Goal: Task Accomplishment & Management: Use online tool/utility

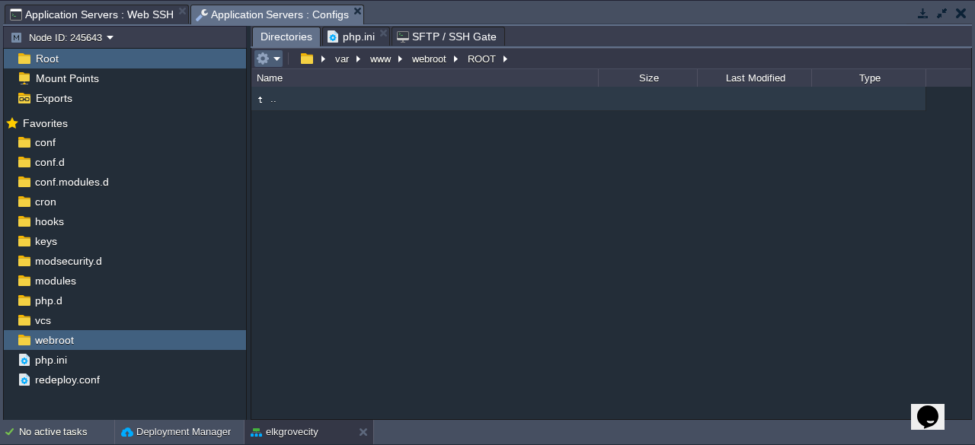
click at [274, 57] on em at bounding box center [268, 59] width 25 height 14
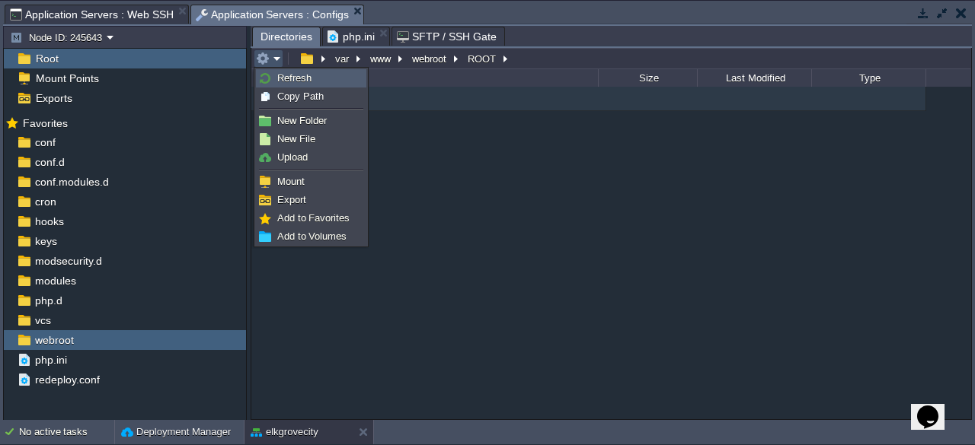
click at [286, 76] on span "Refresh" at bounding box center [294, 77] width 34 height 11
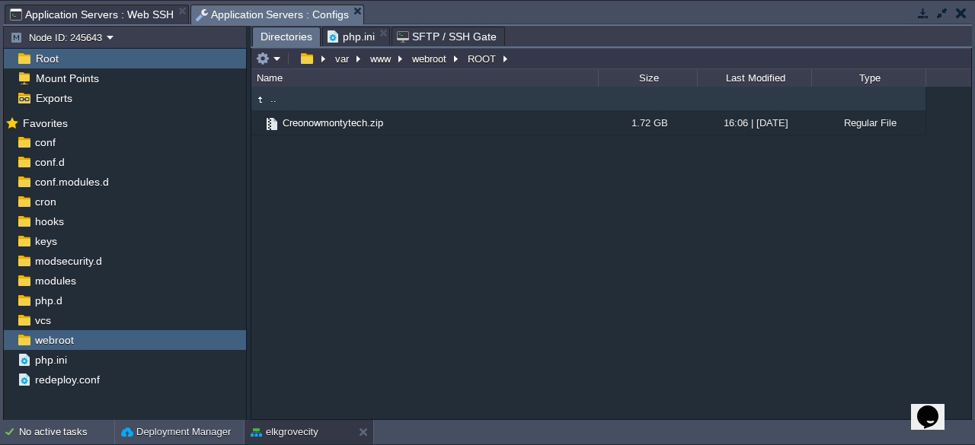
type input "/var/www/webroot/ROOT"
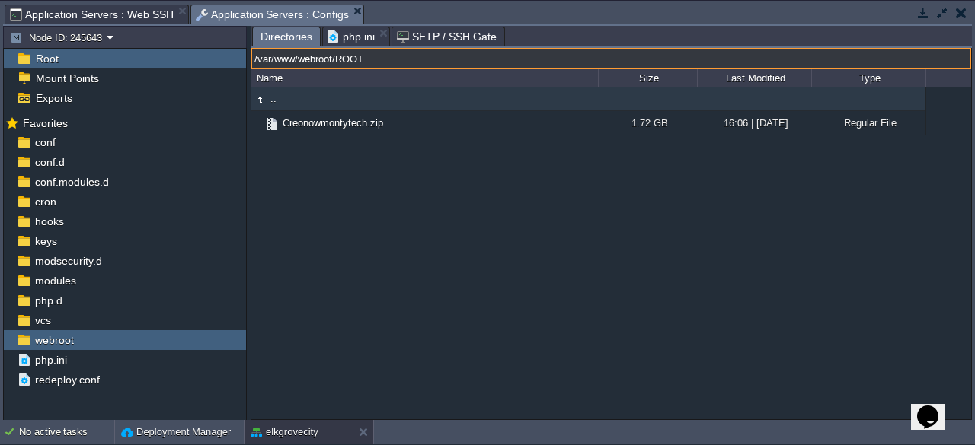
click at [520, 59] on input "/var/www/webroot/ROOT" at bounding box center [611, 58] width 720 height 21
click at [924, 8] on button "button" at bounding box center [923, 13] width 14 height 14
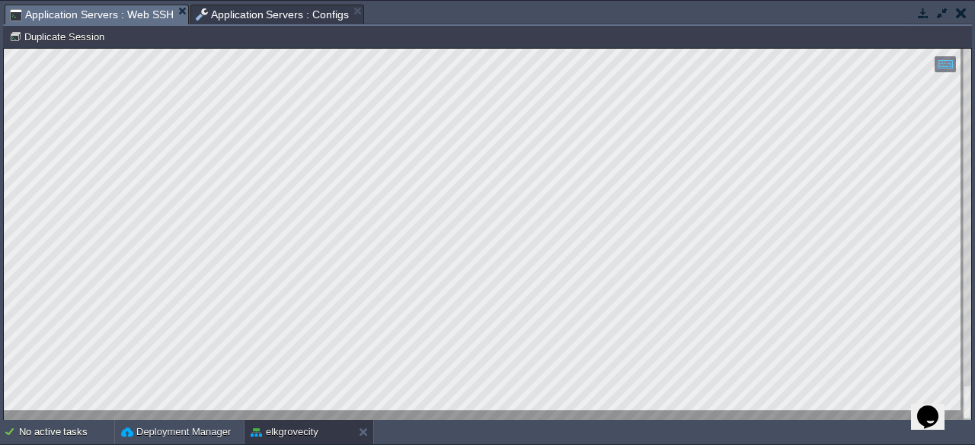
click at [923, 10] on button "button" at bounding box center [923, 13] width 14 height 14
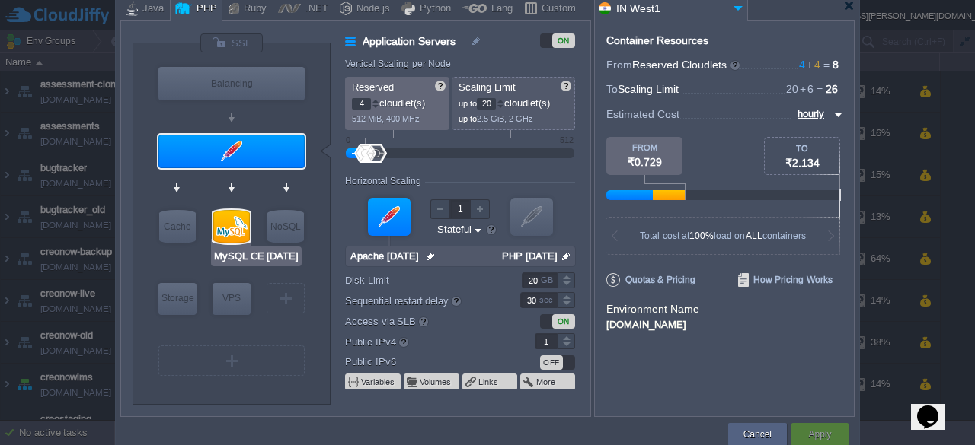
click at [232, 232] on div at bounding box center [231, 227] width 37 height 34
type input "SQL Databases"
type input "6"
type input "MySQL CE [DATE]"
type input "null"
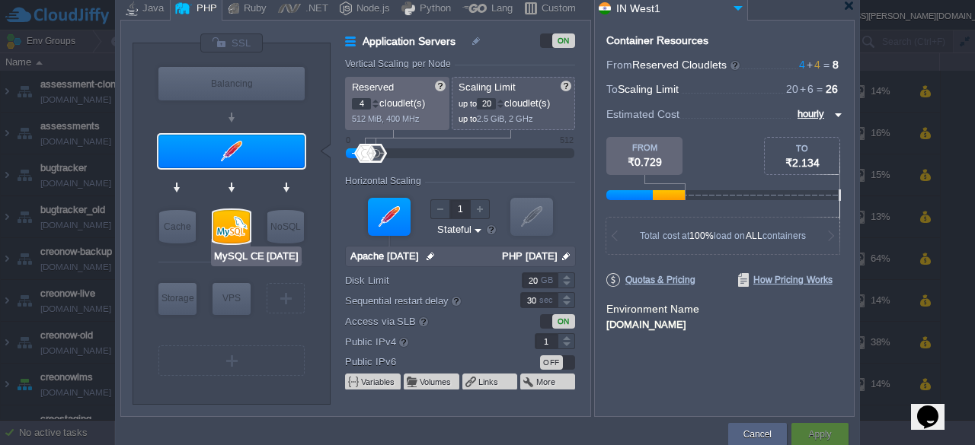
type input "[DATE]"
type input "Stateless"
type input "30"
type input "0"
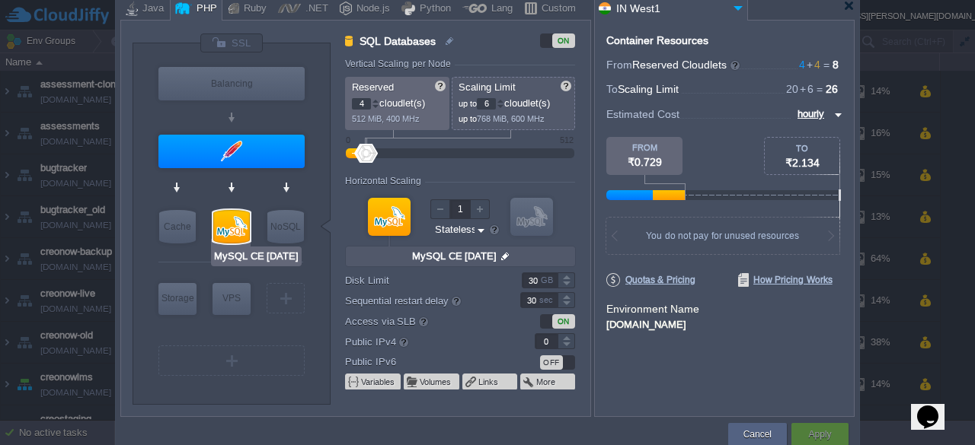
click at [232, 232] on div at bounding box center [231, 227] width 37 height 34
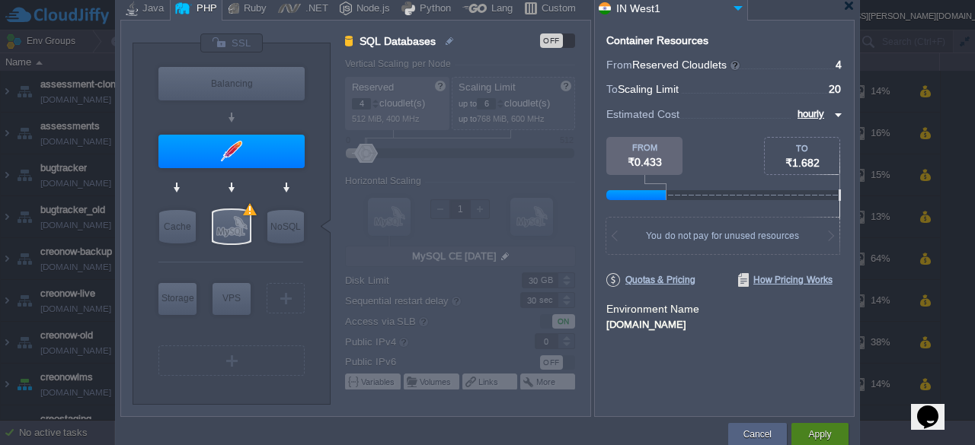
click at [825, 432] on button "Apply" at bounding box center [819, 434] width 23 height 15
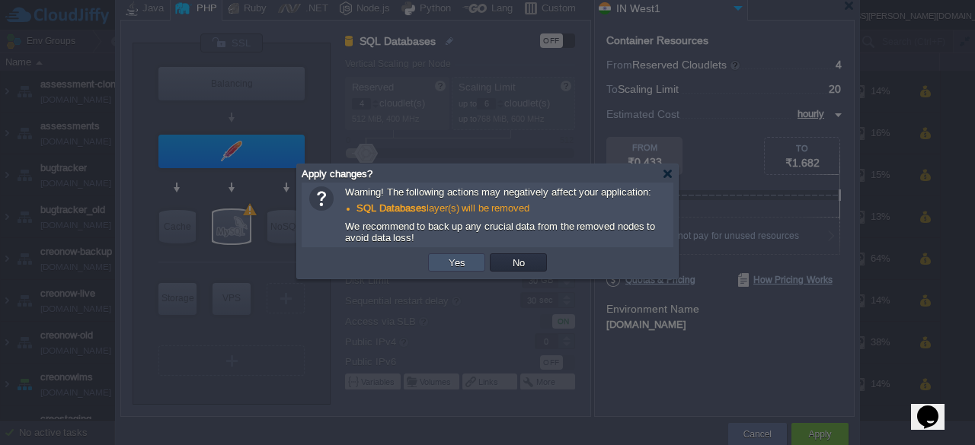
click at [457, 263] on button "Yes" at bounding box center [457, 263] width 26 height 14
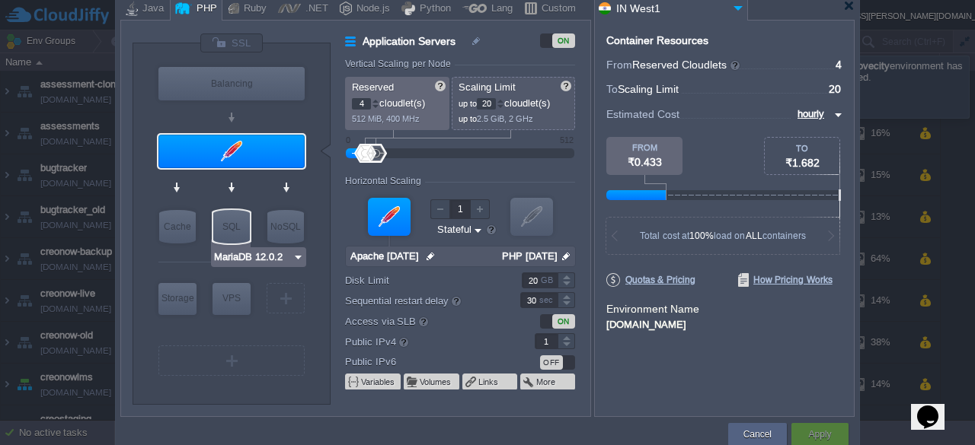
click at [299, 255] on img at bounding box center [297, 257] width 11 height 15
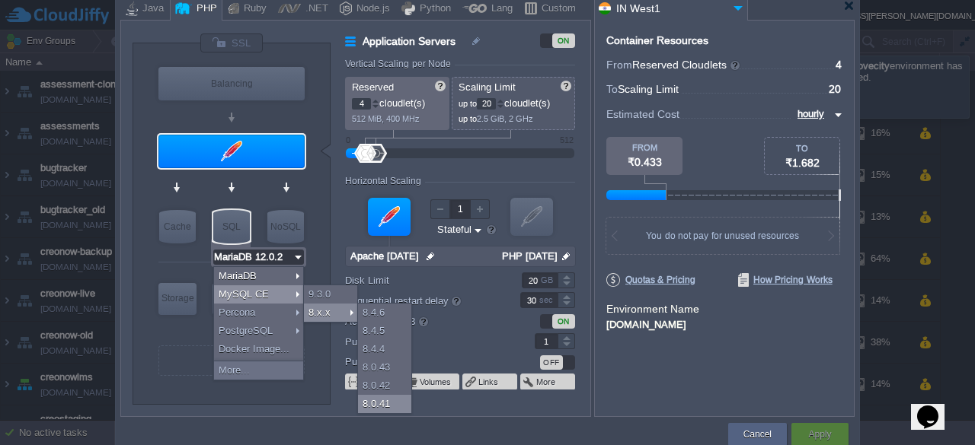
click at [396, 404] on div "8.0.41" at bounding box center [384, 404] width 53 height 18
type input "MySQL CE 8.0.41"
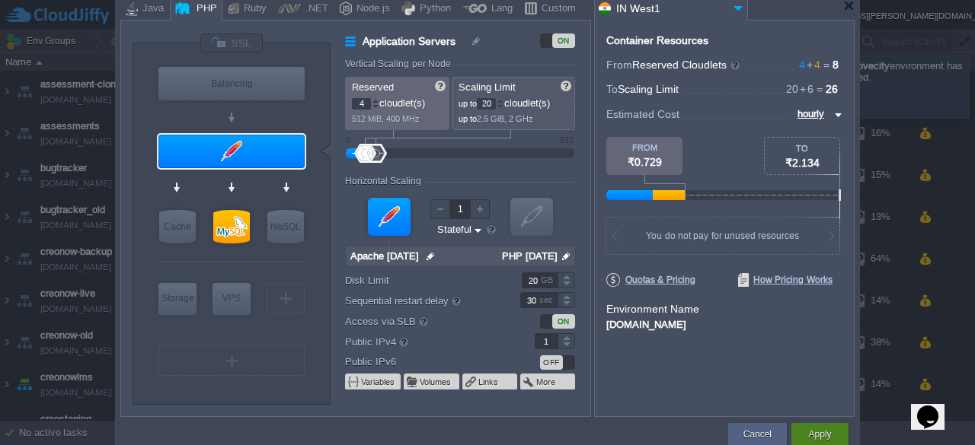
click at [814, 426] on div "Apply" at bounding box center [820, 434] width 34 height 23
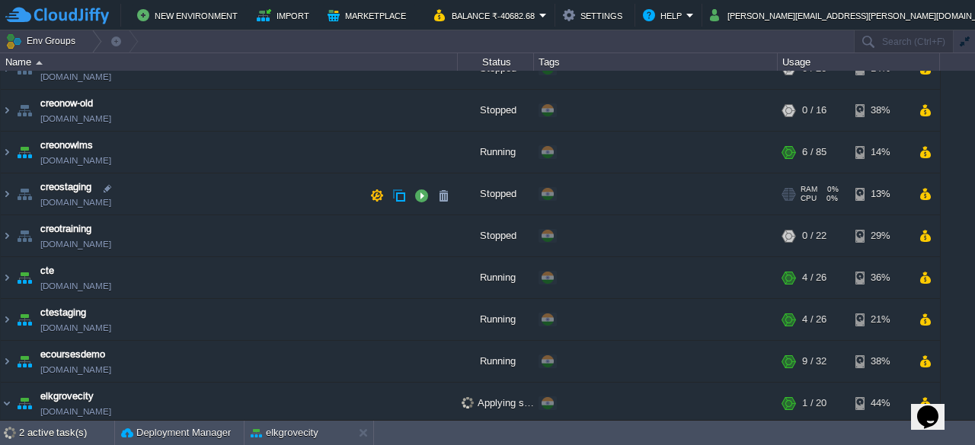
scroll to position [381, 0]
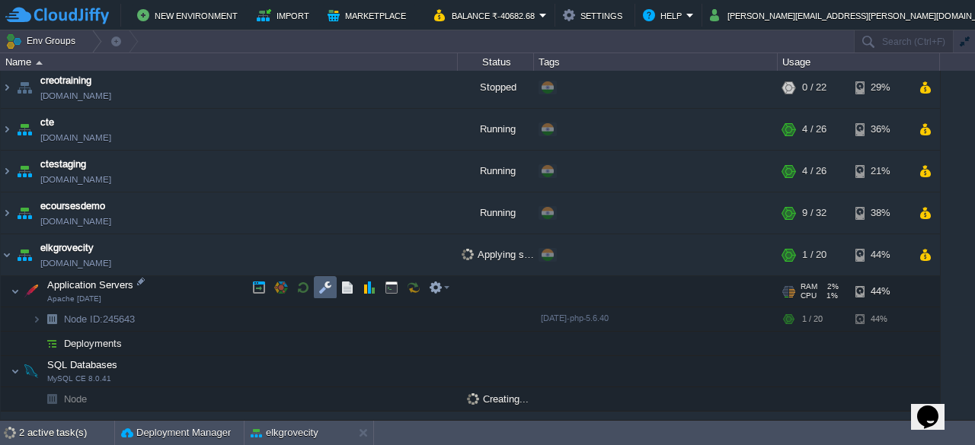
click at [329, 284] on button "button" at bounding box center [325, 288] width 14 height 14
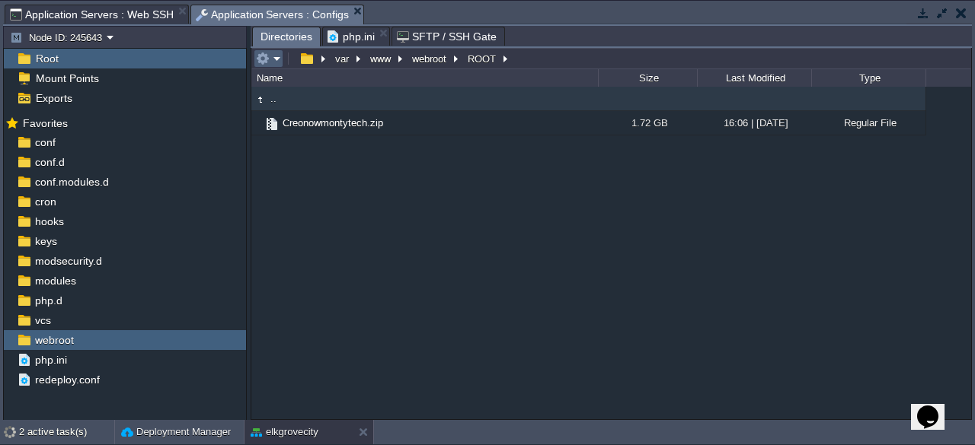
click at [271, 61] on em at bounding box center [268, 59] width 25 height 14
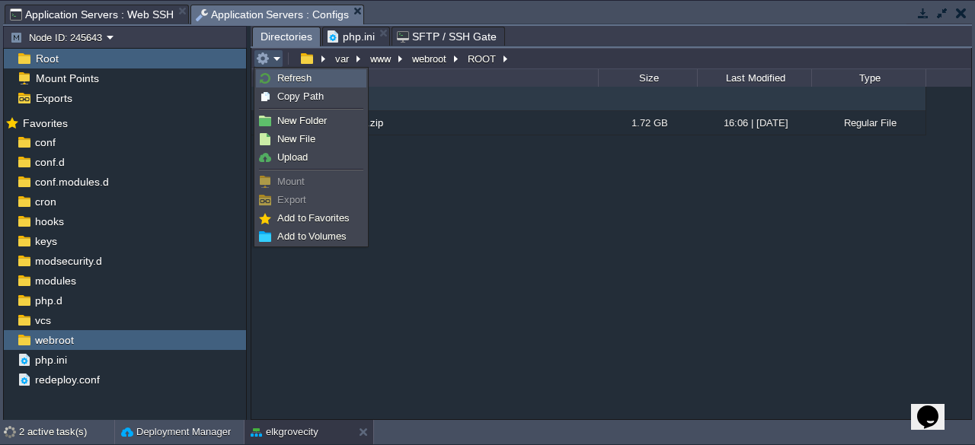
click at [309, 76] on span "Refresh" at bounding box center [294, 77] width 34 height 11
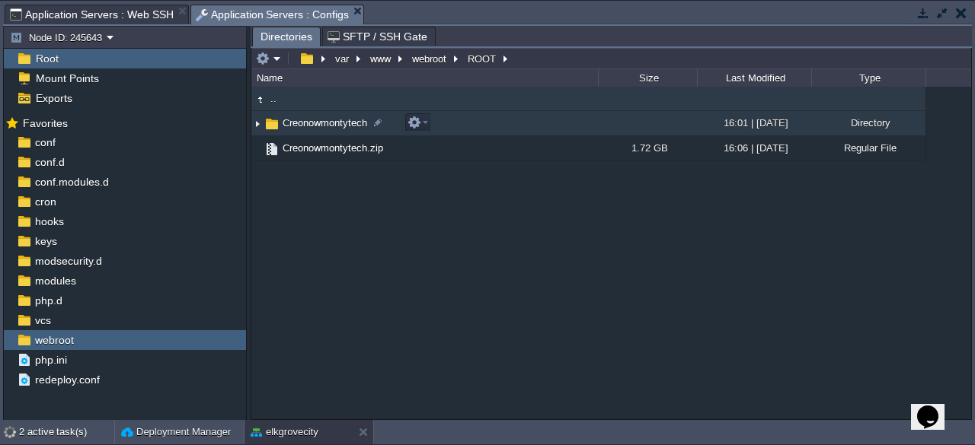
click at [327, 126] on span "Creonowmontytech" at bounding box center [324, 122] width 89 height 13
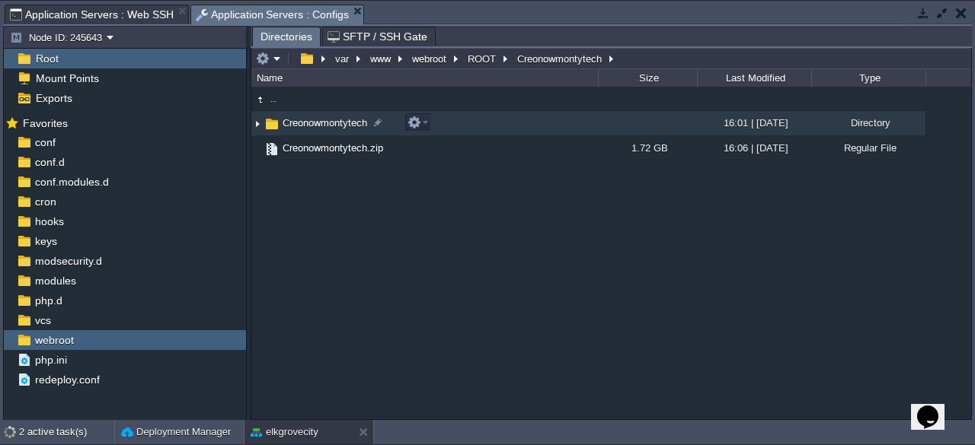
click at [327, 126] on span "Creonowmontytech" at bounding box center [324, 122] width 89 height 13
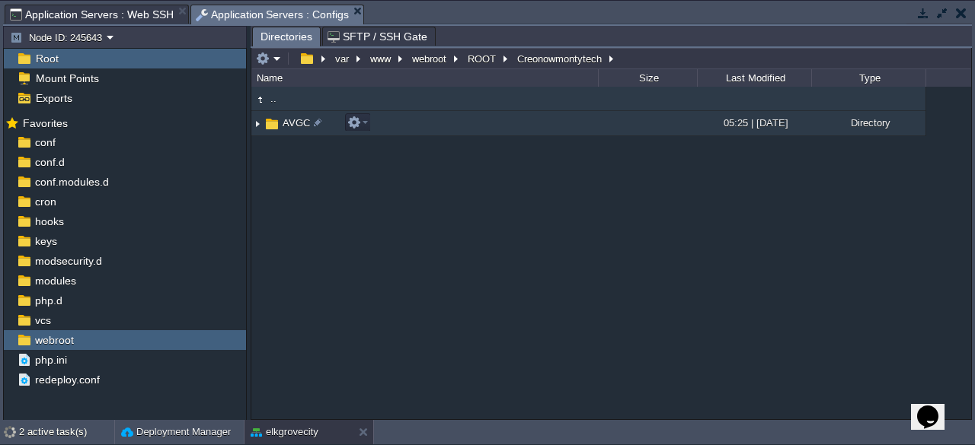
click at [302, 124] on span "AVGC" at bounding box center [296, 122] width 32 height 13
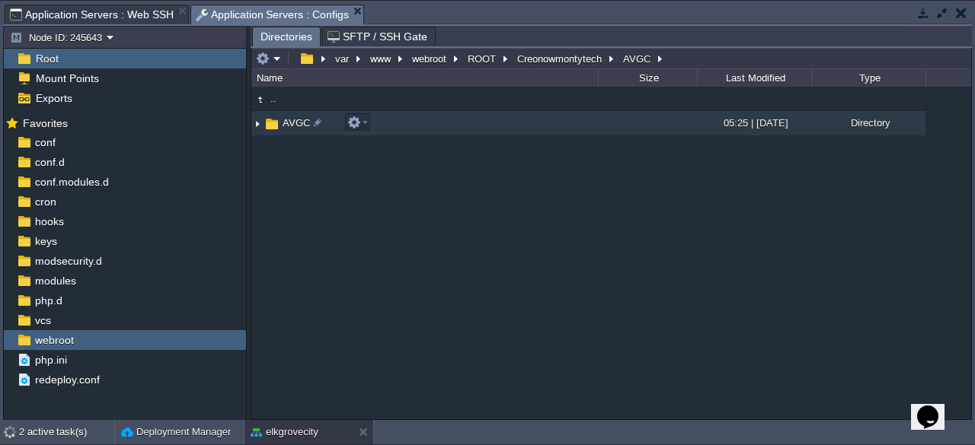
click at [302, 124] on span "AVGC" at bounding box center [296, 122] width 32 height 13
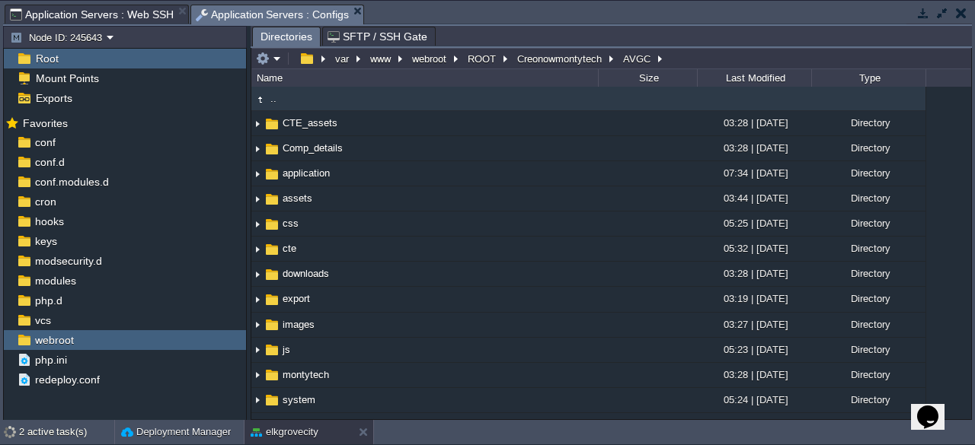
type input "/var/www/webroot/ROOT/Creonowmontytech/AVGC"
click at [693, 50] on input "/var/www/webroot/ROOT/Creonowmontytech/AVGC" at bounding box center [611, 58] width 720 height 21
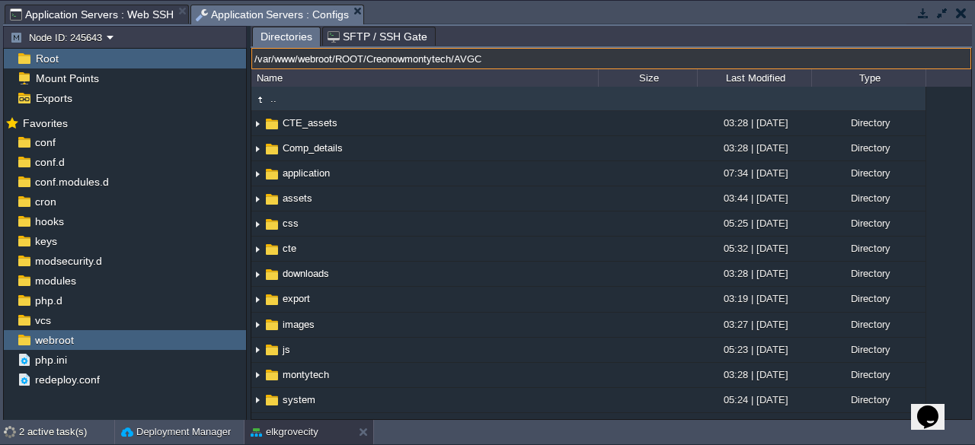
click at [923, 15] on button "button" at bounding box center [923, 13] width 14 height 14
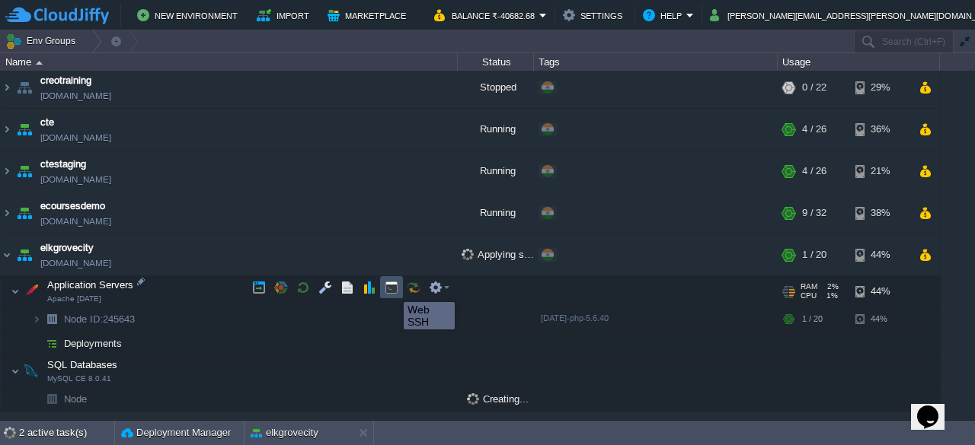
click at [392, 289] on button "button" at bounding box center [392, 288] width 14 height 14
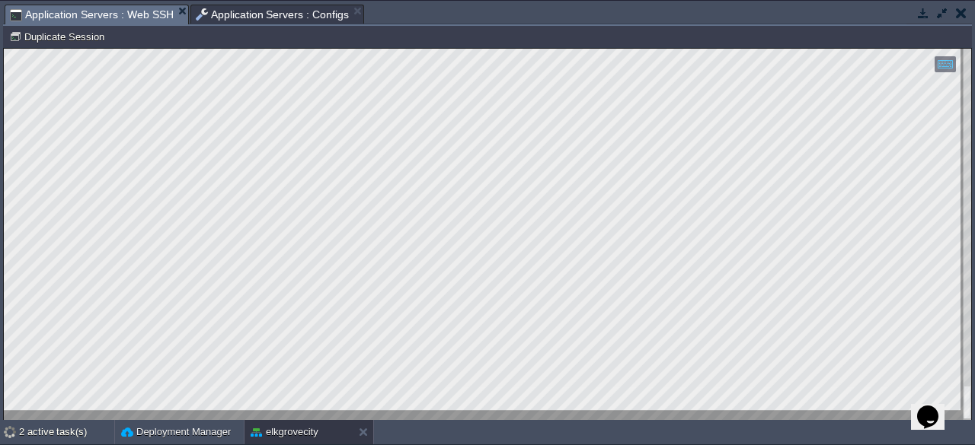
click at [924, 11] on button "button" at bounding box center [923, 13] width 14 height 14
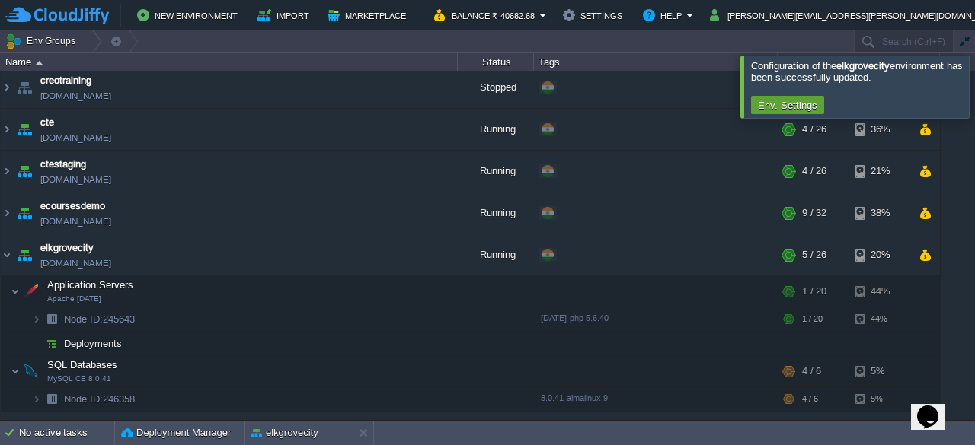
click at [974, 80] on div at bounding box center [993, 87] width 0 height 62
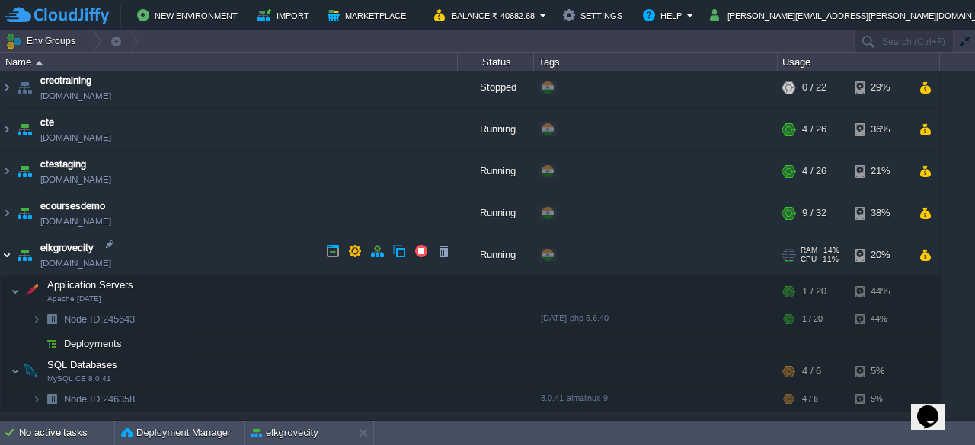
click at [11, 255] on img at bounding box center [7, 255] width 12 height 41
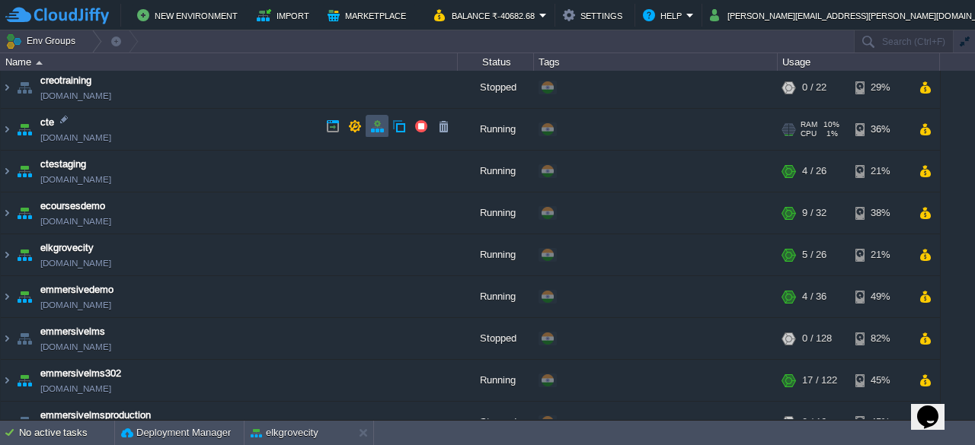
click at [381, 130] on button "button" at bounding box center [377, 127] width 14 height 14
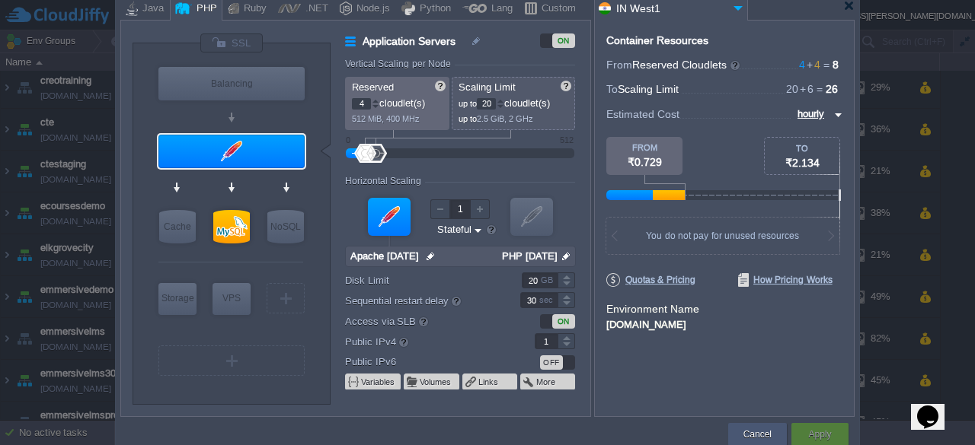
click at [752, 423] on div "Cancel" at bounding box center [757, 434] width 36 height 23
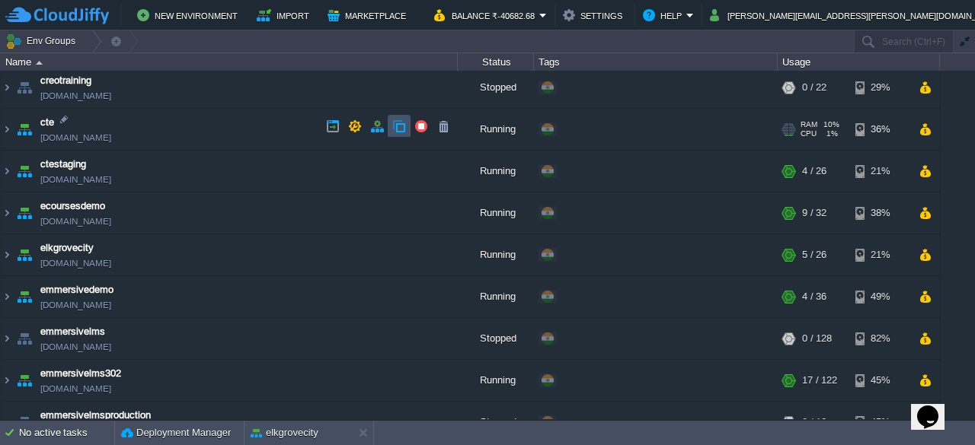
click at [404, 127] on button "button" at bounding box center [399, 127] width 14 height 14
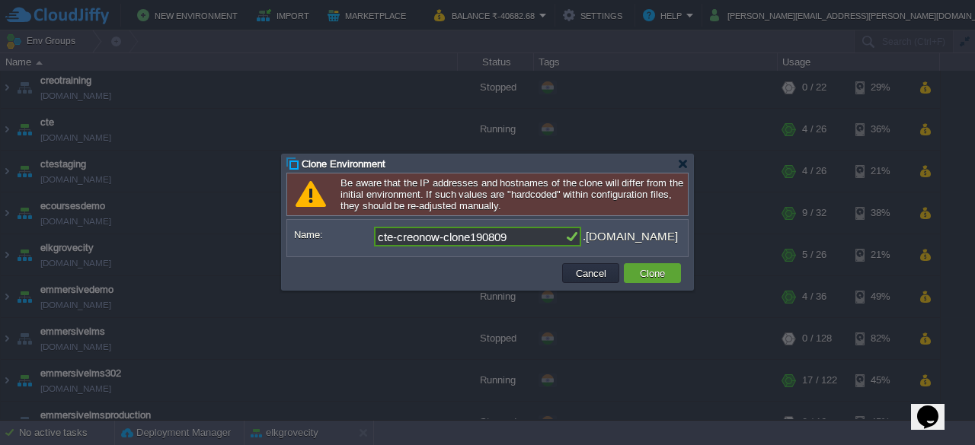
click at [501, 238] on input "cte-creonow-clone190809" at bounding box center [469, 237] width 190 height 20
click at [391, 241] on input "elgrovecty" at bounding box center [469, 237] width 190 height 20
click at [387, 235] on input "elgrovecty" at bounding box center [469, 237] width 190 height 20
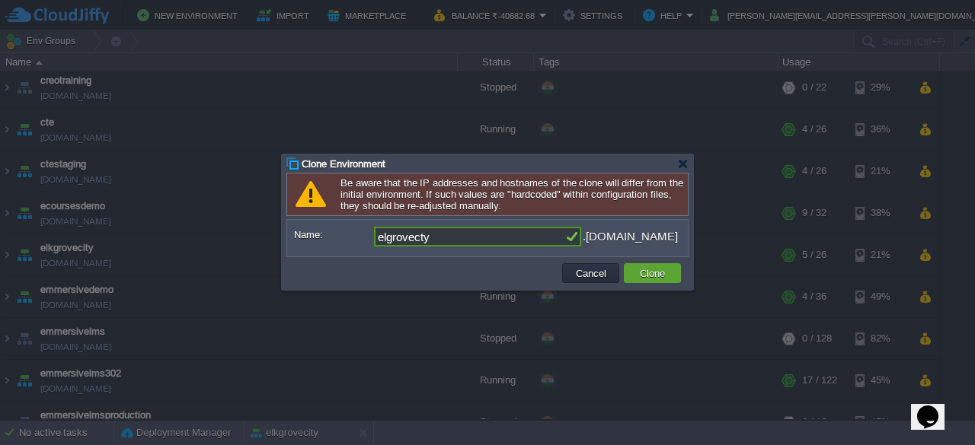
type input "elkgrovecty"
click at [664, 277] on button "Clone" at bounding box center [652, 274] width 34 height 14
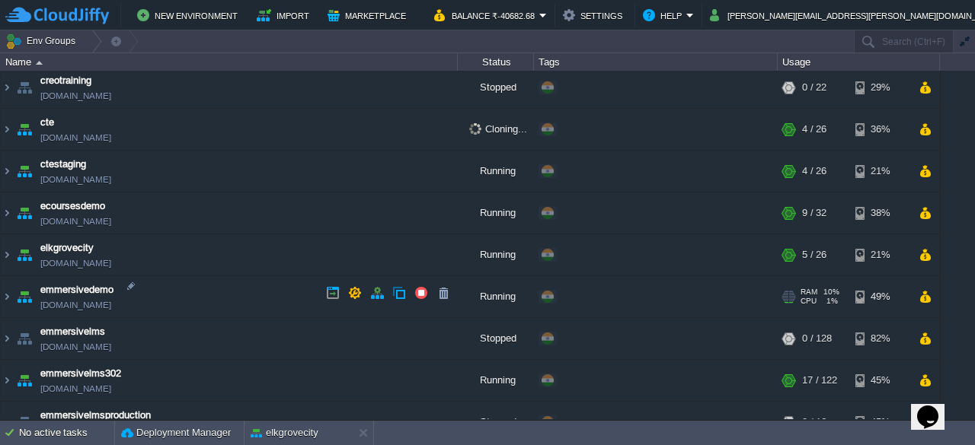
scroll to position [309, 0]
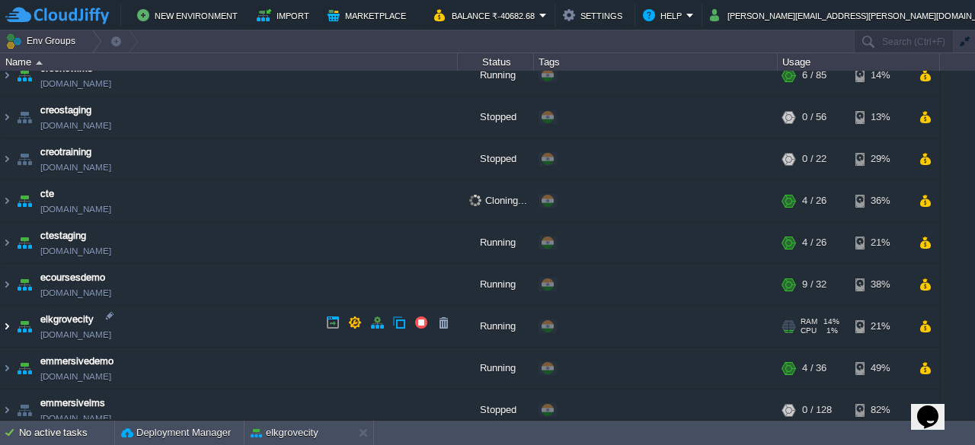
click at [12, 324] on img at bounding box center [7, 326] width 12 height 41
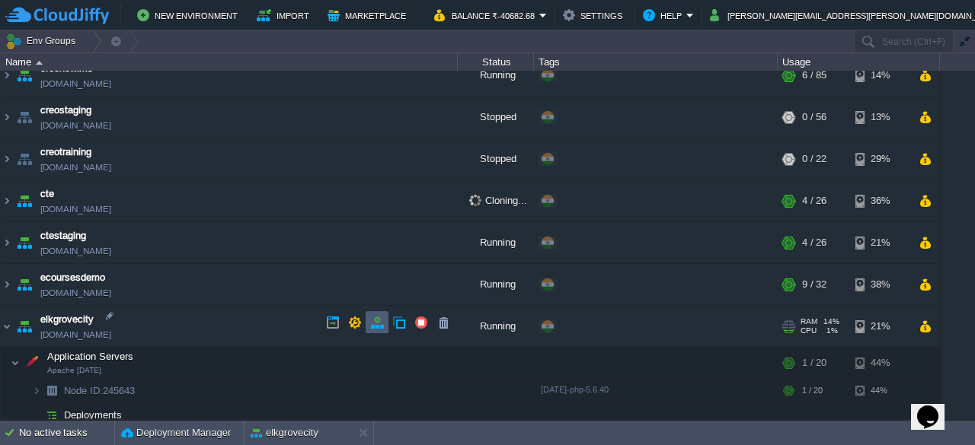
click at [379, 317] on button "button" at bounding box center [377, 323] width 14 height 14
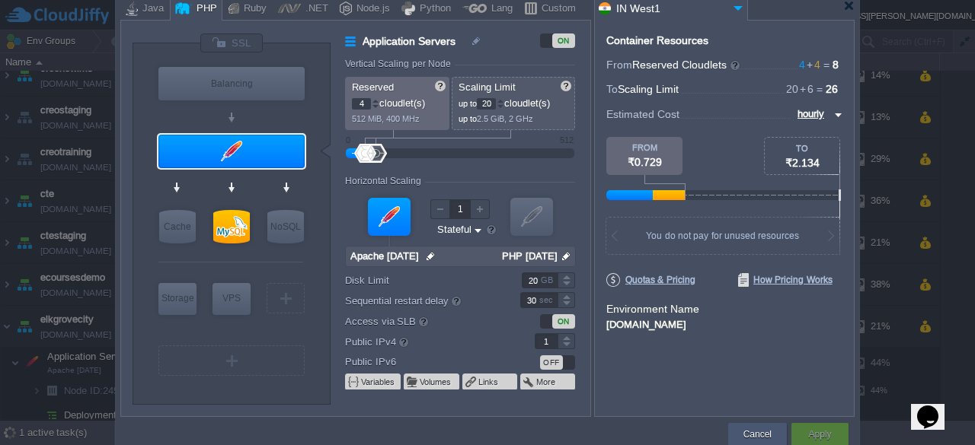
click at [763, 436] on button "Cancel" at bounding box center [757, 434] width 28 height 15
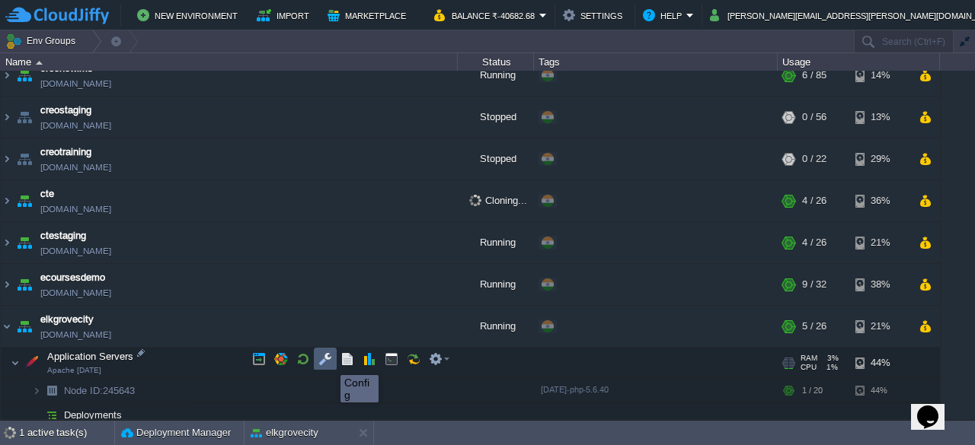
click at [329, 362] on button "button" at bounding box center [325, 360] width 14 height 14
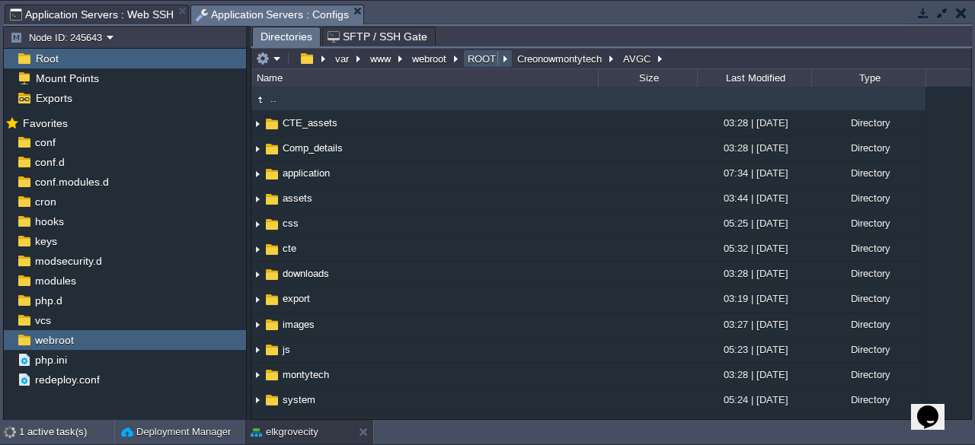
click at [481, 56] on button "ROOT" at bounding box center [482, 59] width 34 height 14
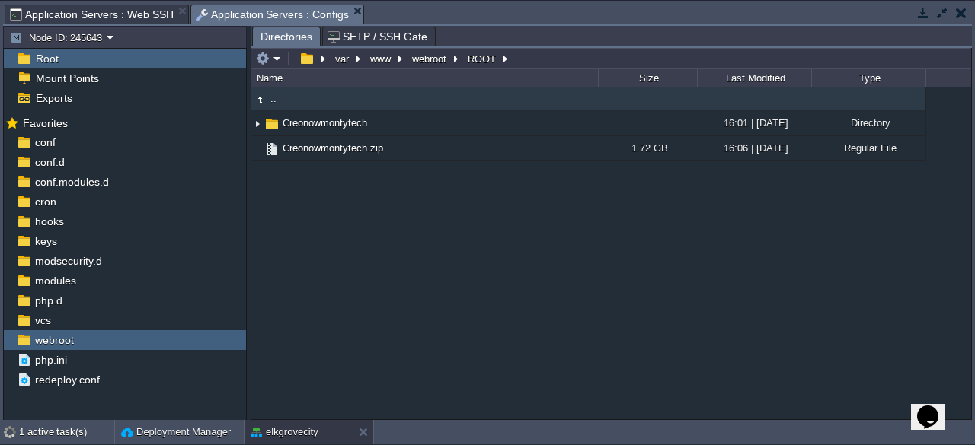
click at [361, 219] on div ".. Creonowmontytech 16:01 | [DATE] Directory Creonowmontytech.zip 1.72 GB 16:06…" at bounding box center [611, 253] width 720 height 332
click at [270, 60] on em at bounding box center [268, 59] width 25 height 14
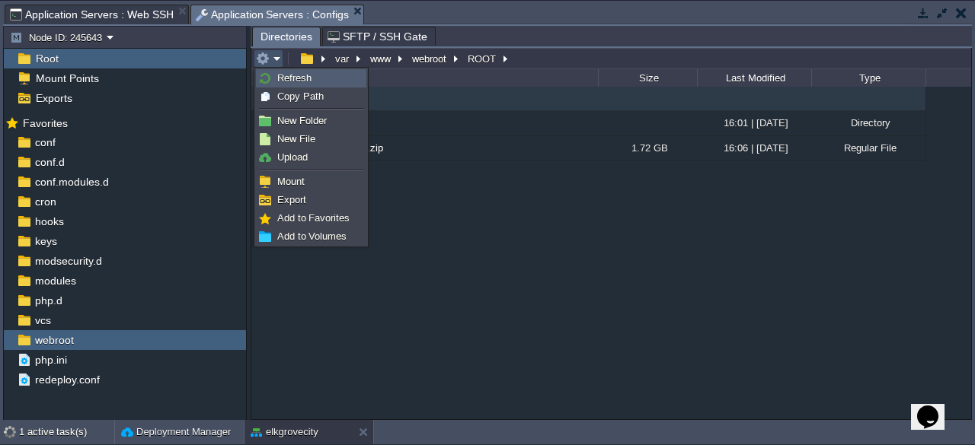
click at [300, 81] on span "Refresh" at bounding box center [294, 77] width 34 height 11
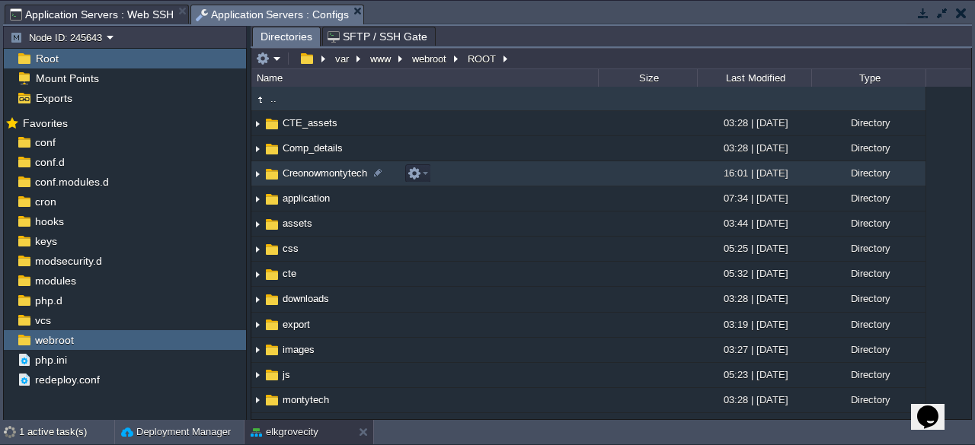
click at [343, 171] on span "Creonowmontytech" at bounding box center [324, 173] width 89 height 13
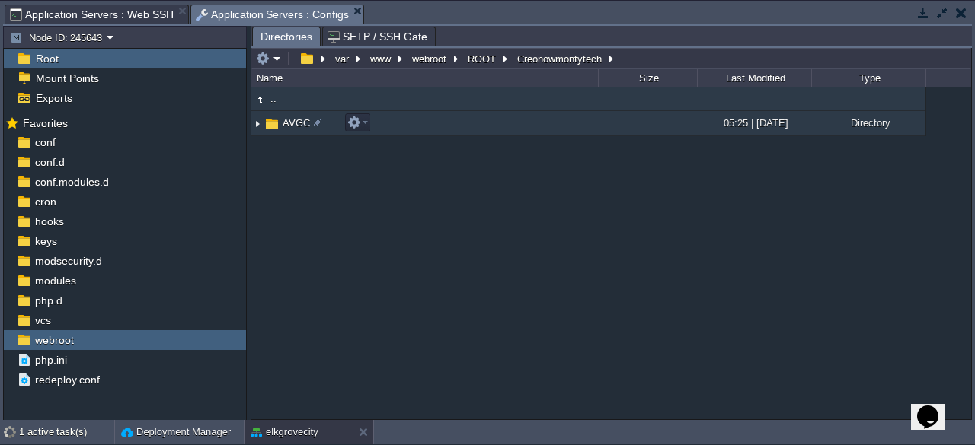
click at [283, 123] on span "AVGC" at bounding box center [296, 122] width 32 height 13
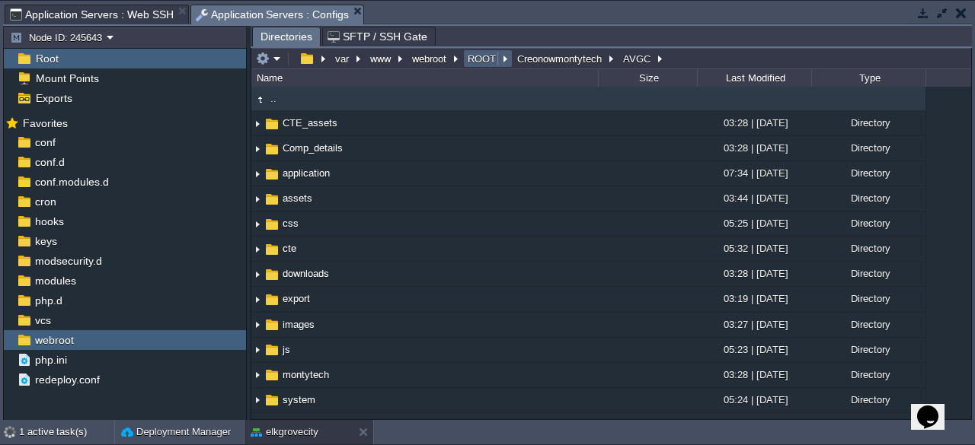
click at [472, 64] on button "ROOT" at bounding box center [482, 59] width 34 height 14
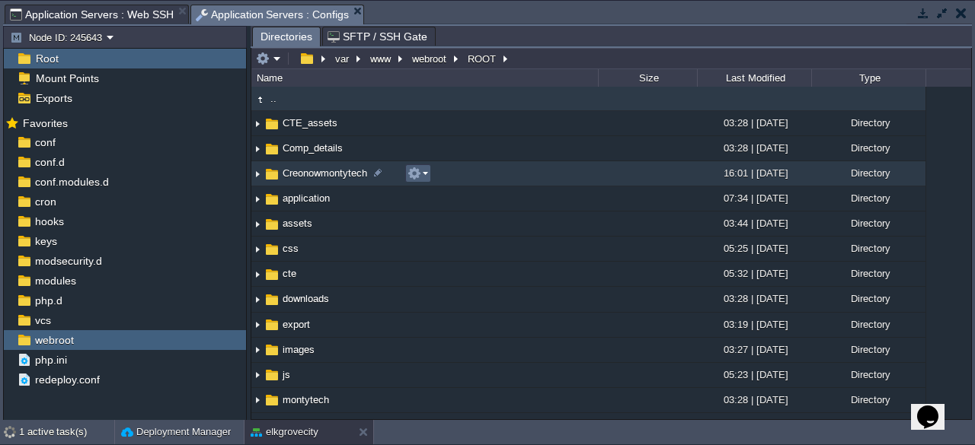
click at [426, 177] on em at bounding box center [417, 174] width 21 height 14
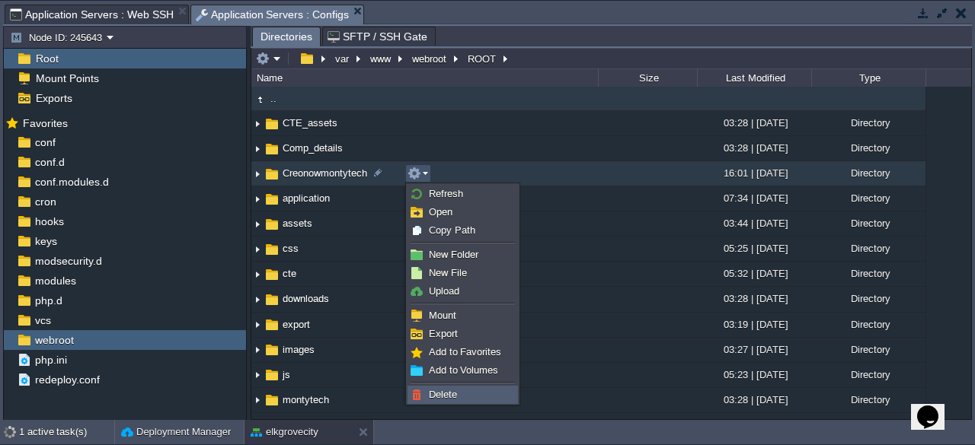
click at [468, 393] on link "Delete" at bounding box center [462, 395] width 109 height 17
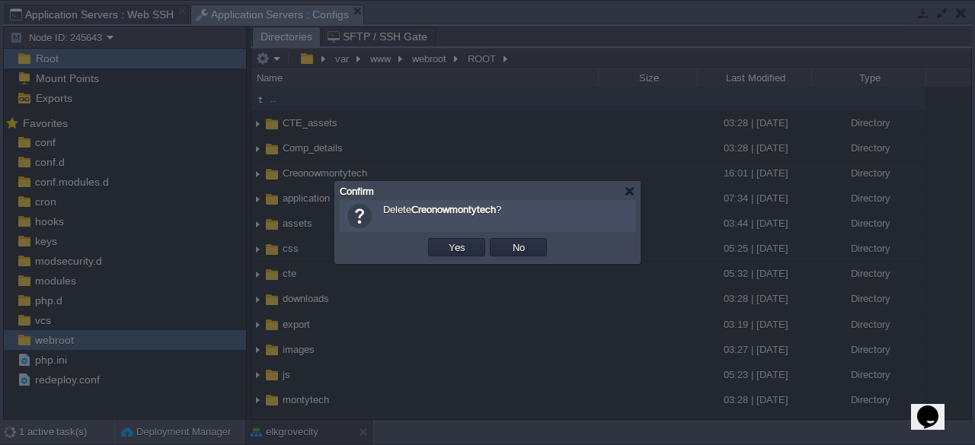
click at [465, 238] on td "Yes" at bounding box center [457, 247] width 62 height 23
click at [462, 243] on button "Yes" at bounding box center [457, 248] width 26 height 14
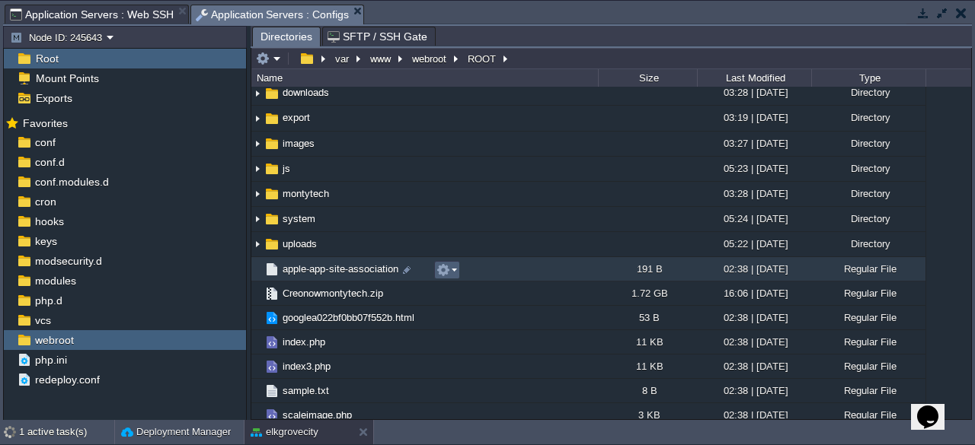
scroll to position [190, 0]
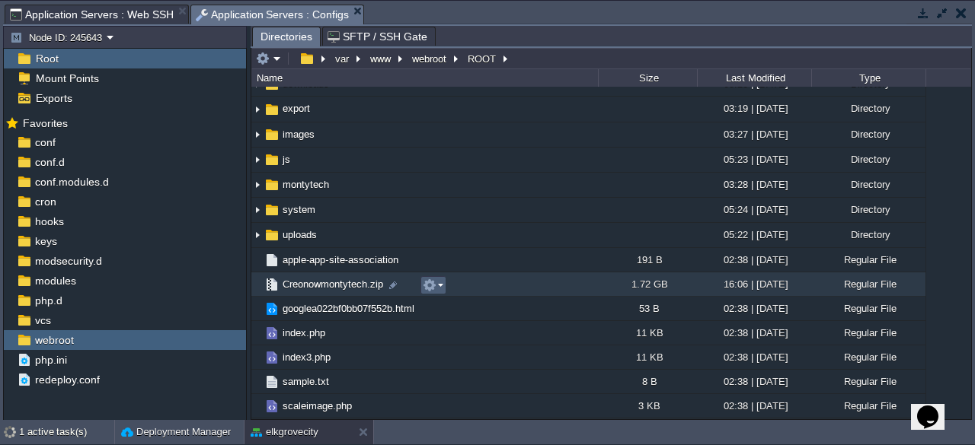
click at [439, 289] on em at bounding box center [433, 286] width 21 height 14
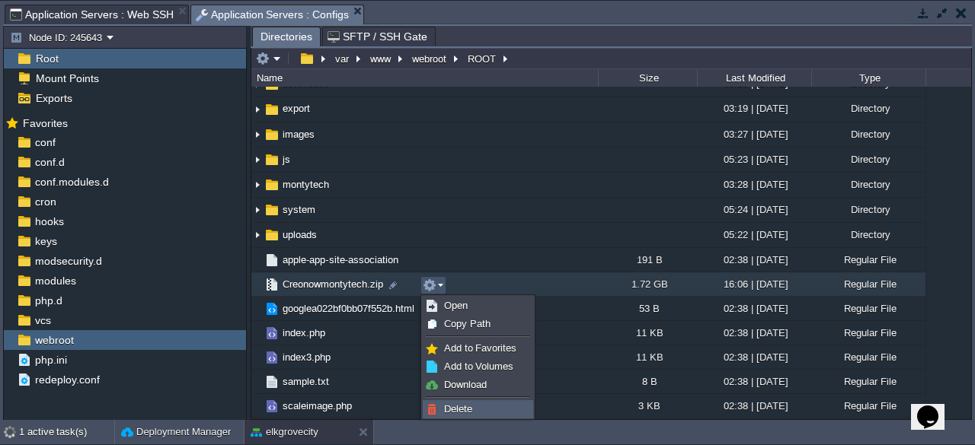
click at [475, 406] on link "Delete" at bounding box center [477, 409] width 109 height 17
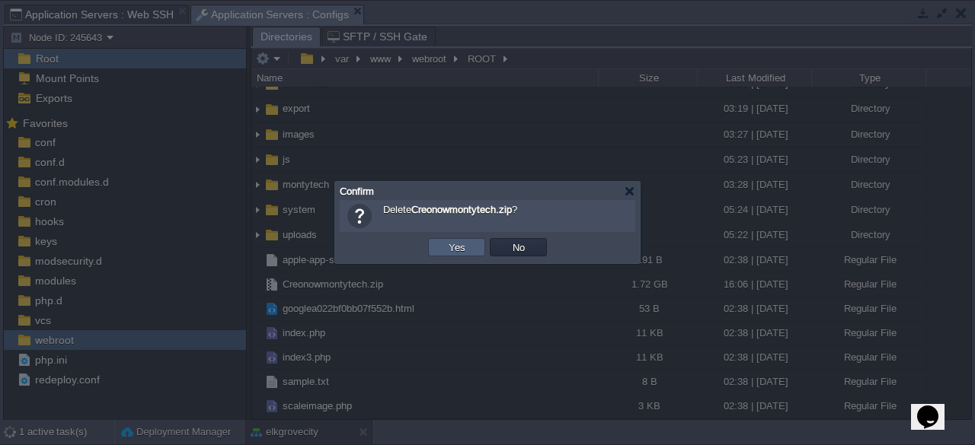
click at [471, 246] on td "Yes" at bounding box center [456, 247] width 57 height 18
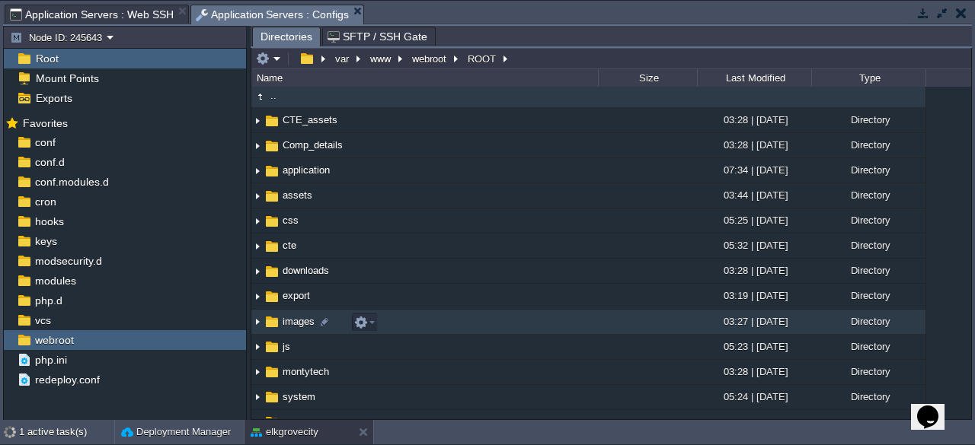
scroll to position [0, 0]
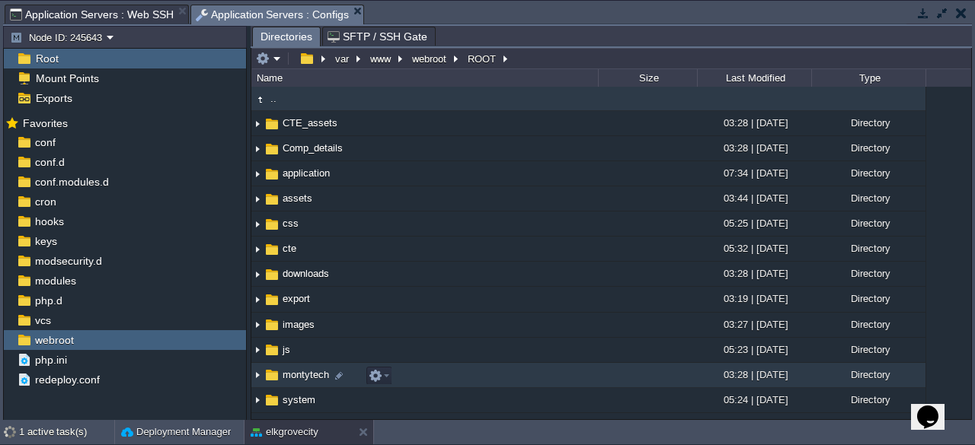
click at [316, 375] on span "montytech" at bounding box center [305, 375] width 51 height 13
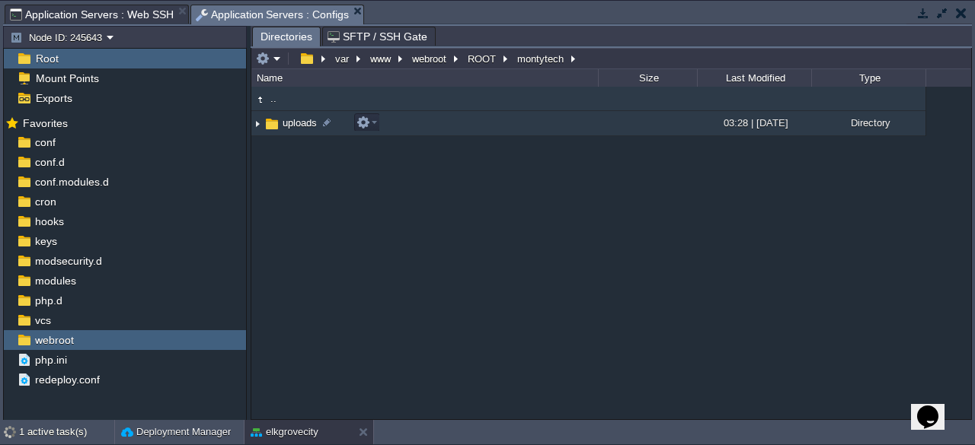
click at [302, 123] on span "uploads" at bounding box center [299, 122] width 39 height 13
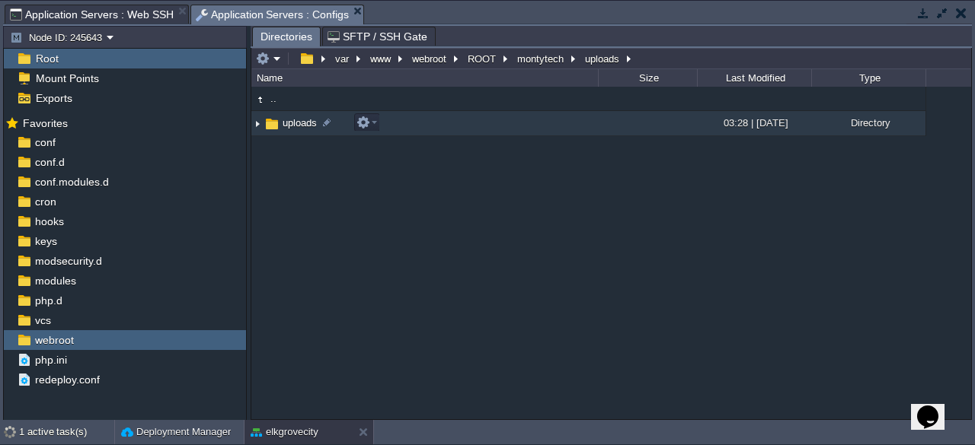
click at [302, 123] on span "uploads" at bounding box center [299, 122] width 39 height 13
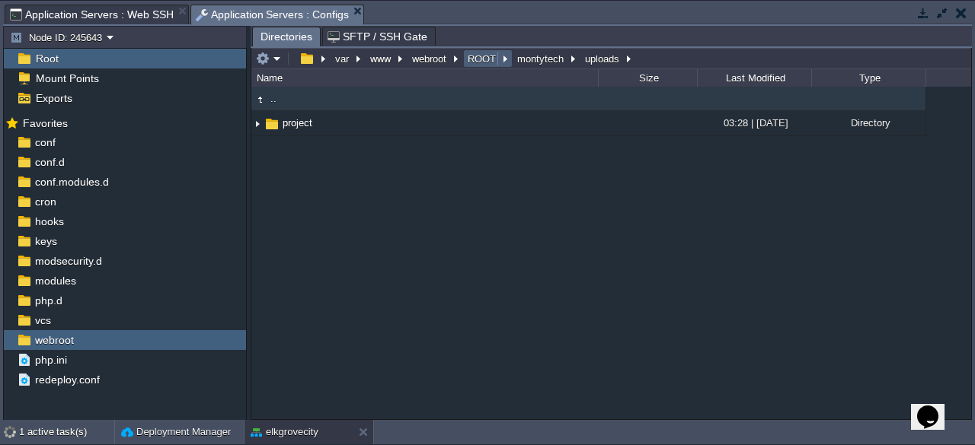
click at [474, 57] on button "ROOT" at bounding box center [482, 59] width 34 height 14
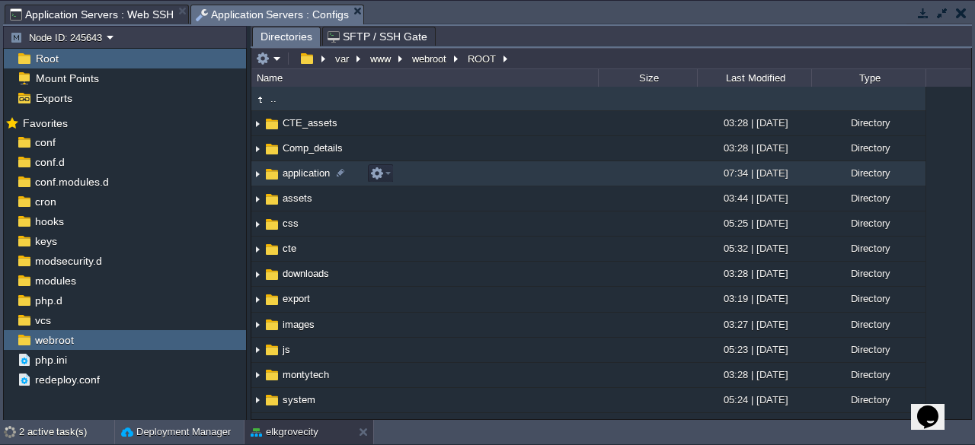
click at [300, 176] on span "application" at bounding box center [306, 173] width 52 height 13
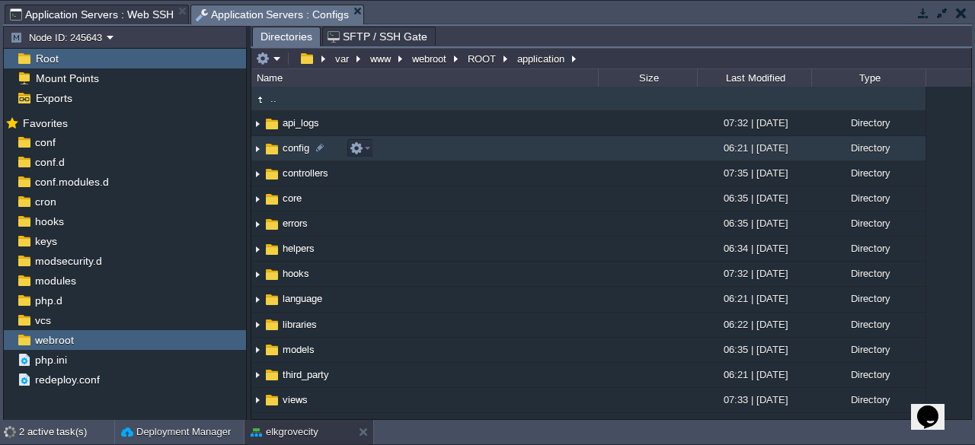
click at [302, 145] on span "config" at bounding box center [295, 148] width 31 height 13
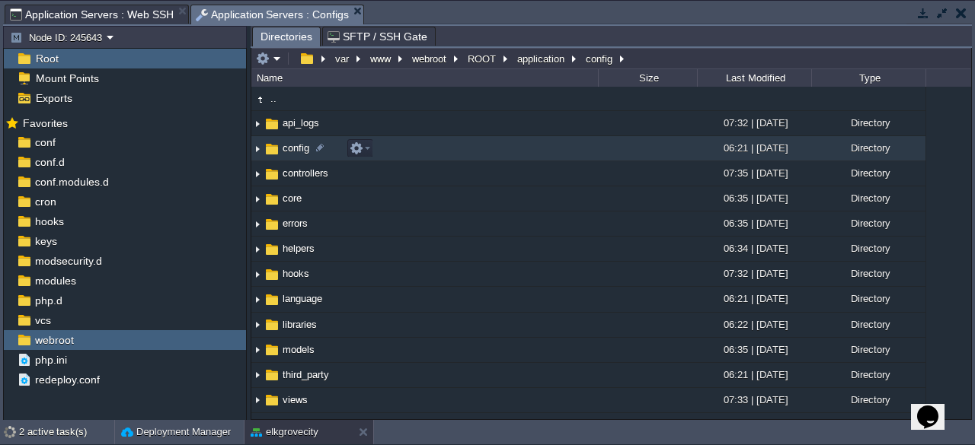
click at [302, 145] on span "config" at bounding box center [295, 148] width 31 height 13
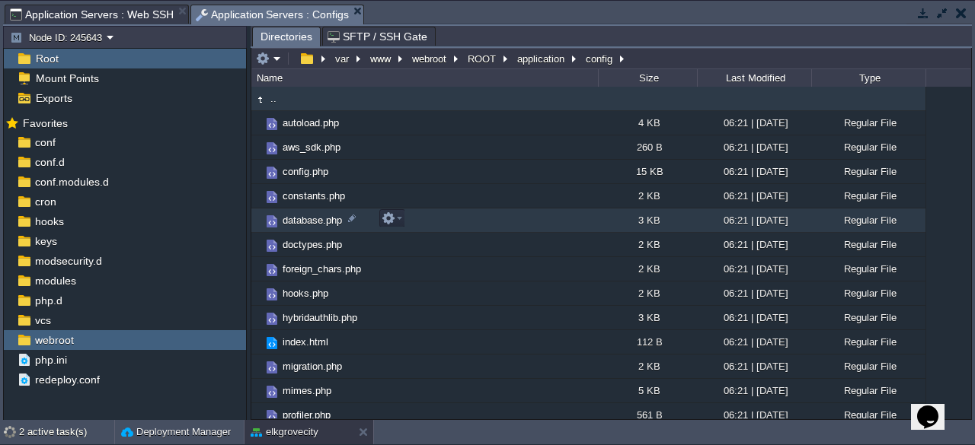
click at [318, 221] on span "database.php" at bounding box center [312, 220] width 64 height 13
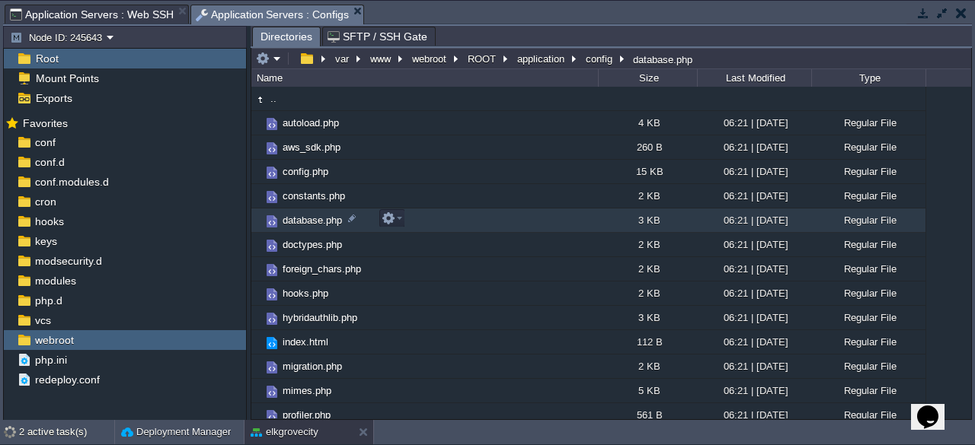
click at [318, 221] on span "database.php" at bounding box center [312, 220] width 64 height 13
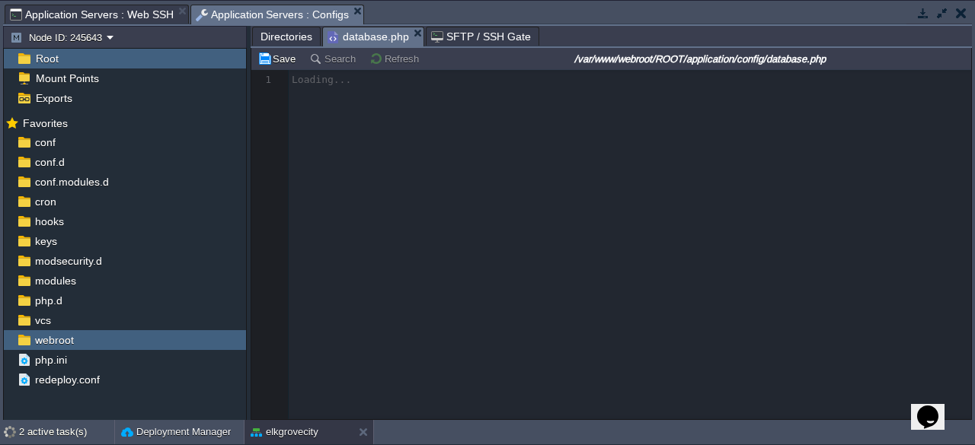
click at [286, 29] on span "Directories" at bounding box center [286, 36] width 52 height 18
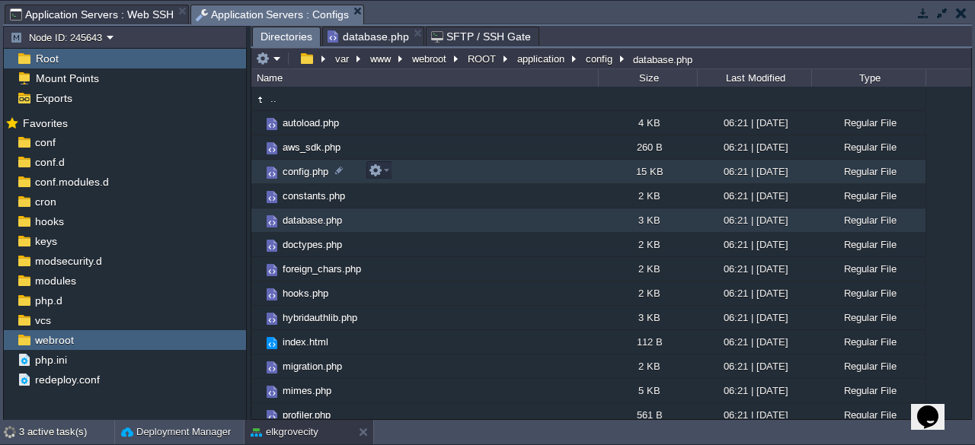
click at [305, 174] on span "config.php" at bounding box center [305, 171] width 50 height 13
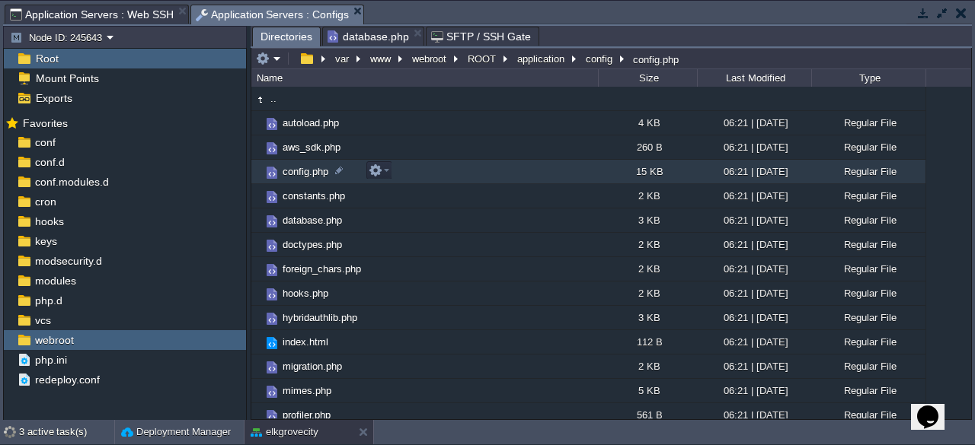
click at [305, 174] on span "config.php" at bounding box center [305, 171] width 50 height 13
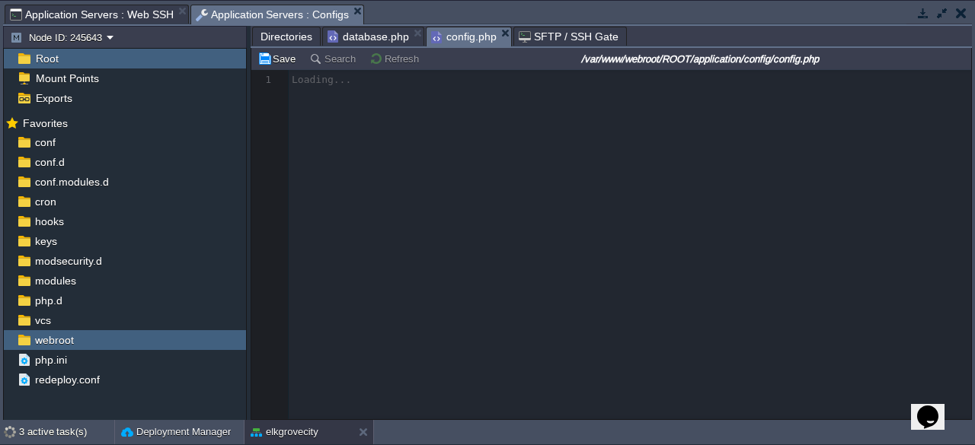
click at [376, 39] on span "database.php" at bounding box center [367, 36] width 81 height 18
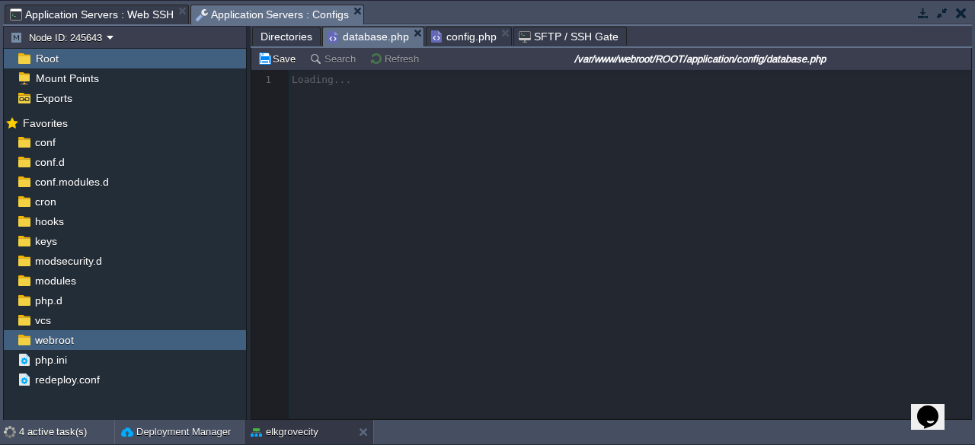
click at [455, 34] on span "config.php" at bounding box center [463, 36] width 65 height 18
click at [371, 39] on span "database.php" at bounding box center [367, 36] width 81 height 19
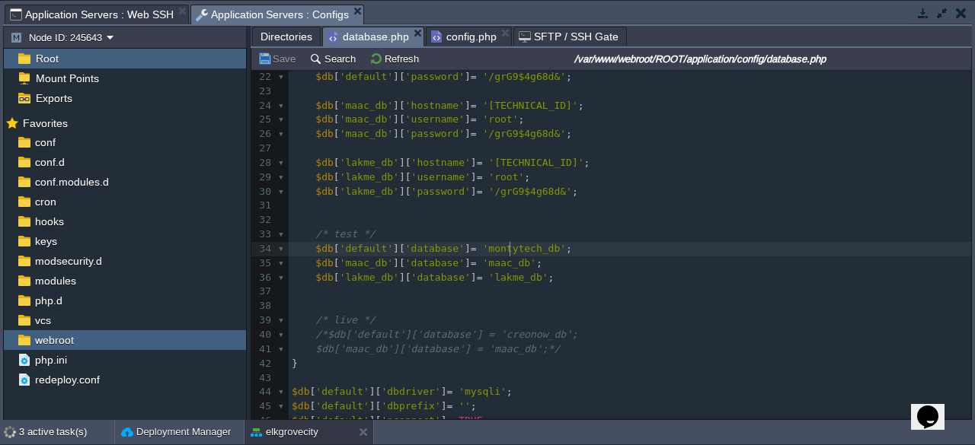
click at [507, 247] on span "'montytech_db'" at bounding box center [525, 248] width 84 height 11
type textarea "montytech_db"
paste textarea
click at [592, 238] on pre "/* test */" at bounding box center [630, 235] width 682 height 14
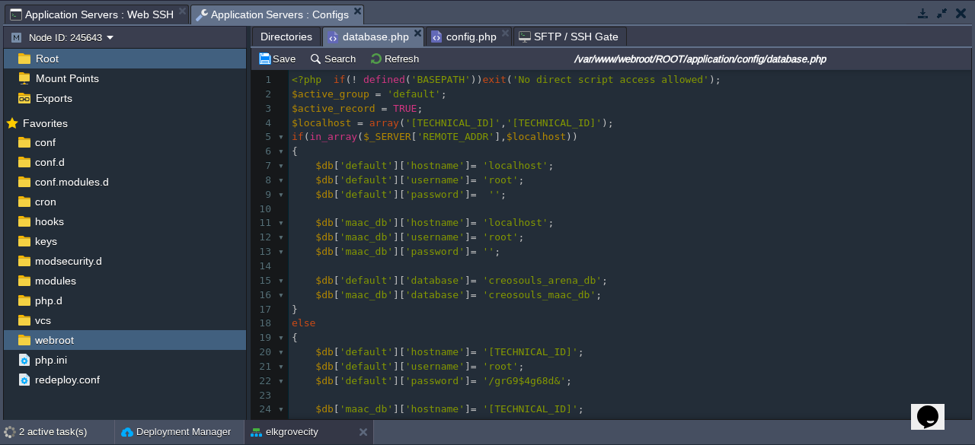
click at [541, 286] on span "'creosouls_arena_db'" at bounding box center [543, 280] width 120 height 11
type textarea "creosouls_arena_db"
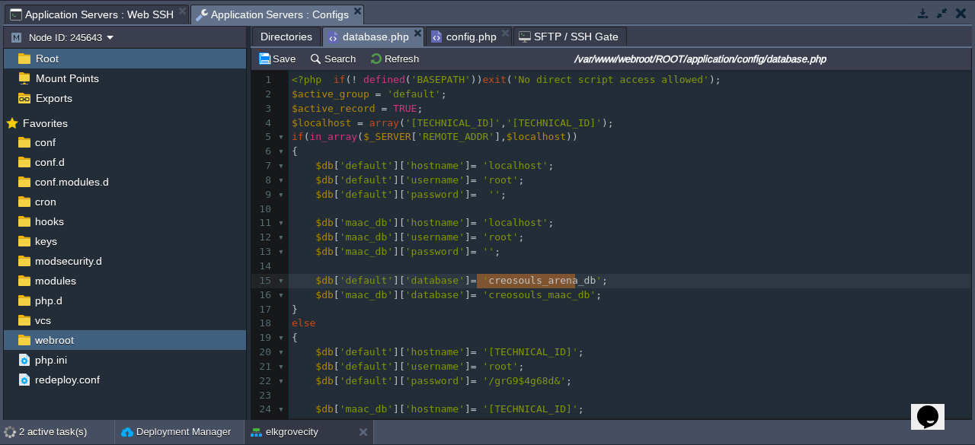
paste textarea
click at [577, 245] on pre "$db [ 'maac_db' ][ 'password' ] = '' ;" at bounding box center [630, 252] width 682 height 14
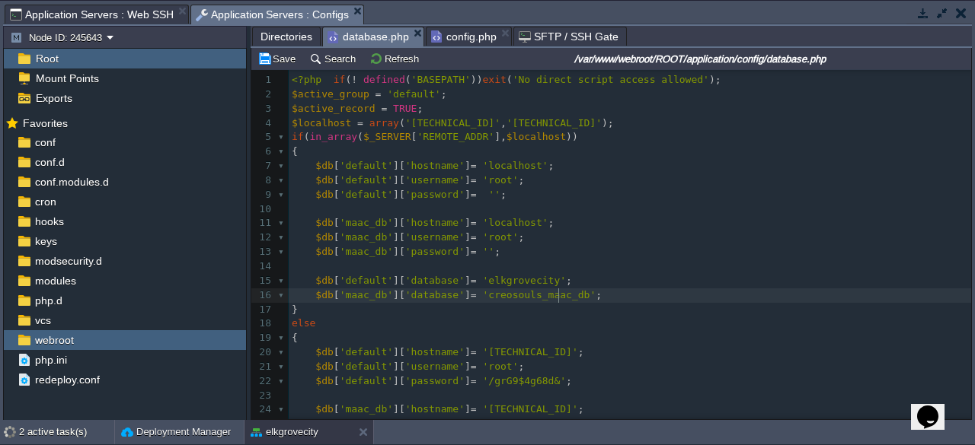
click at [557, 295] on span "'creosouls_maac_db'" at bounding box center [539, 294] width 113 height 11
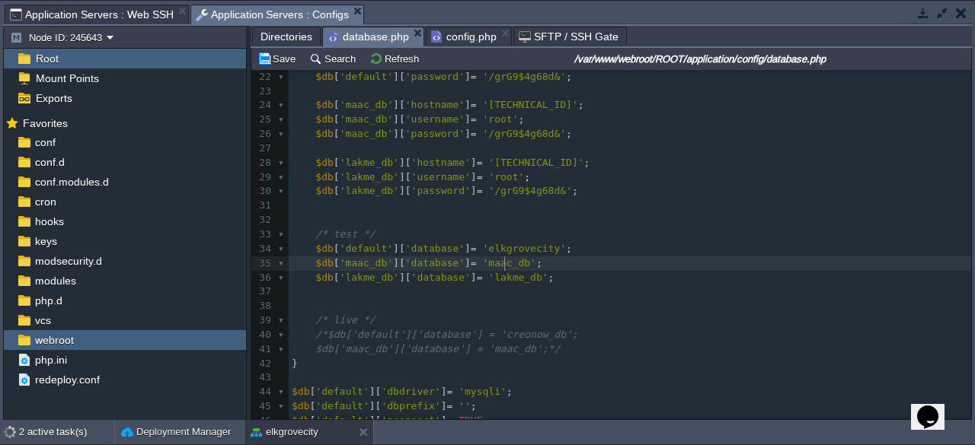
click at [501, 263] on span "'maac_db'" at bounding box center [509, 262] width 53 height 11
type textarea "maac_db"
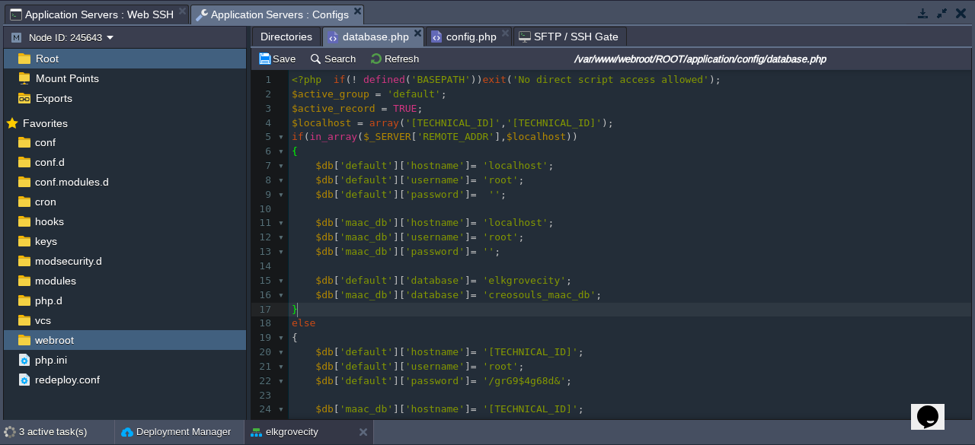
click at [528, 299] on span "'creosouls_maac_db'" at bounding box center [539, 294] width 113 height 11
type textarea "creosouls_maac_db"
paste textarea
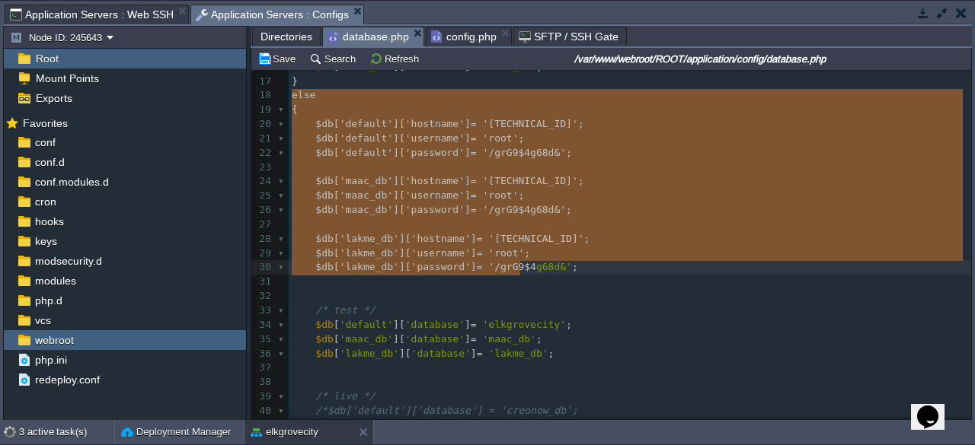
type textarea "else { $db['default']['hostname'] = '[TECHNICAL_ID]'; $db['default']['username'…"
drag, startPoint x: 289, startPoint y: 98, endPoint x: 524, endPoint y: 263, distance: 286.4
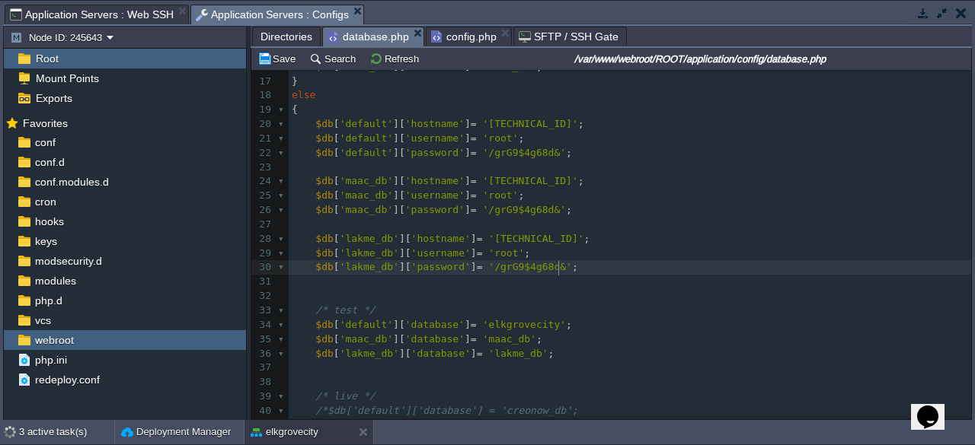
click at [292, 101] on div "xxxxxxxxxx <?php if ( ! defined ( 'BASEPATH' )) exit ( 'No direct script access…" at bounding box center [630, 203] width 682 height 717
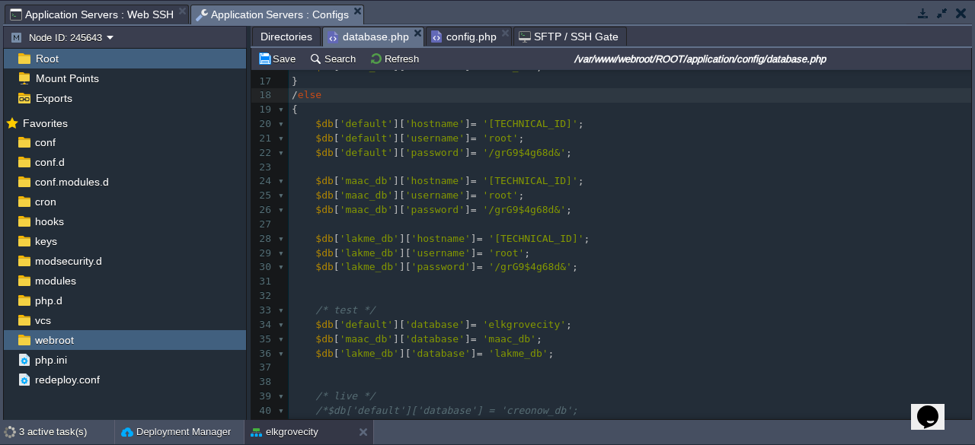
type textarea "/*"
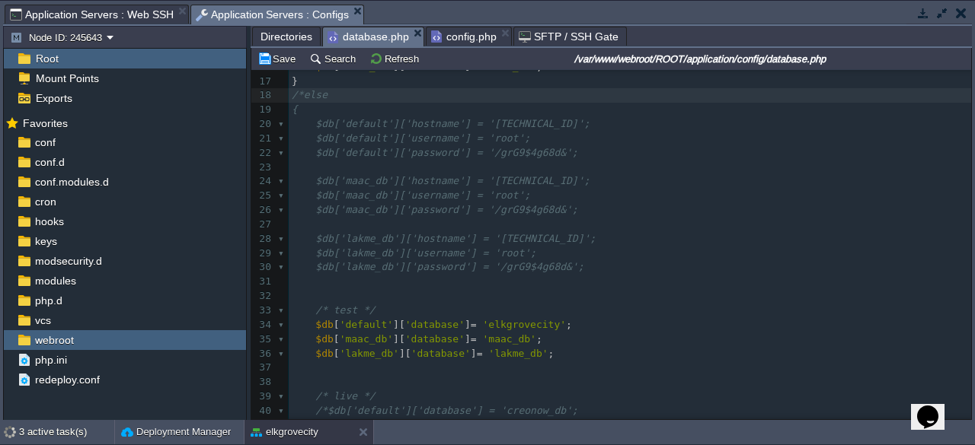
click at [568, 270] on pre "$db['lakme_db']['password'] = '/grG9$4g68d&';" at bounding box center [630, 267] width 682 height 14
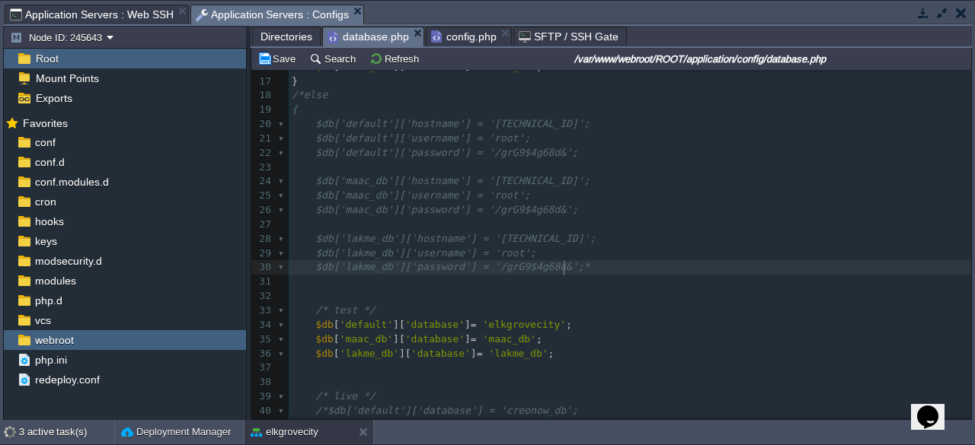
type textarea "*/"
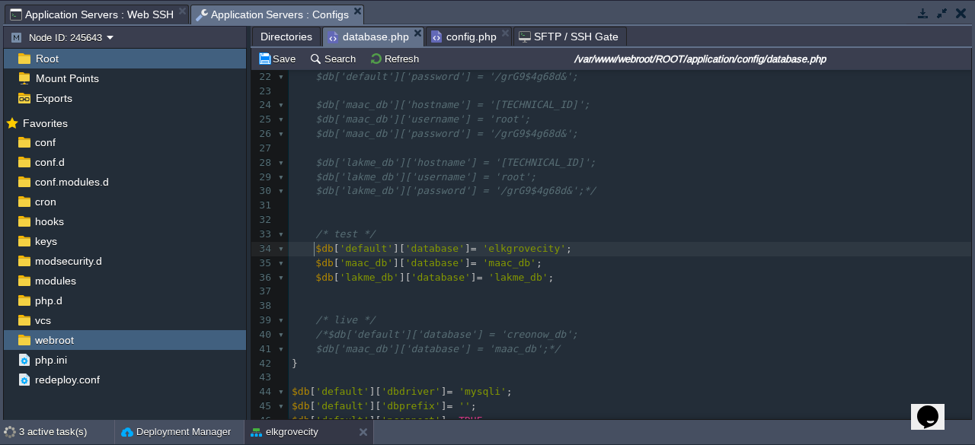
click at [305, 250] on span at bounding box center [304, 249] width 24 height 14
type textarea "/*"
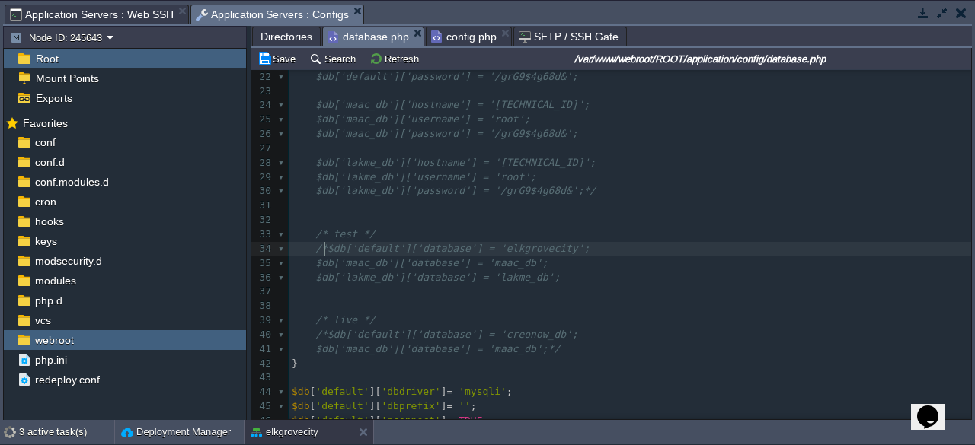
click at [548, 278] on pre "$db['lakme_db']['database'] = 'lakme_db';" at bounding box center [630, 278] width 682 height 14
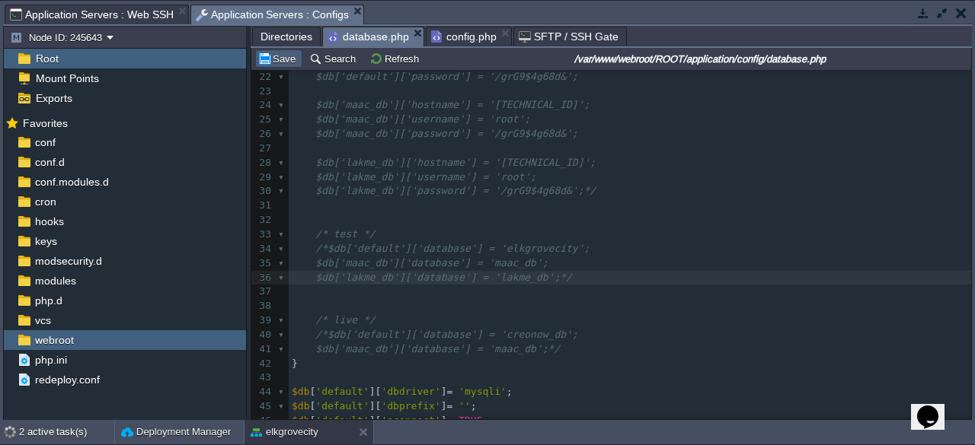
type textarea "*/"
click at [292, 60] on button "Save" at bounding box center [278, 59] width 43 height 14
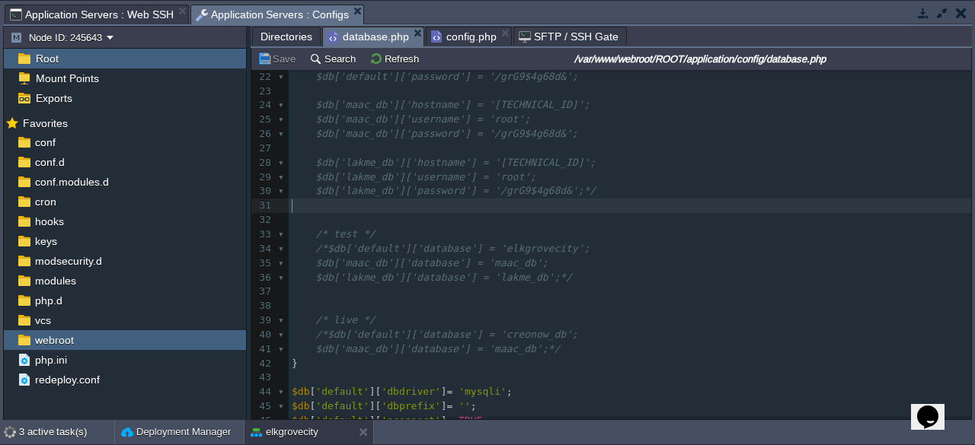
click at [519, 208] on pre "​" at bounding box center [630, 206] width 682 height 14
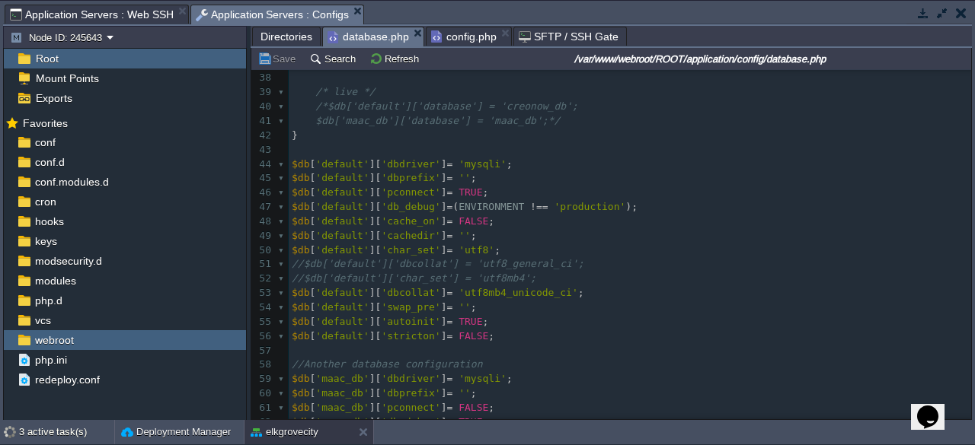
click at [568, 207] on span "'production'" at bounding box center [590, 206] width 72 height 11
type textarea "production"
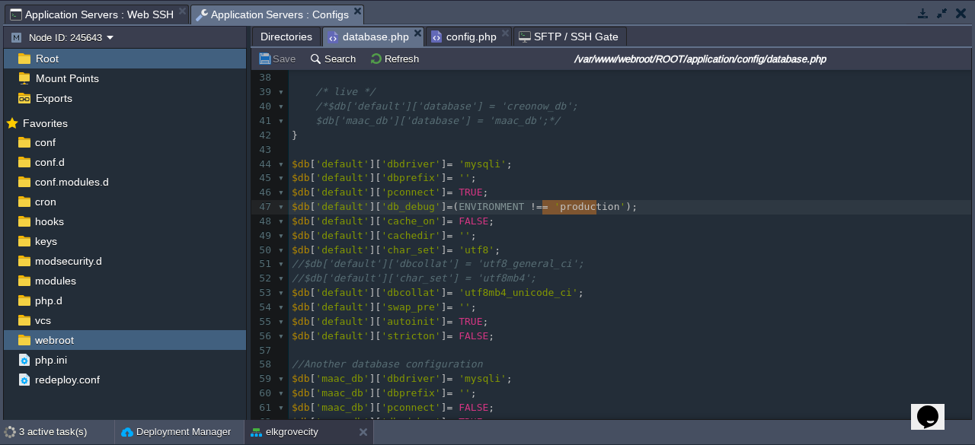
click at [602, 278] on pre "//$db['default']['char_set'] = 'utf8mb4';" at bounding box center [630, 279] width 682 height 14
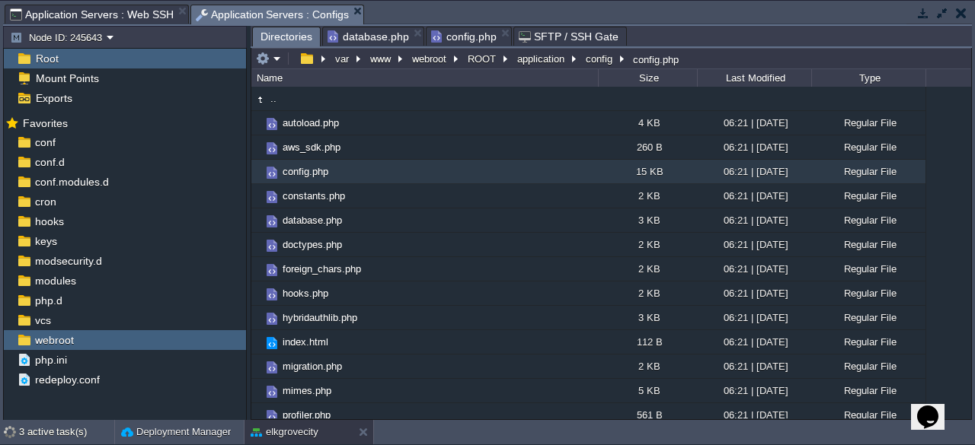
click at [298, 40] on span "Directories" at bounding box center [286, 36] width 52 height 19
click at [312, 171] on span "config.php" at bounding box center [305, 171] width 50 height 13
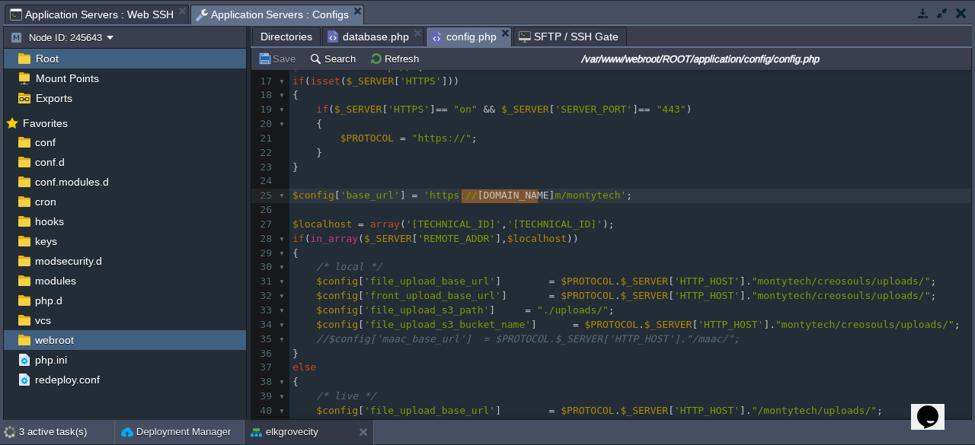
type textarea "[DOMAIN_NAME]"
drag, startPoint x: 462, startPoint y: 194, endPoint x: 541, endPoint y: 196, distance: 78.4
click at [512, 206] on pre "​" at bounding box center [629, 210] width 681 height 14
click at [460, 203] on pre "​" at bounding box center [629, 210] width 681 height 14
drag, startPoint x: 461, startPoint y: 197, endPoint x: 541, endPoint y: 196, distance: 80.0
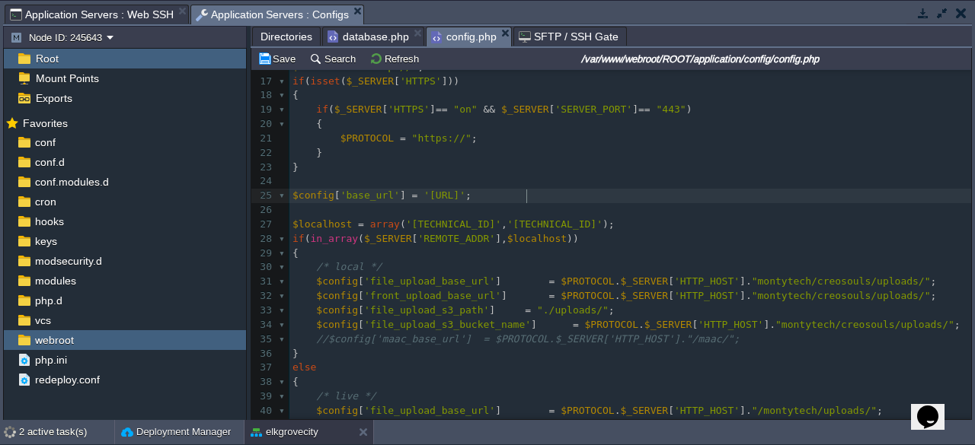
scroll to position [5, 65]
type textarea "[DOMAIN_NAME]"
click at [620, 202] on pre "$config [ 'base_url' ] = '[URL][DOMAIN_NAME]' ;" at bounding box center [629, 196] width 681 height 14
type textarea "montytech"
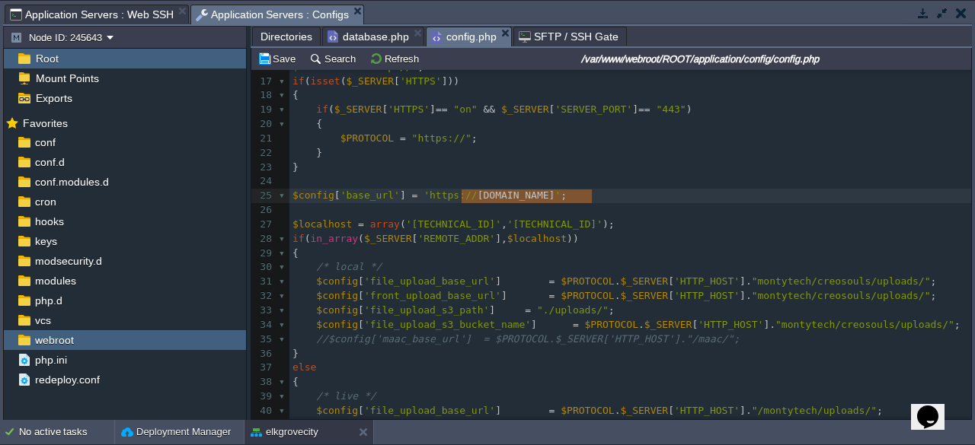
drag, startPoint x: 461, startPoint y: 199, endPoint x: 591, endPoint y: 197, distance: 129.5
type textarea "[DOMAIN_NAME]"
click at [283, 62] on button "Save" at bounding box center [278, 59] width 43 height 14
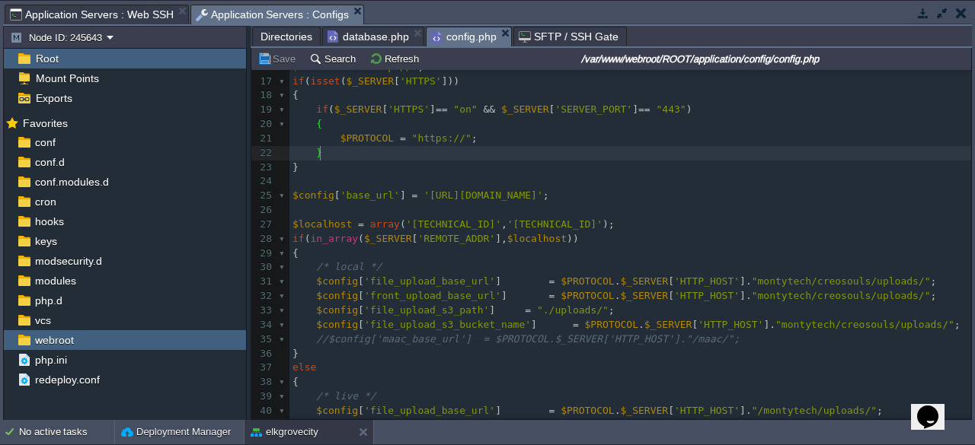
click at [772, 334] on pre "//$config['maac_base_url'] = $PROTOCOL.$_SERVER['HTTP_HOST']."/maac/";" at bounding box center [629, 340] width 681 height 14
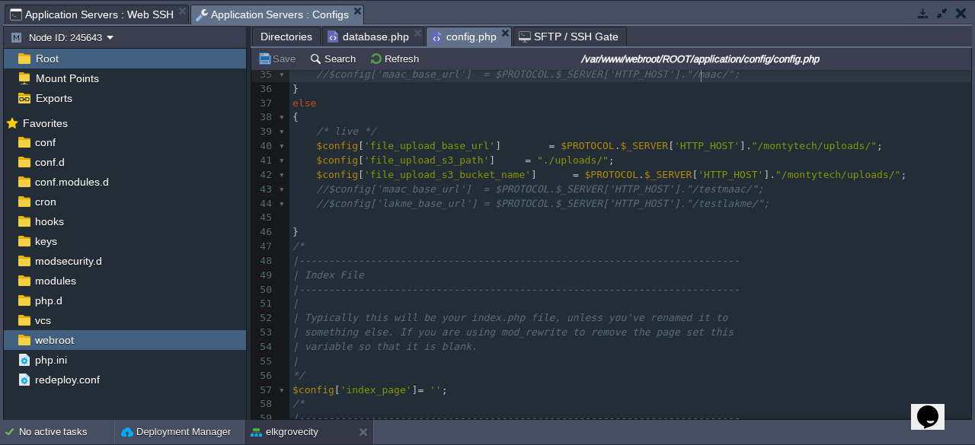
scroll to position [457, 0]
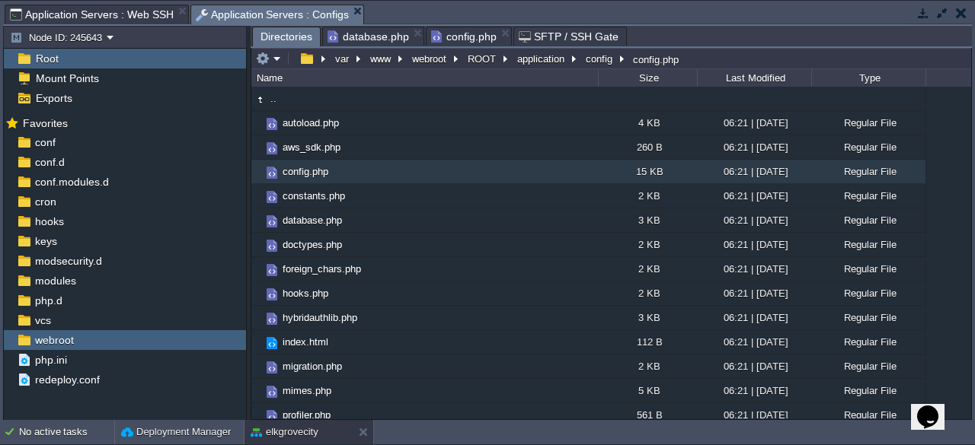
click at [284, 33] on span "Directories" at bounding box center [286, 36] width 52 height 19
click at [926, 11] on button "button" at bounding box center [923, 13] width 14 height 14
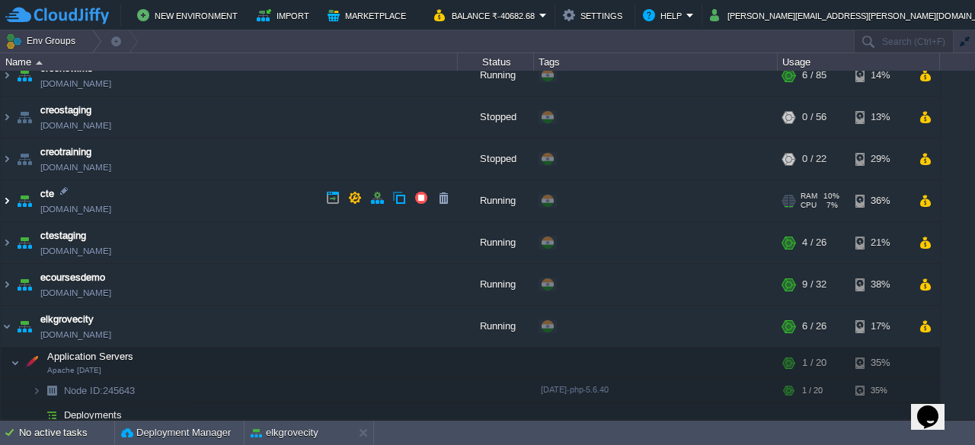
click at [6, 202] on img at bounding box center [7, 200] width 12 height 41
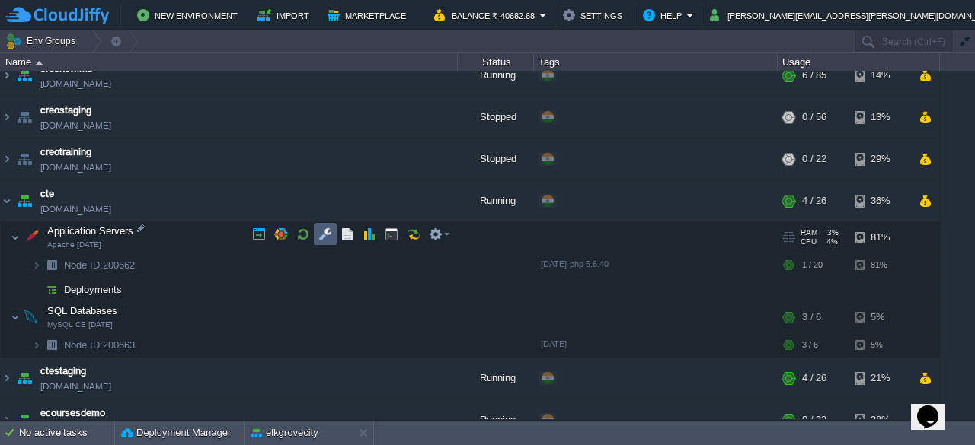
click at [318, 226] on td at bounding box center [325, 234] width 23 height 23
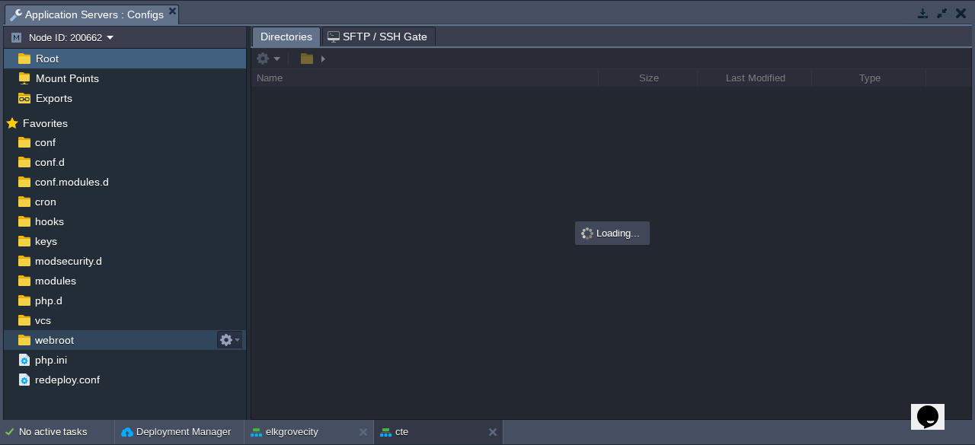
click at [88, 338] on div "webroot" at bounding box center [125, 340] width 242 height 20
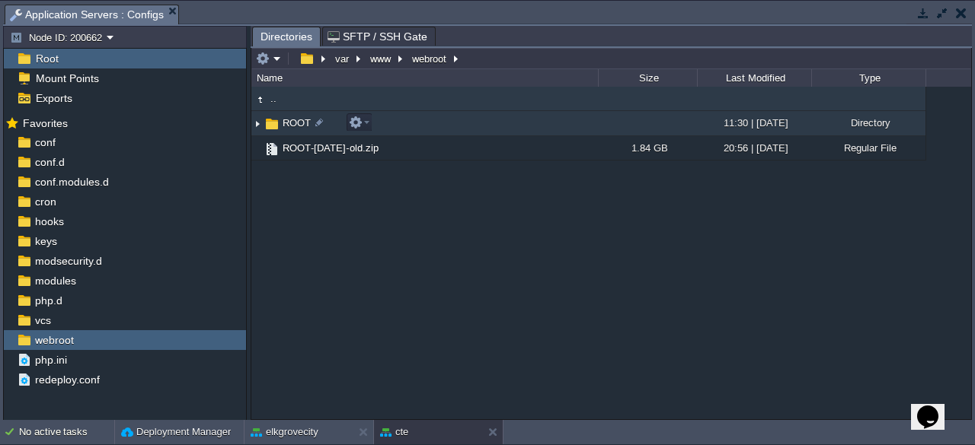
click at [294, 124] on span "ROOT" at bounding box center [296, 122] width 33 height 13
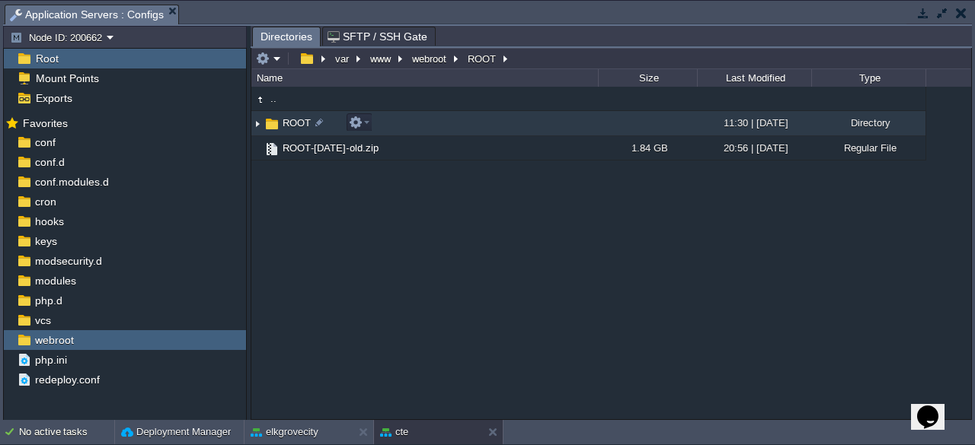
click at [294, 124] on span "ROOT" at bounding box center [296, 122] width 33 height 13
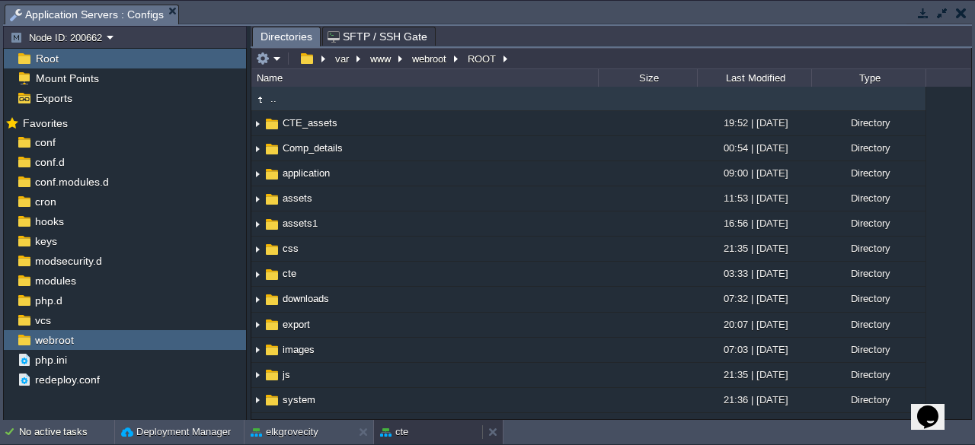
click at [448, 432] on div "cte" at bounding box center [428, 432] width 108 height 24
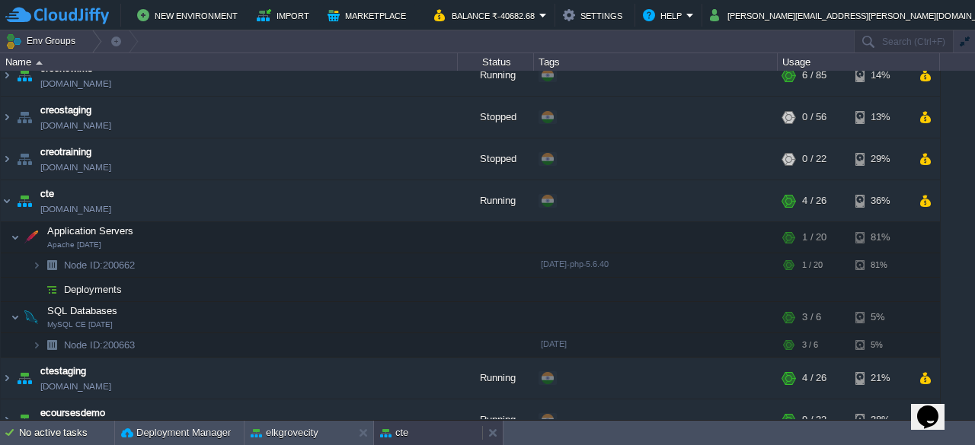
click at [448, 432] on div "cte" at bounding box center [428, 433] width 108 height 24
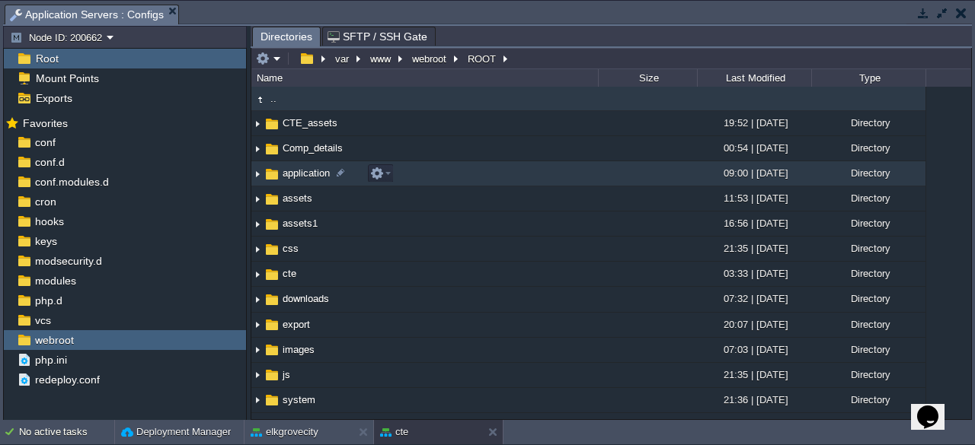
click at [304, 182] on td "application" at bounding box center [424, 173] width 346 height 25
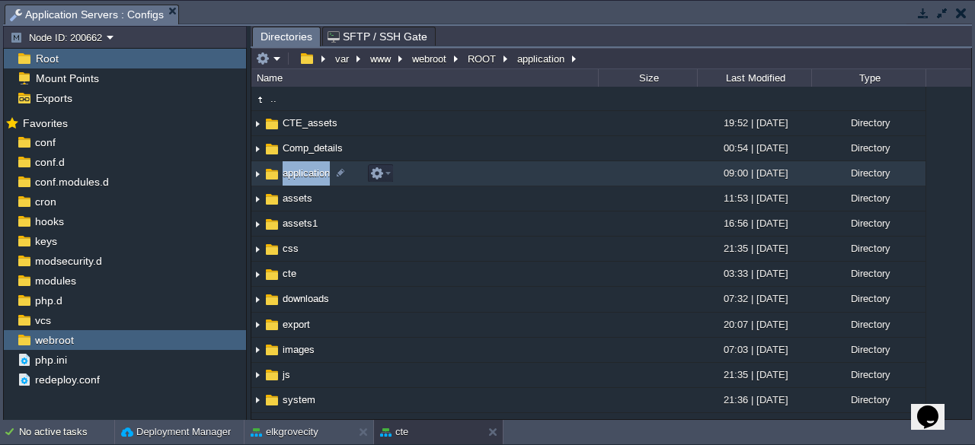
click at [304, 182] on td "application" at bounding box center [424, 173] width 346 height 25
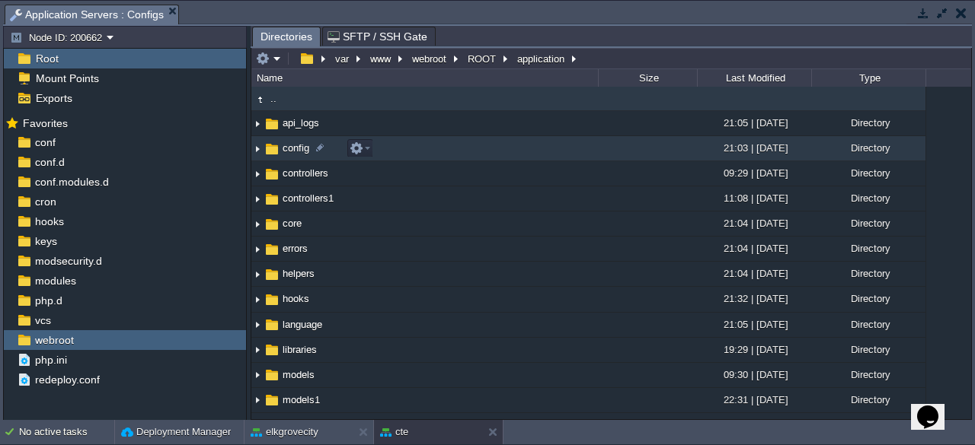
click at [295, 158] on td "config" at bounding box center [424, 148] width 346 height 25
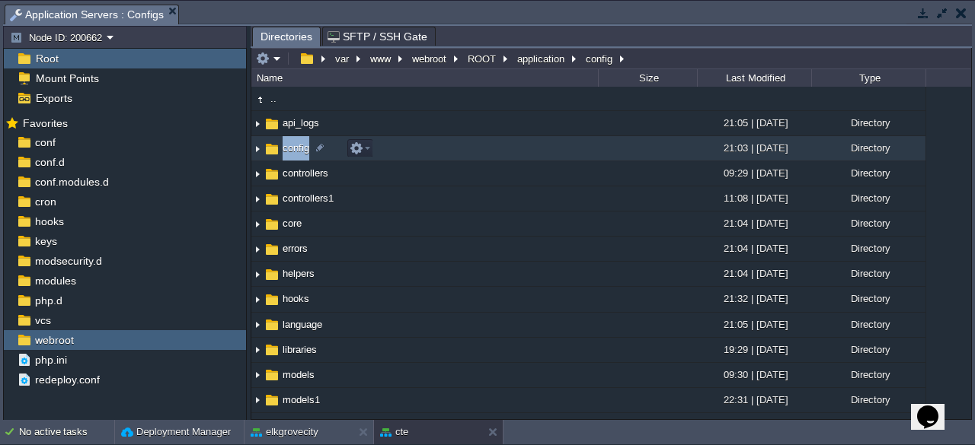
click at [295, 158] on td "config" at bounding box center [424, 148] width 346 height 25
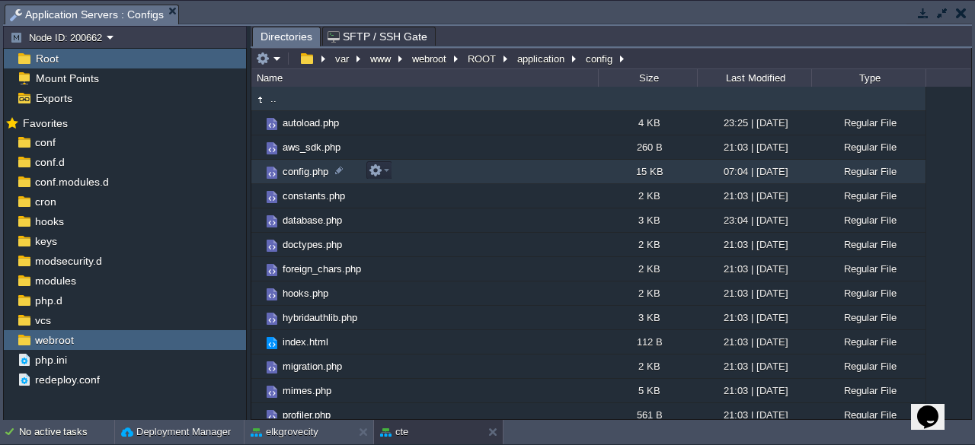
click at [317, 173] on span "config.php" at bounding box center [305, 171] width 50 height 13
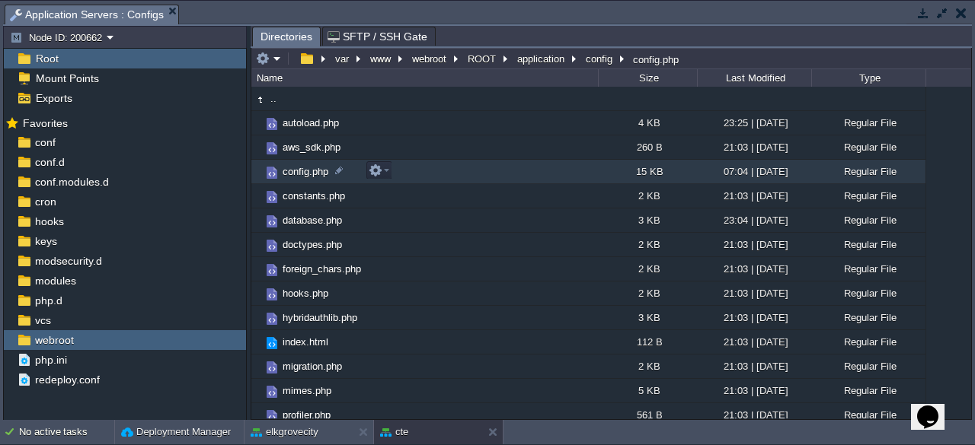
click at [317, 173] on span "config.php" at bounding box center [305, 171] width 50 height 13
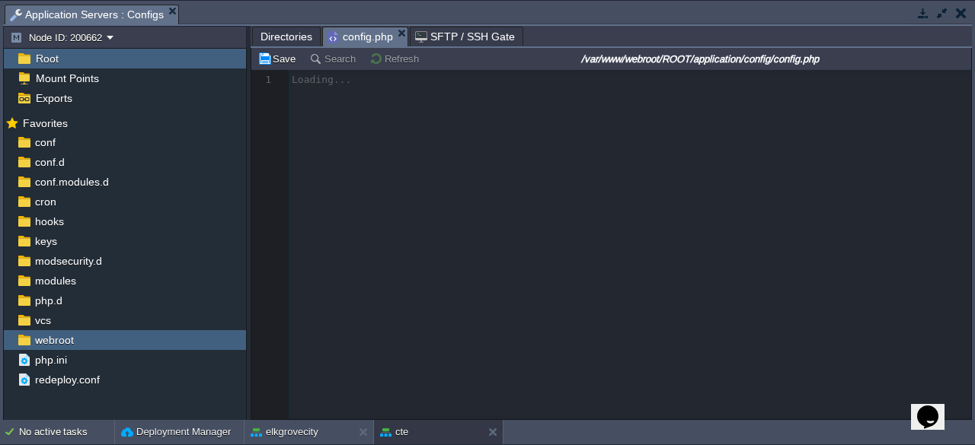
click at [298, 38] on span "Directories" at bounding box center [286, 36] width 52 height 18
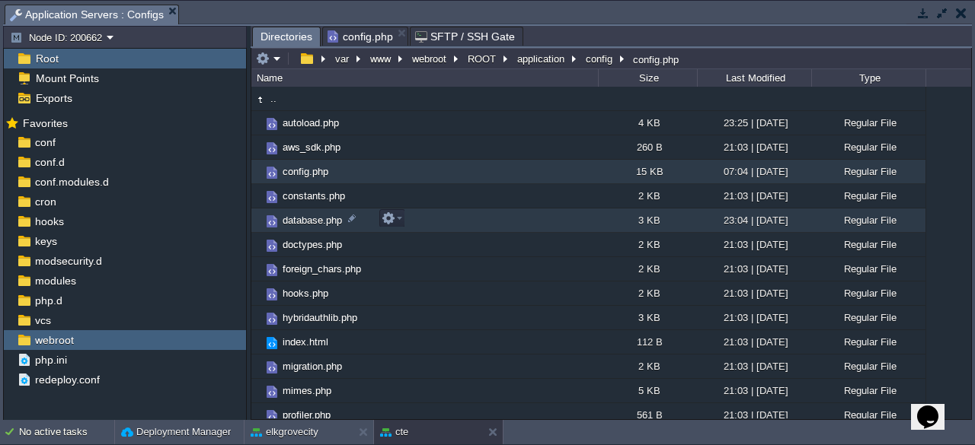
click at [308, 220] on span "database.php" at bounding box center [312, 220] width 64 height 13
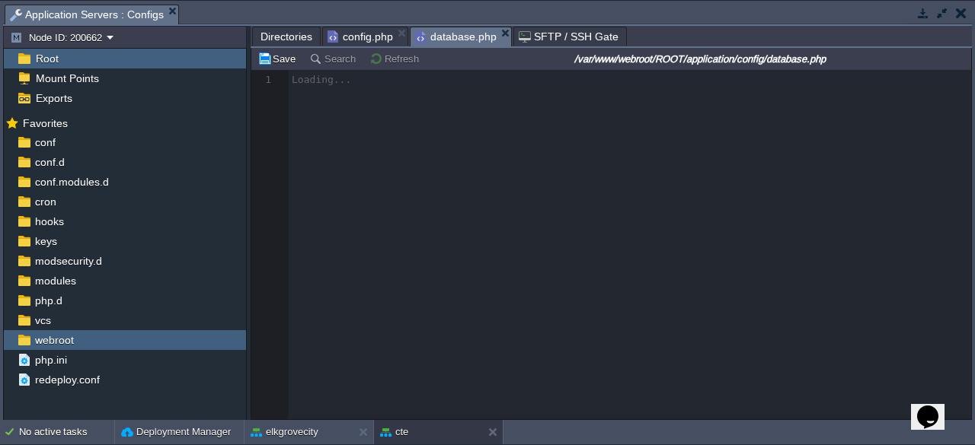
click at [359, 28] on span "config.php" at bounding box center [359, 36] width 65 height 18
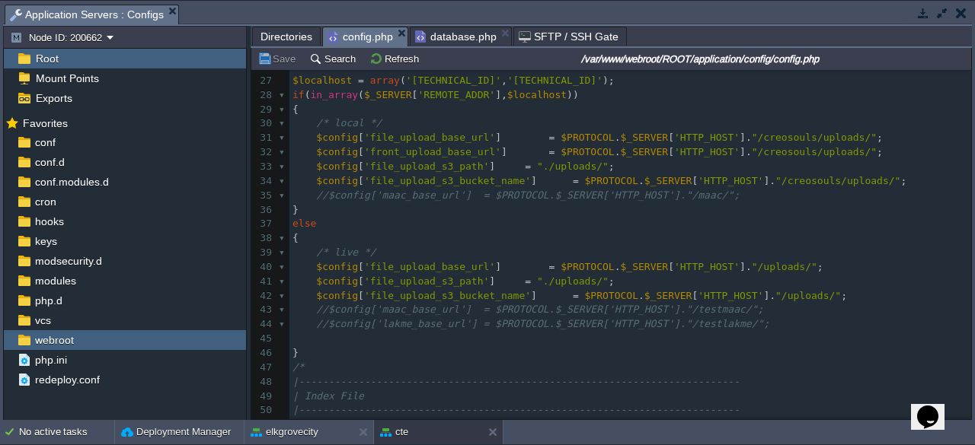
scroll to position [381, 0]
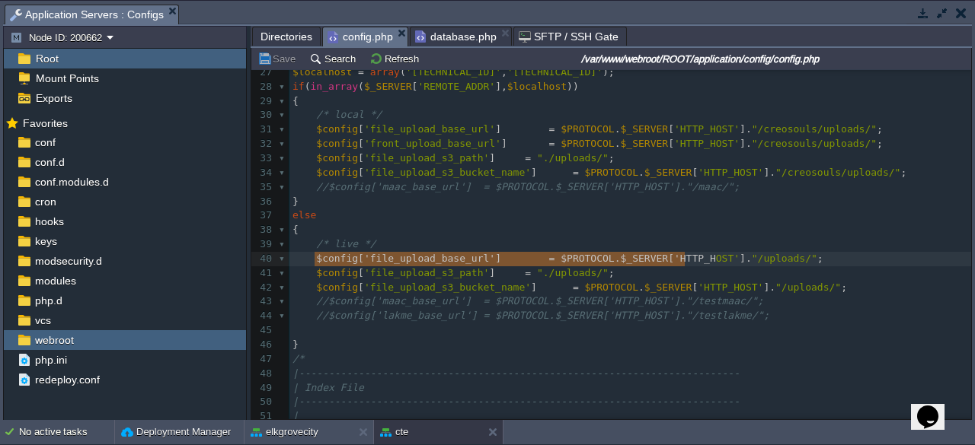
type textarea "$config['file_upload_base_url'] = $PROTOCOL.$_SERVER['HTTP_HOST']."/uploads/"; …"
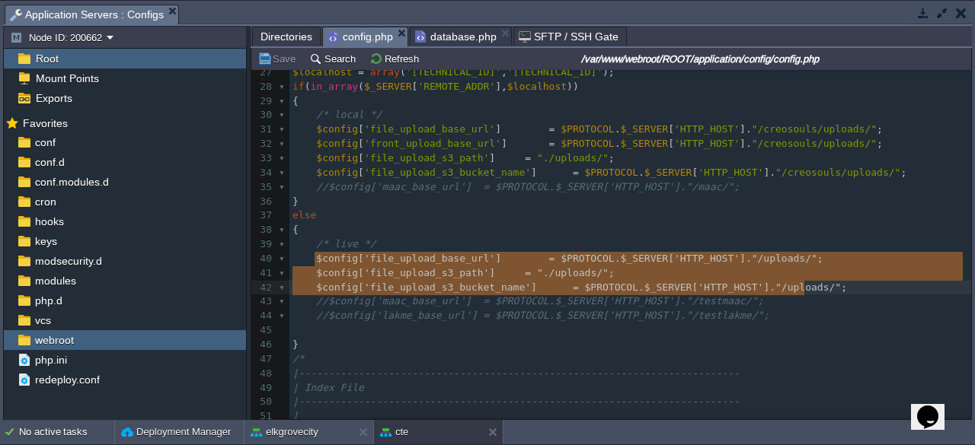
drag, startPoint x: 310, startPoint y: 256, endPoint x: 836, endPoint y: 289, distance: 527.2
click at [297, 430] on button "elkgrovecity" at bounding box center [285, 432] width 68 height 15
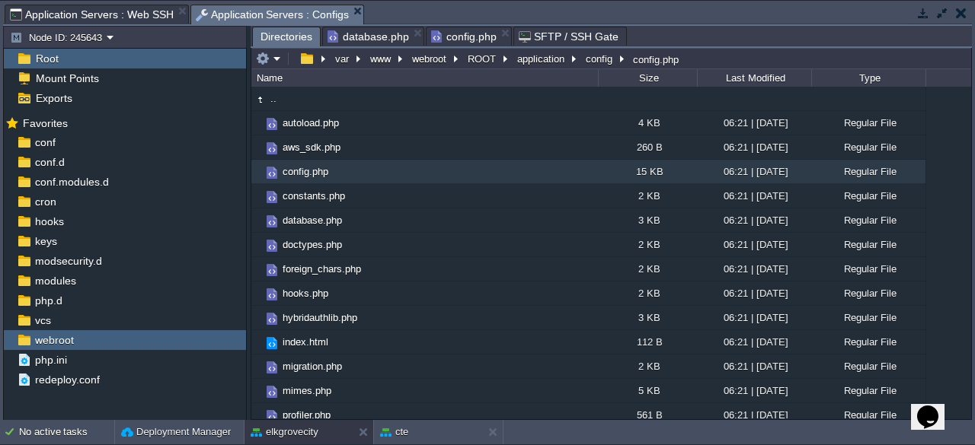
click at [385, 33] on span "database.php" at bounding box center [367, 36] width 81 height 18
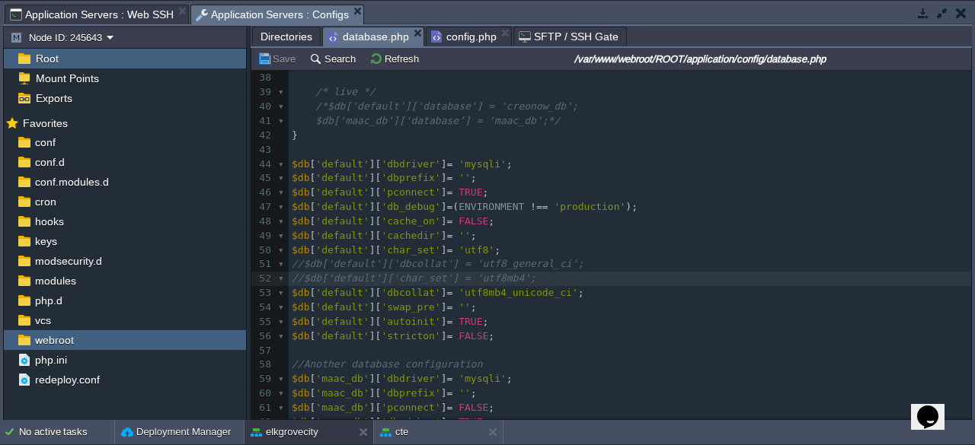
click at [455, 32] on span "config.php" at bounding box center [463, 36] width 65 height 18
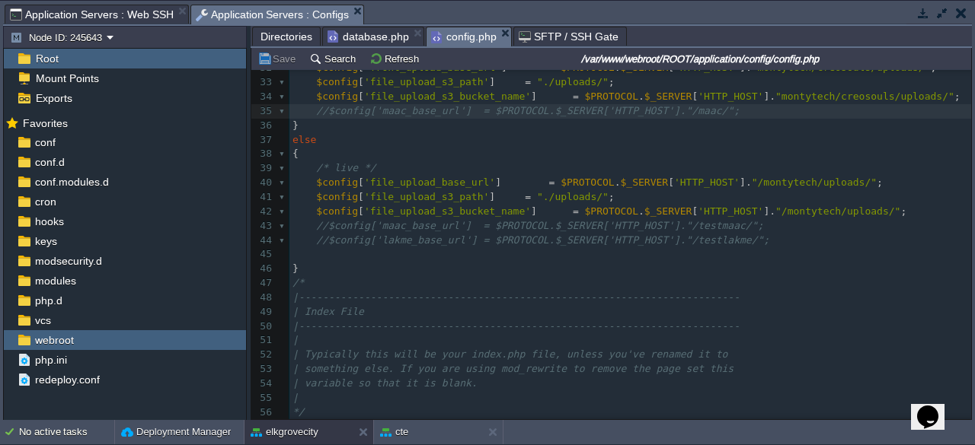
click at [487, 244] on span "//$config['lakme_base_url'] = $PROTOCOL.$_SERVER['HTTP_HOST']."/testlakme/";" at bounding box center [542, 240] width 453 height 11
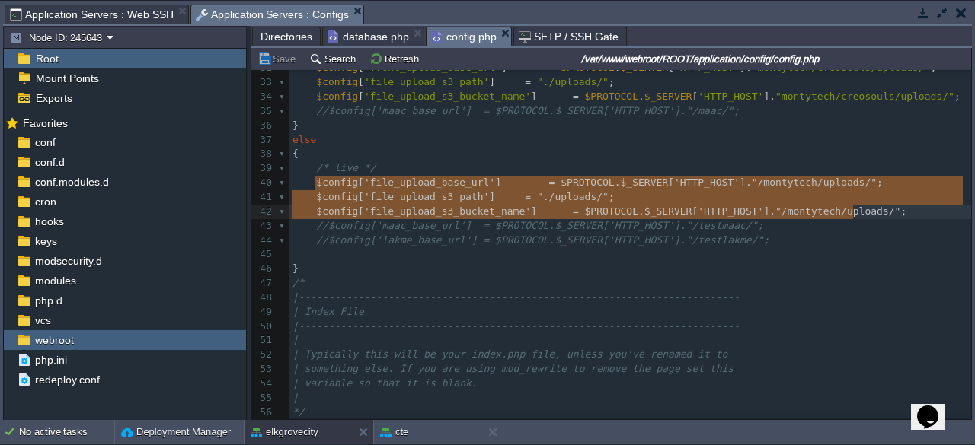
type textarea "$config['file_upload_base_url'] = $PROTOCOL.$_SERVER['HTTP_HOST']."/montytech/u…"
drag, startPoint x: 314, startPoint y: 184, endPoint x: 857, endPoint y: 215, distance: 544.6
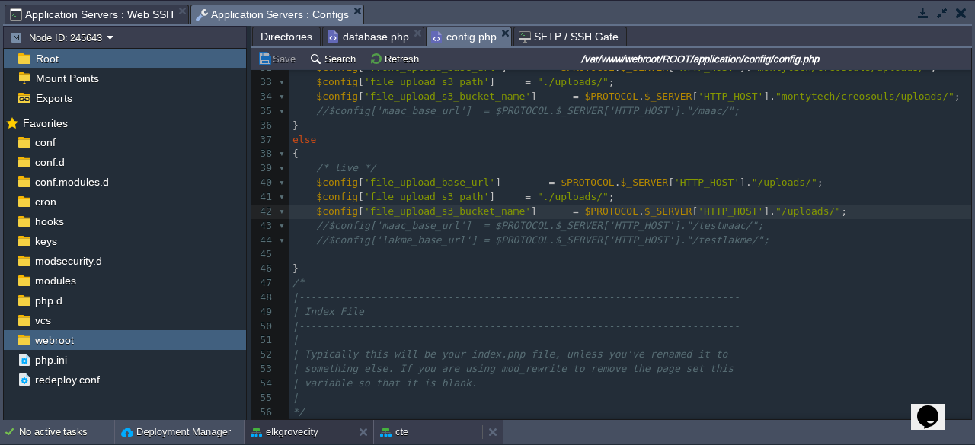
drag, startPoint x: 412, startPoint y: 438, endPoint x: 426, endPoint y: 428, distance: 17.5
click at [413, 438] on div "cte" at bounding box center [428, 432] width 108 height 24
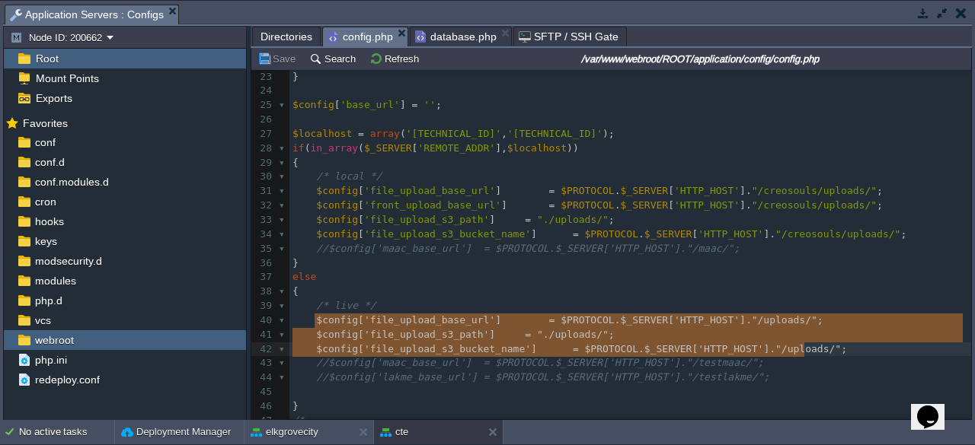
scroll to position [305, 0]
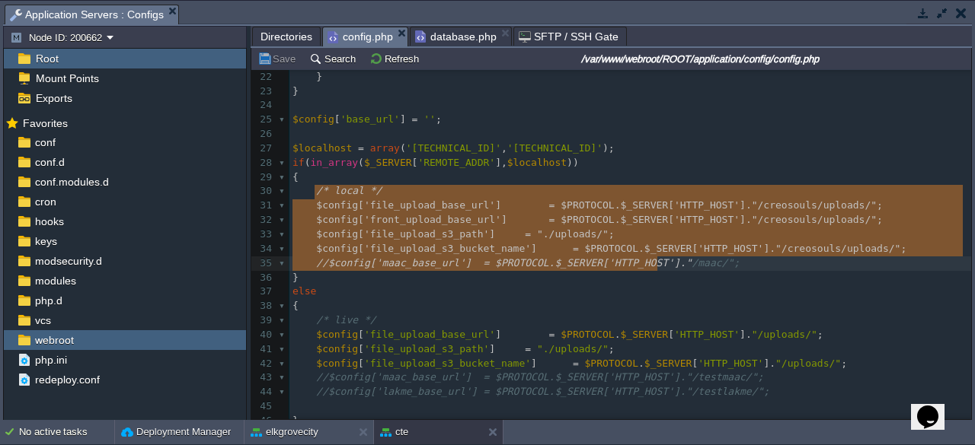
type textarea "/* local */ $config['file_upload_base_url'] = $PROTOCOL.$_SERVER['HTTP_HOST']."…"
drag, startPoint x: 311, startPoint y: 188, endPoint x: 735, endPoint y: 267, distance: 430.6
click at [295, 439] on button "elkgrovecity" at bounding box center [285, 432] width 68 height 15
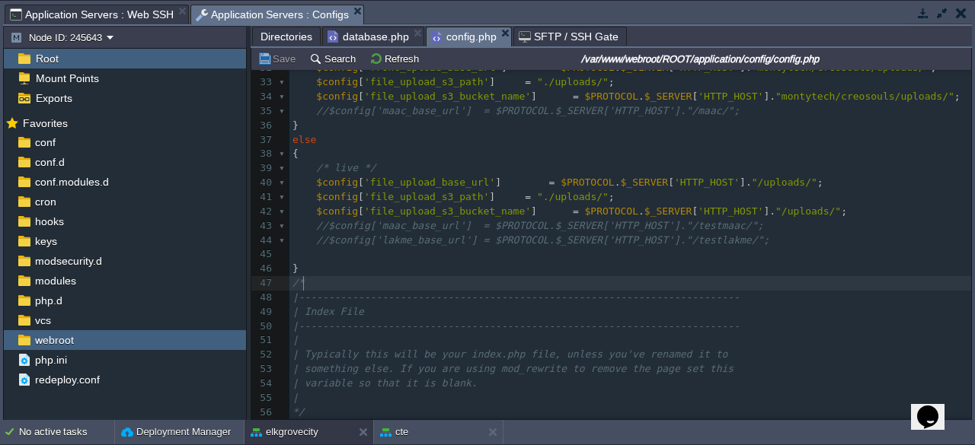
click at [505, 276] on pre "/*" at bounding box center [629, 283] width 681 height 14
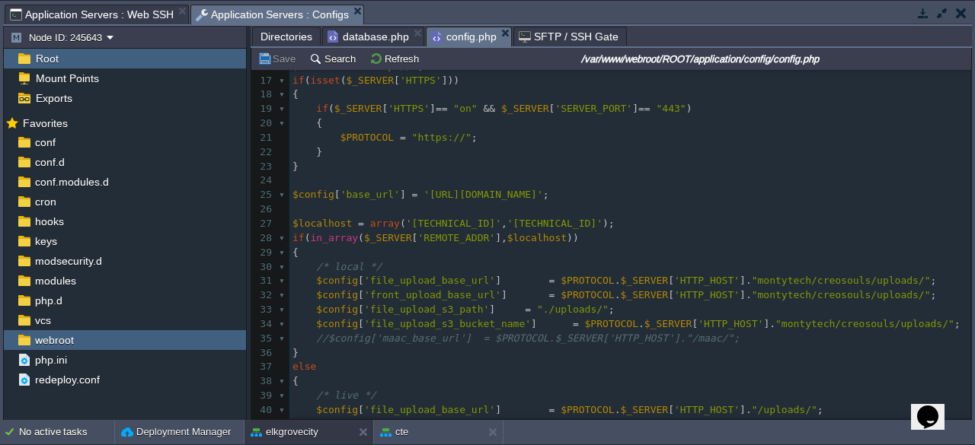
scroll to position [228, 0]
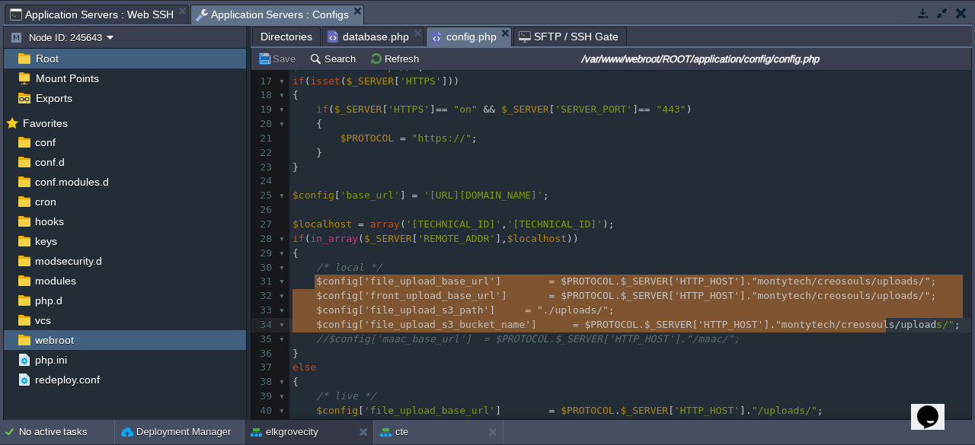
type textarea "$config['file_upload_base_url'] = $PROTOCOL.$_SERVER['HTTP_HOST']."montytech/cr…"
drag, startPoint x: 311, startPoint y: 276, endPoint x: 926, endPoint y: 329, distance: 617.5
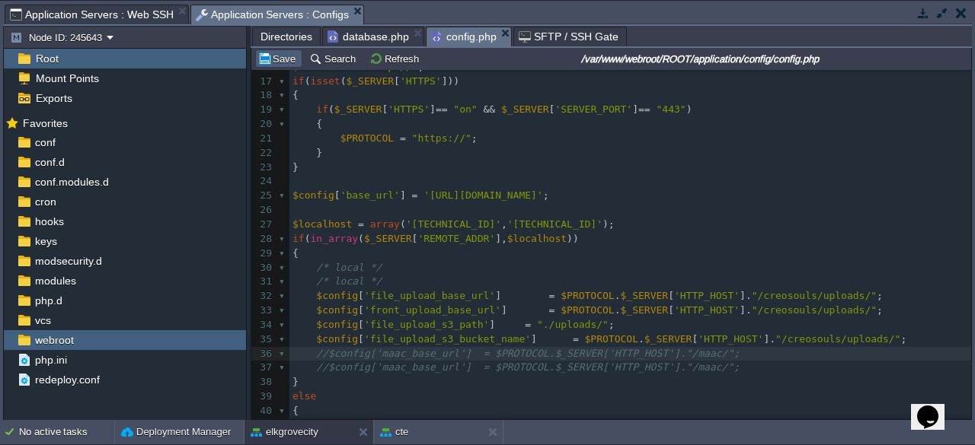
click at [277, 54] on button "Save" at bounding box center [278, 59] width 43 height 14
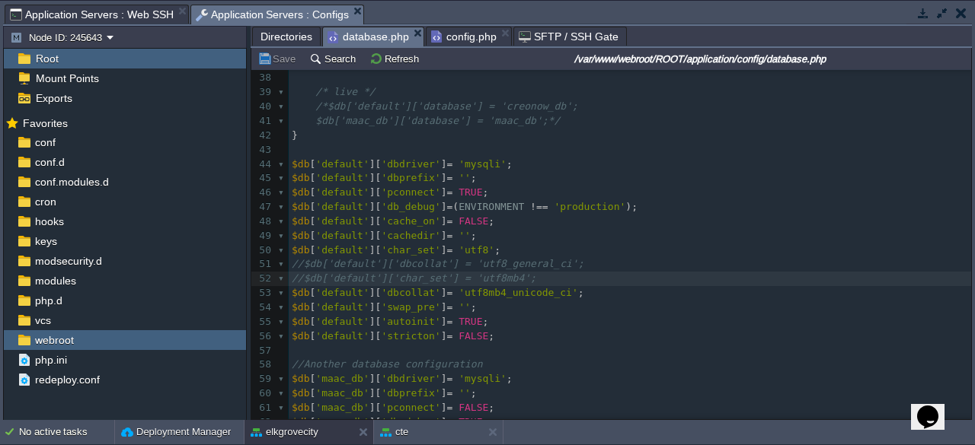
click at [381, 36] on span "database.php" at bounding box center [367, 36] width 81 height 19
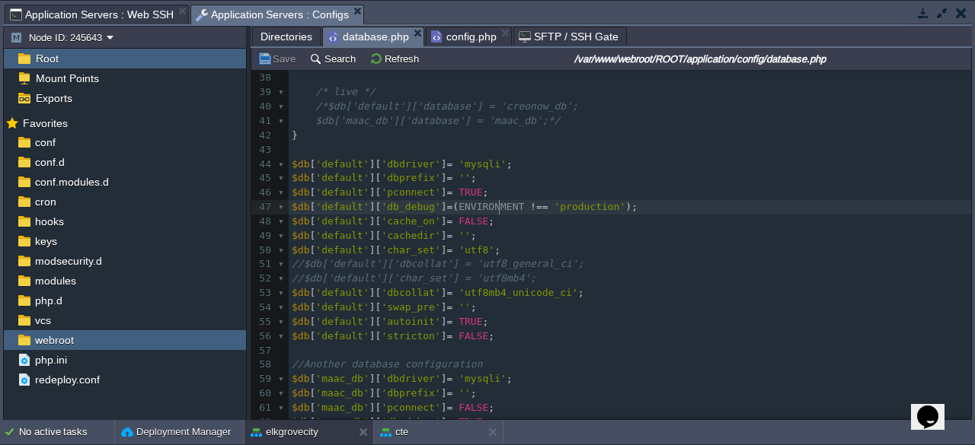
click at [498, 212] on div "xxxxxxxxxx <?php if ( ! defined ( 'BASEPATH' )) exit ( 'No direct script access…" at bounding box center [630, 236] width 682 height 646
click at [468, 32] on span "config.php" at bounding box center [463, 36] width 65 height 18
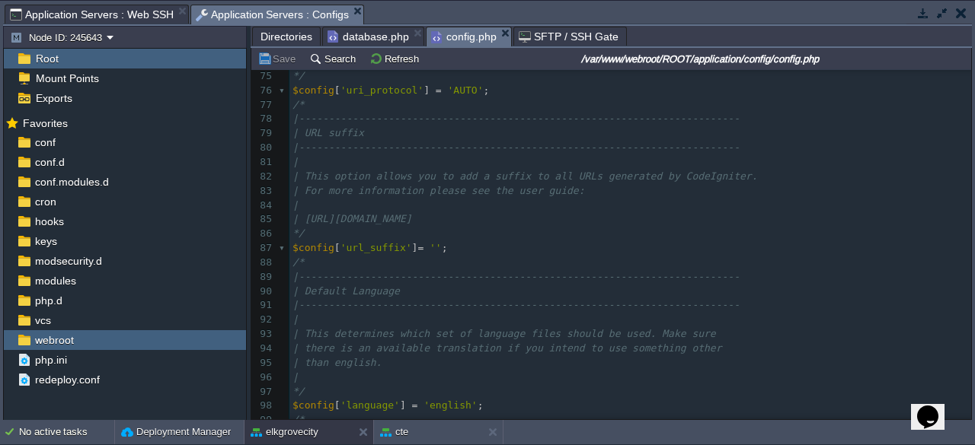
scroll to position [1294, 0]
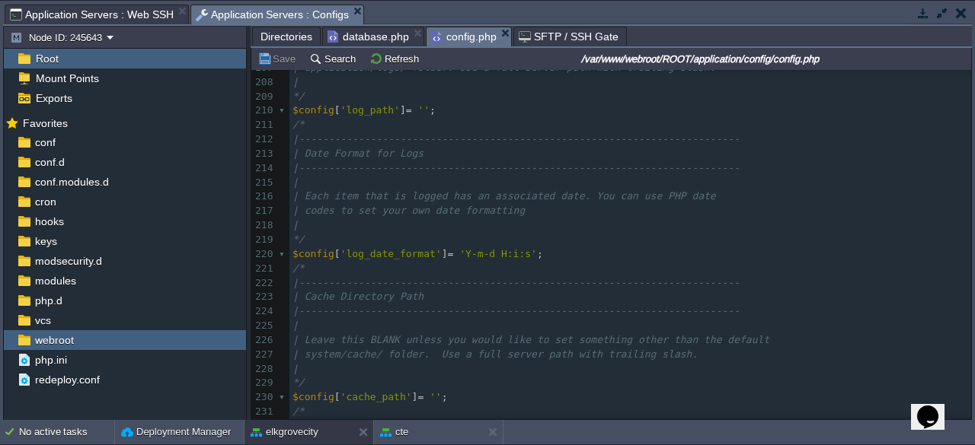
click at [375, 34] on span "database.php" at bounding box center [367, 36] width 81 height 18
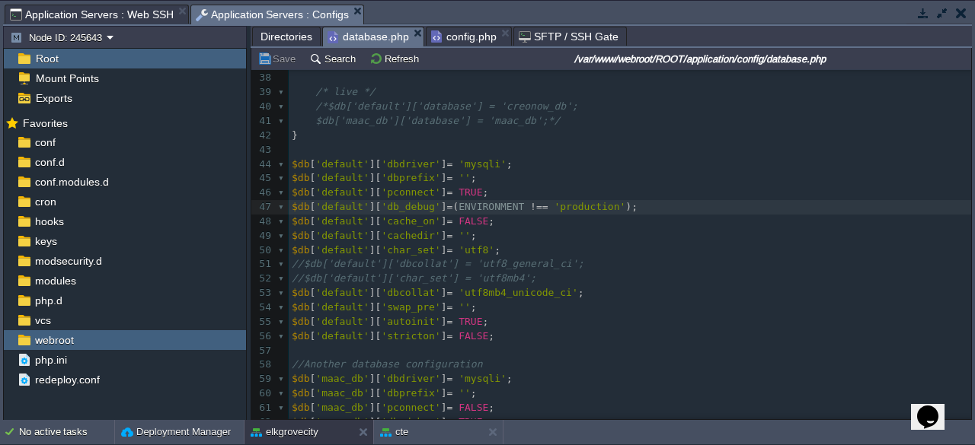
click at [552, 311] on pre "$db [ 'default' ][ 'swap_pre' ] = '' ;" at bounding box center [630, 308] width 682 height 14
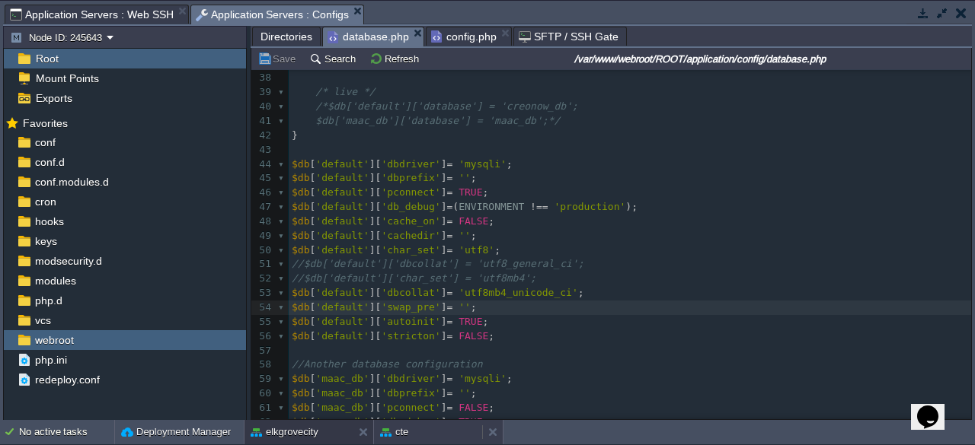
click at [434, 429] on div "cte" at bounding box center [428, 432] width 108 height 24
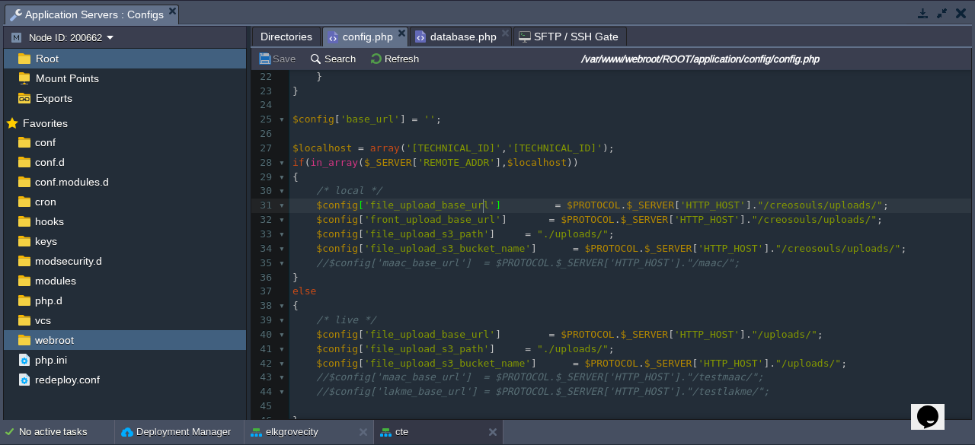
click at [436, 37] on span "database.php" at bounding box center [455, 36] width 81 height 18
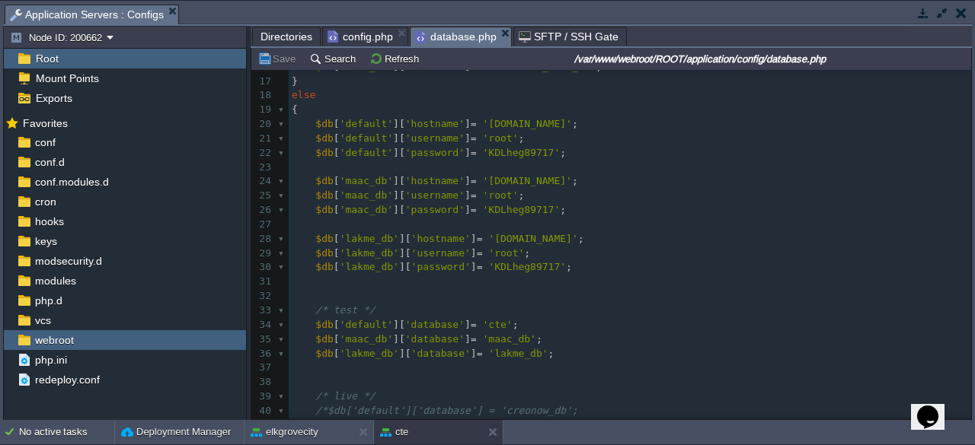
click at [483, 120] on span "'[DOMAIN_NAME]'" at bounding box center [527, 123] width 89 height 11
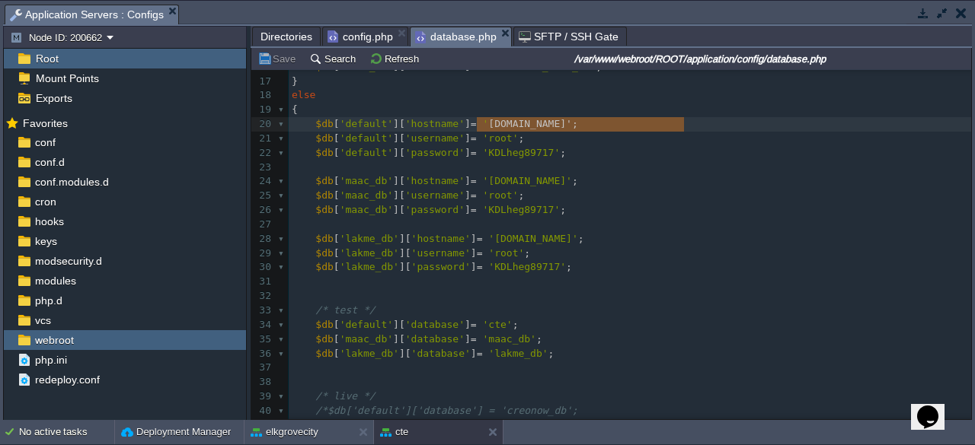
type textarea "[DOMAIN_NAME]"
drag, startPoint x: 477, startPoint y: 123, endPoint x: 679, endPoint y: 123, distance: 202.5
paste textarea
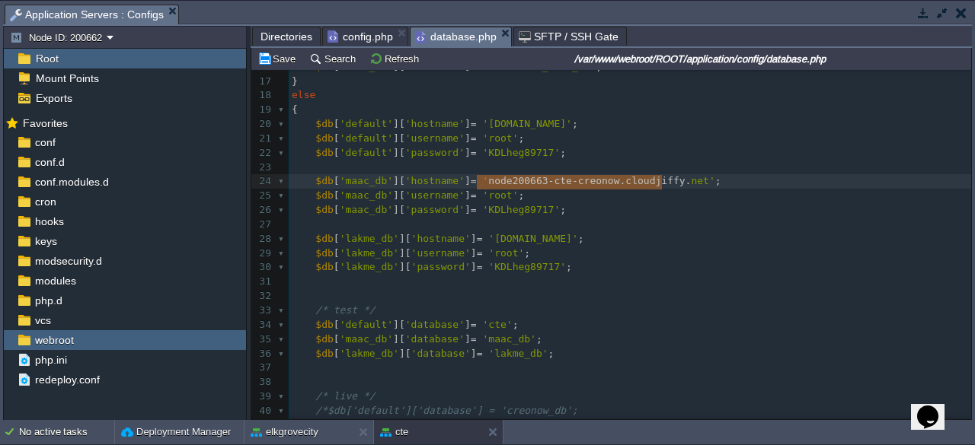
type textarea "[DOMAIN_NAME]"
drag, startPoint x: 476, startPoint y: 182, endPoint x: 676, endPoint y: 179, distance: 200.3
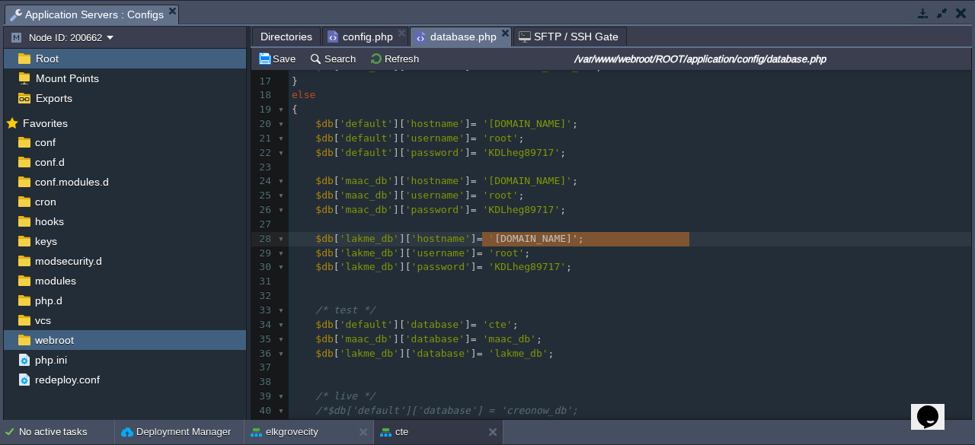
type textarea "[DOMAIN_NAME]"
drag, startPoint x: 481, startPoint y: 237, endPoint x: 685, endPoint y: 237, distance: 204.1
click at [522, 205] on div "xxxxxxxxxx 1 <?php if ( ! defined ( 'BASEPATH' )) exit ( 'No direct script acce…" at bounding box center [630, 218] width 682 height 746
type textarea "KDLheg89717"
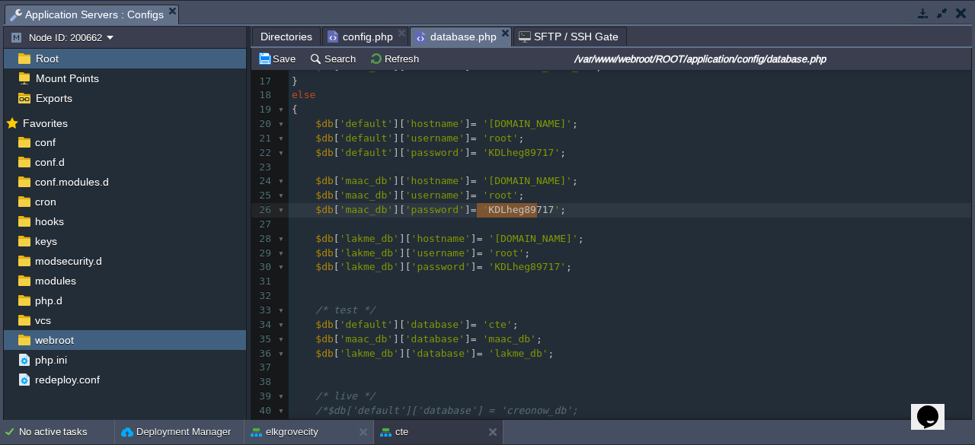
paste textarea
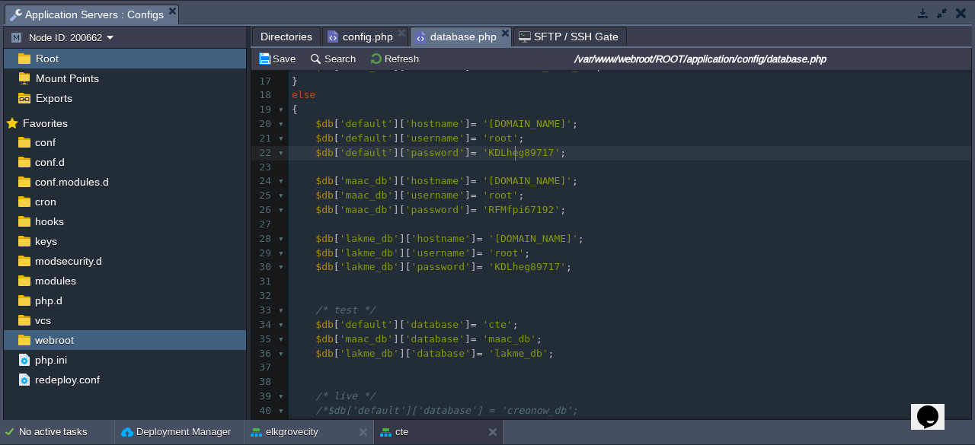
click at [515, 156] on div "xxxxxxxxxx 1 <?php if ( ! defined ( 'BASEPATH' )) exit ( 'No direct script acce…" at bounding box center [630, 218] width 682 height 746
type textarea "KDLheg89717"
paste textarea
click at [524, 272] on span "'KDLheg89717'" at bounding box center [527, 266] width 78 height 11
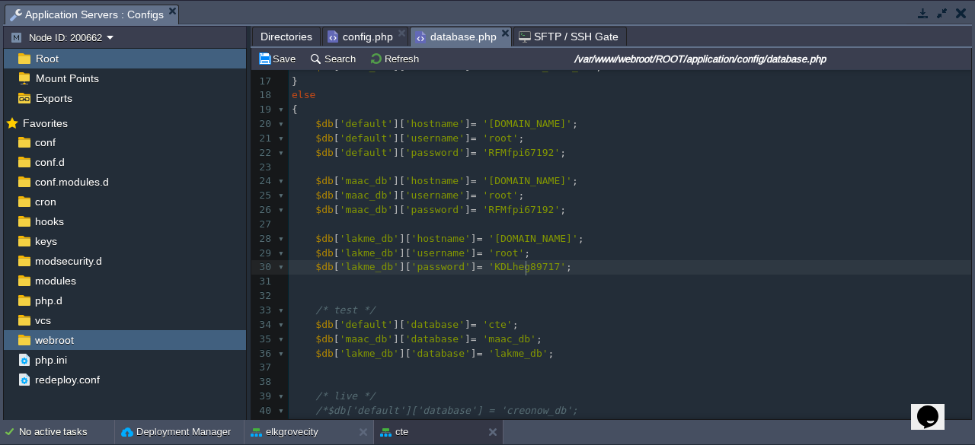
type textarea "KDLheg89717"
paste textarea
click at [577, 301] on pre "​" at bounding box center [630, 296] width 682 height 14
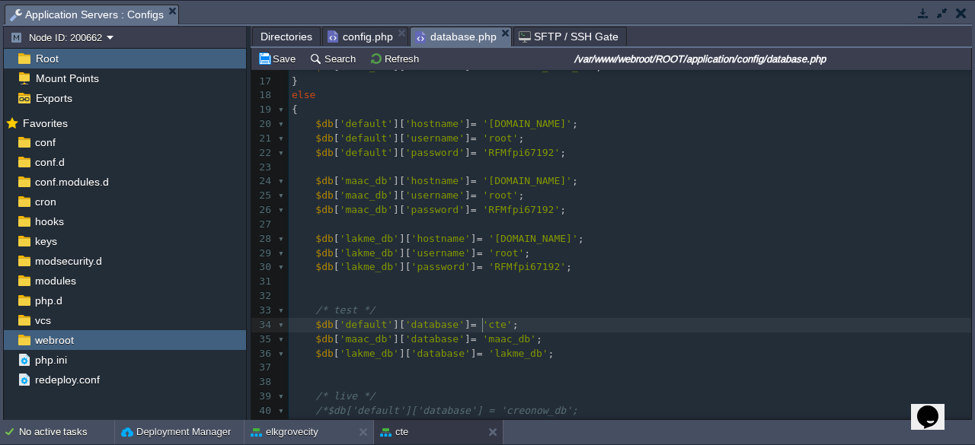
click at [484, 324] on div "xxxxxxxxxx 1 <?php if ( ! defined ( 'BASEPATH' )) exit ( 'No direct script acce…" at bounding box center [630, 218] width 682 height 746
type textarea "cte"
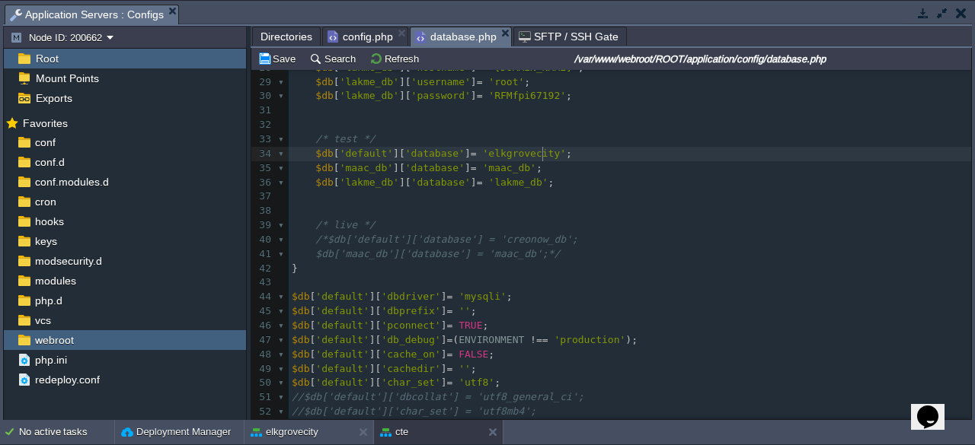
scroll to position [457, 0]
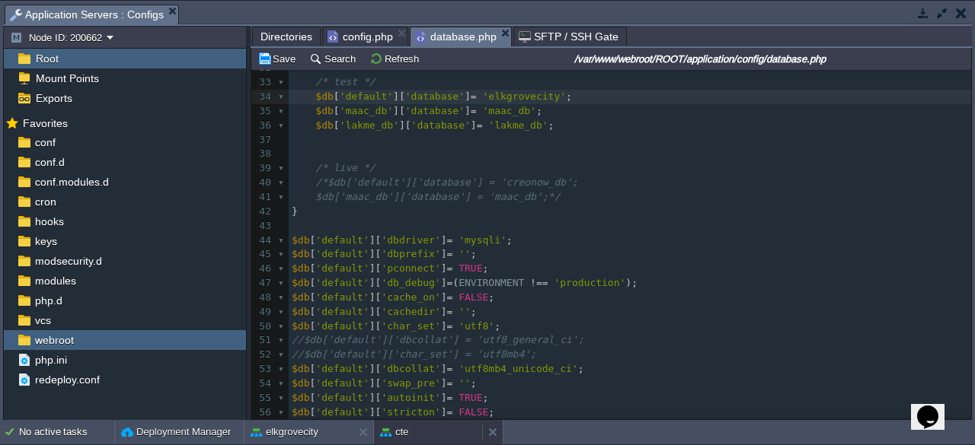
click at [425, 433] on div "cte" at bounding box center [428, 432] width 108 height 24
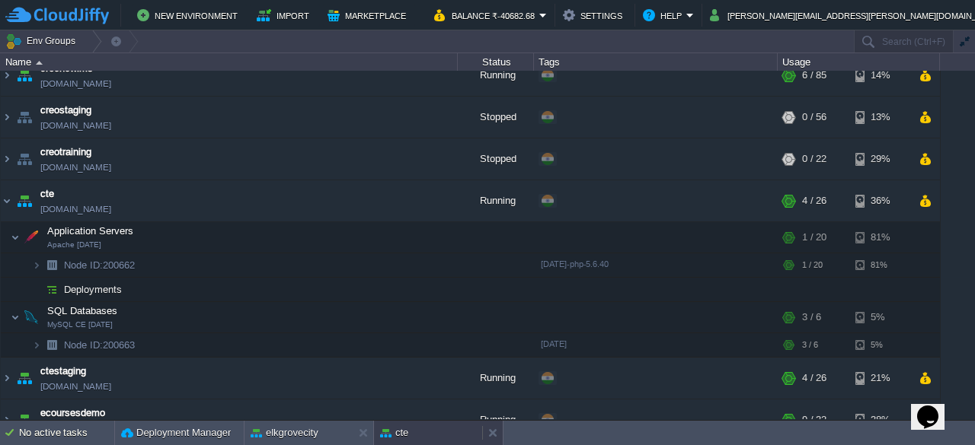
click at [401, 441] on div "cte" at bounding box center [428, 433] width 108 height 24
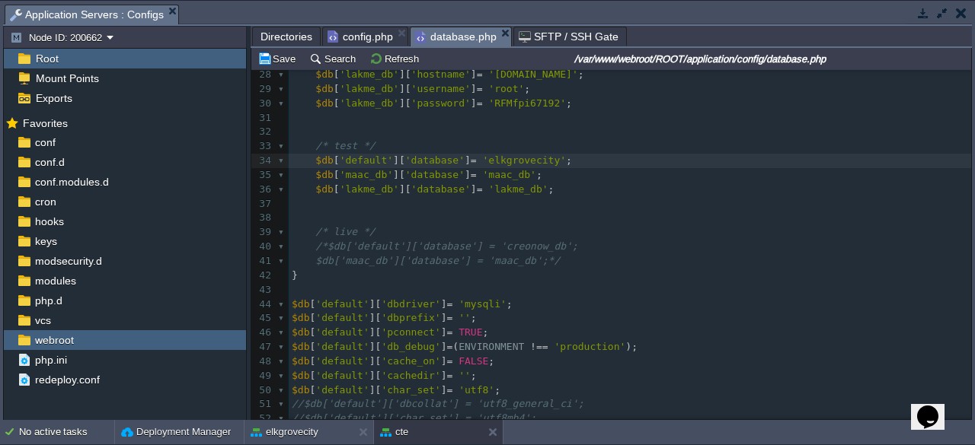
scroll to position [381, 0]
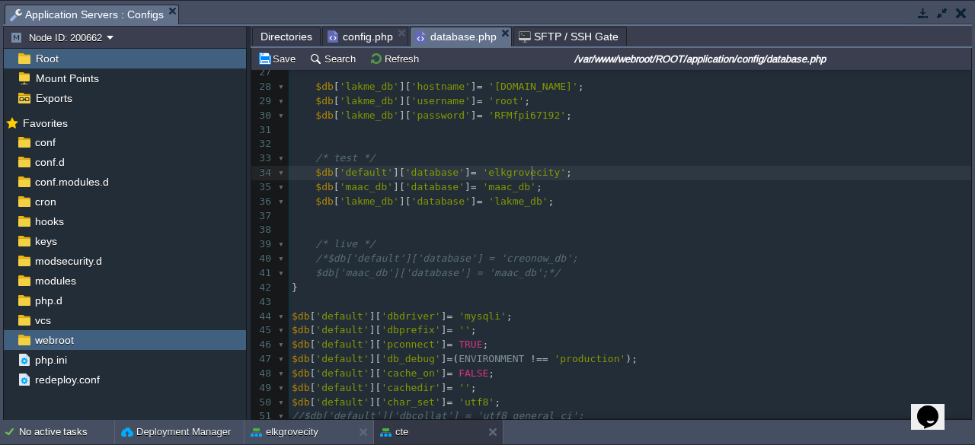
click at [530, 179] on div "xxxxxxxxxx 22 $db [ 'default' ][ 'password' ] = 'RFMfpi67192' ; 23 ​ 24 $db [ '…" at bounding box center [630, 324] width 682 height 660
type textarea "elkgrovecity"
click at [291, 432] on button "elkgrovecity" at bounding box center [285, 432] width 68 height 15
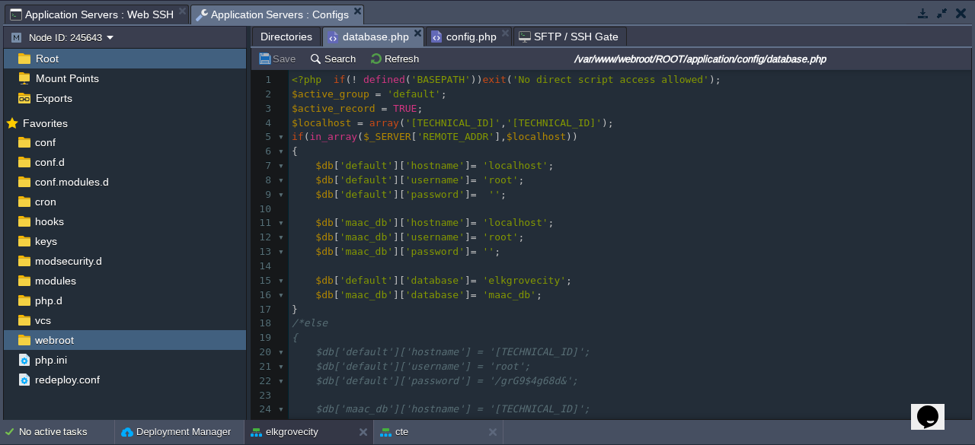
scroll to position [170, 0]
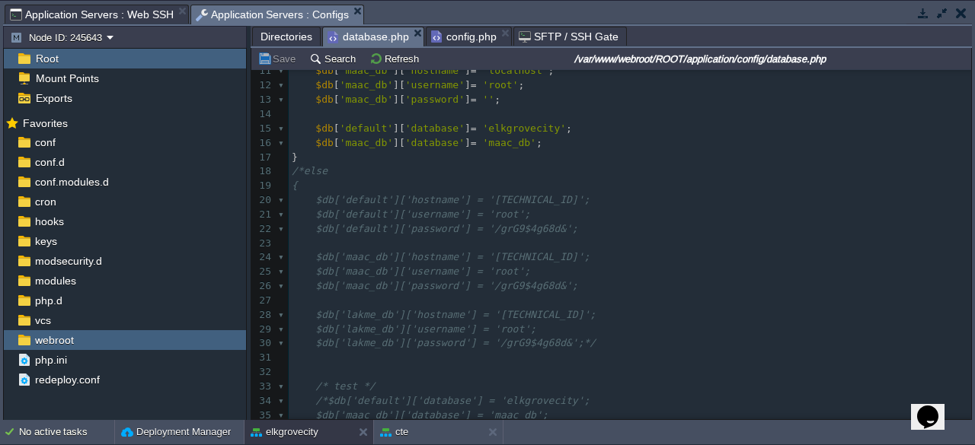
click at [460, 234] on div "xxxxxxxxxx $db [ 'default' ][ 'swap_pre' ] = '' ; 1 <?php if ( ! defined ( 'BAS…" at bounding box center [630, 265] width 682 height 689
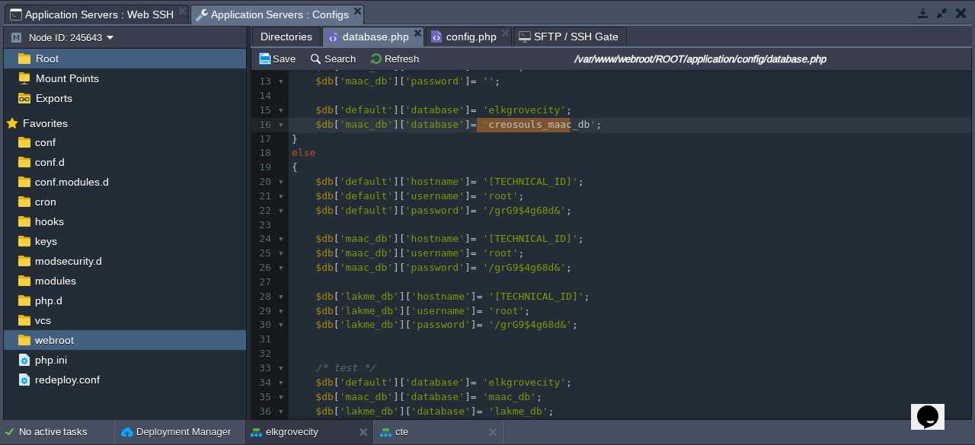
type textarea "creosouls_arena_db"
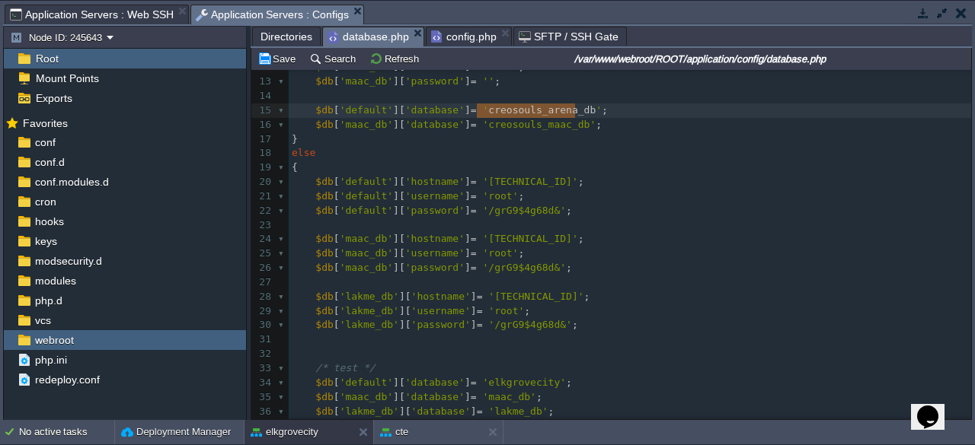
click at [509, 238] on div "xxxxxxxxxx $db [ 'default' ][ 'swap_pre' ] = '' ; 1 <?php if ( ! defined ( 'BAS…" at bounding box center [630, 247] width 682 height 689
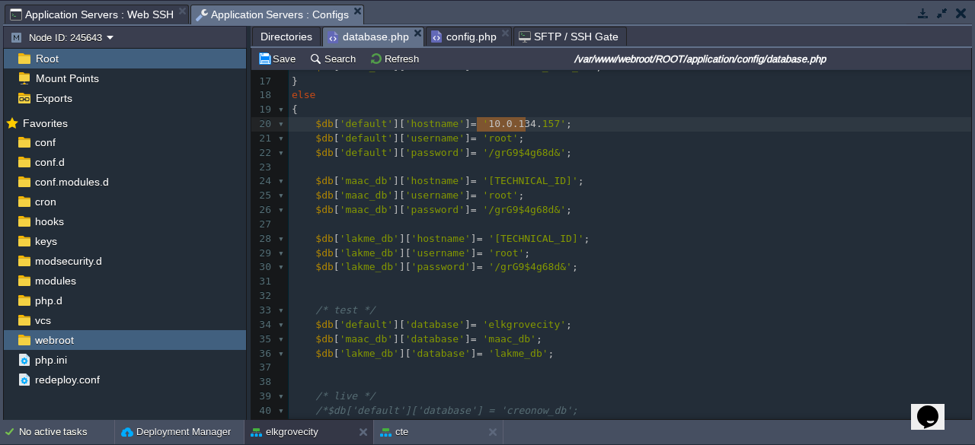
type textarea "[TECHNICAL_ID]"
drag, startPoint x: 477, startPoint y: 123, endPoint x: 531, endPoint y: 126, distance: 54.1
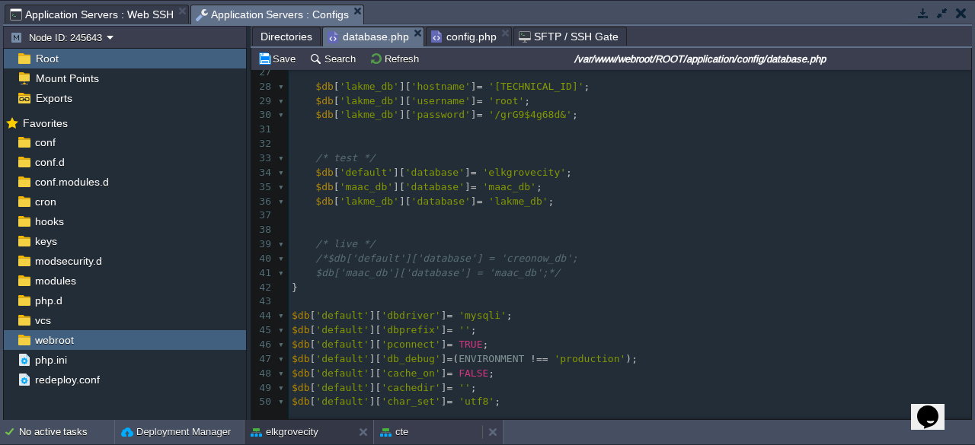
click at [406, 427] on button "cte" at bounding box center [394, 432] width 28 height 15
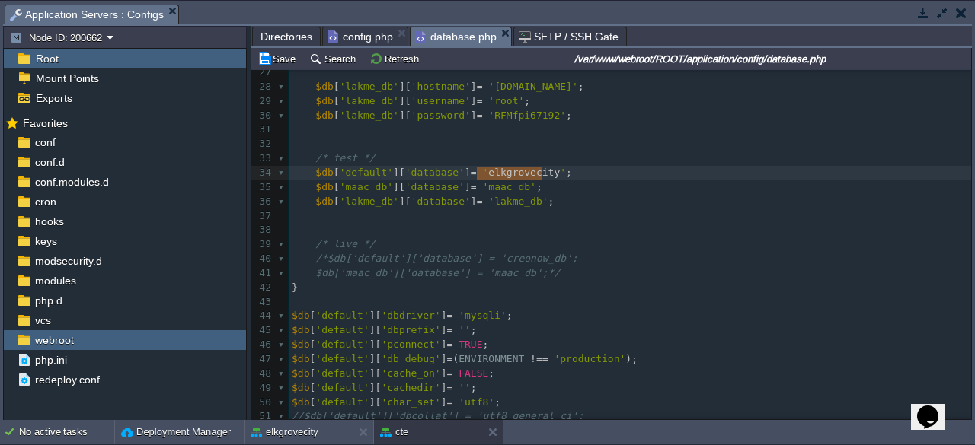
click at [517, 227] on pre "​" at bounding box center [630, 230] width 682 height 14
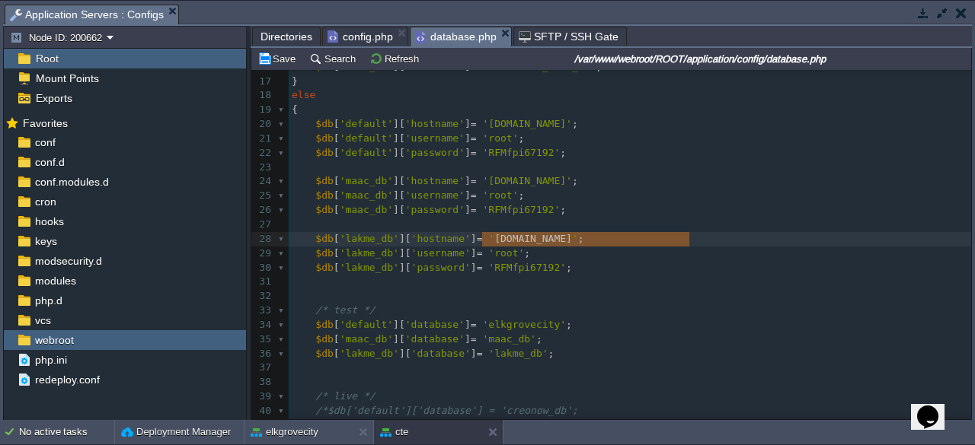
type textarea "[DOMAIN_NAME]"
drag, startPoint x: 484, startPoint y: 240, endPoint x: 710, endPoint y: 243, distance: 226.9
click at [305, 430] on button "elkgrovecity" at bounding box center [285, 432] width 68 height 15
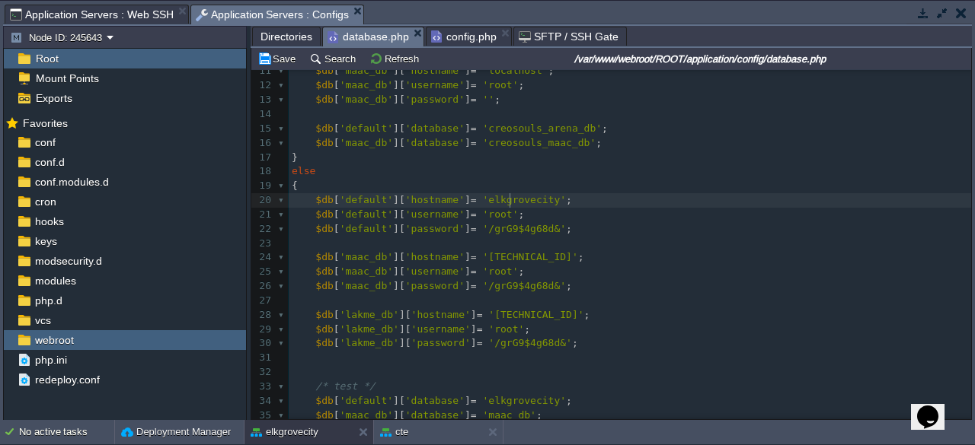
click at [508, 203] on span "'elkgrovecity'" at bounding box center [525, 199] width 84 height 11
type textarea "elkgrovecity"
paste textarea
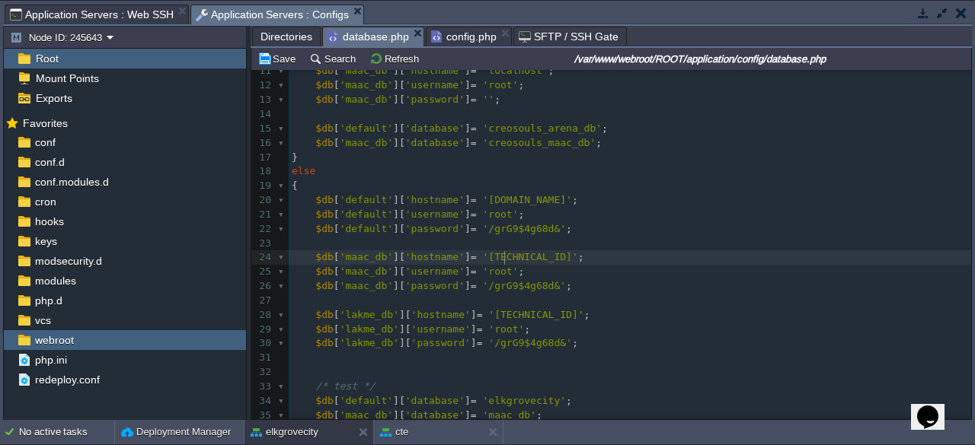
click at [506, 265] on pre "$db [ 'maac_db' ][ 'username' ] = 'root' ;" at bounding box center [630, 272] width 682 height 14
type textarea "[TECHNICAL_ID]"
drag, startPoint x: 475, startPoint y: 257, endPoint x: 539, endPoint y: 255, distance: 64.0
paste textarea
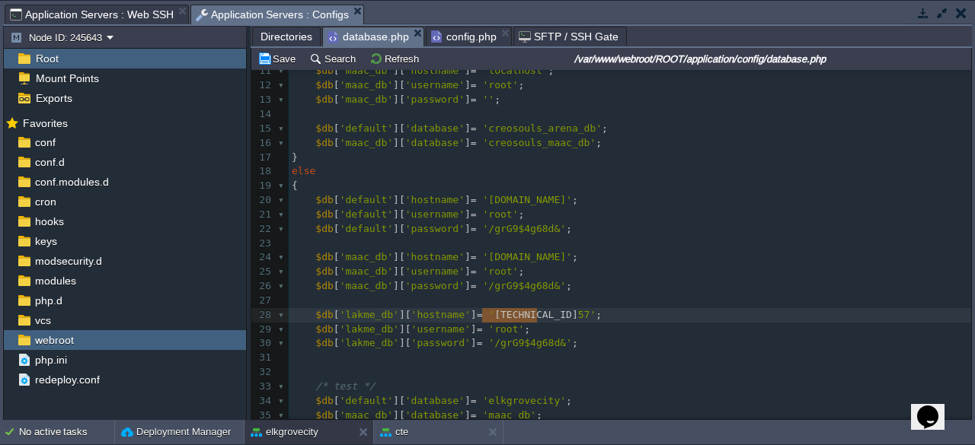
type textarea "[TECHNICAL_ID]"
drag, startPoint x: 483, startPoint y: 313, endPoint x: 541, endPoint y: 313, distance: 58.6
click at [414, 436] on div "cte" at bounding box center [428, 432] width 108 height 24
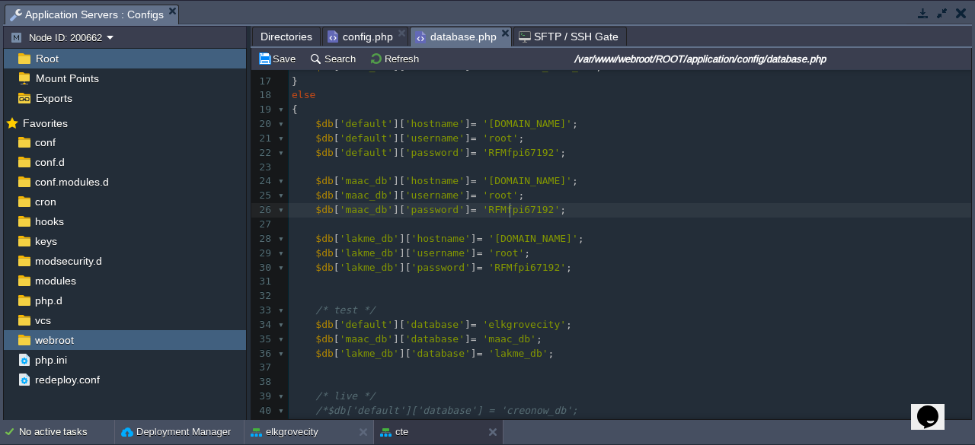
click at [507, 215] on span "'RFMfpi67192'" at bounding box center [522, 209] width 78 height 11
type textarea "RFMfpi67192"
click at [312, 430] on button "elkgrovecity" at bounding box center [285, 432] width 68 height 15
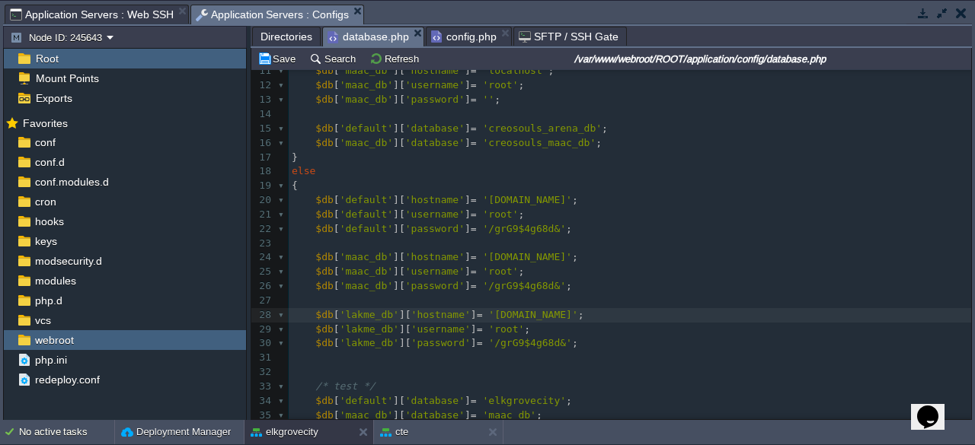
click at [503, 229] on div "xxxxxxxxxx $db [ 'default' ][ 'swap_pre' ] = '' ; 1 <?php if ( ! defined ( 'BAS…" at bounding box center [630, 279] width 682 height 717
type textarea "grG9$4g68d"
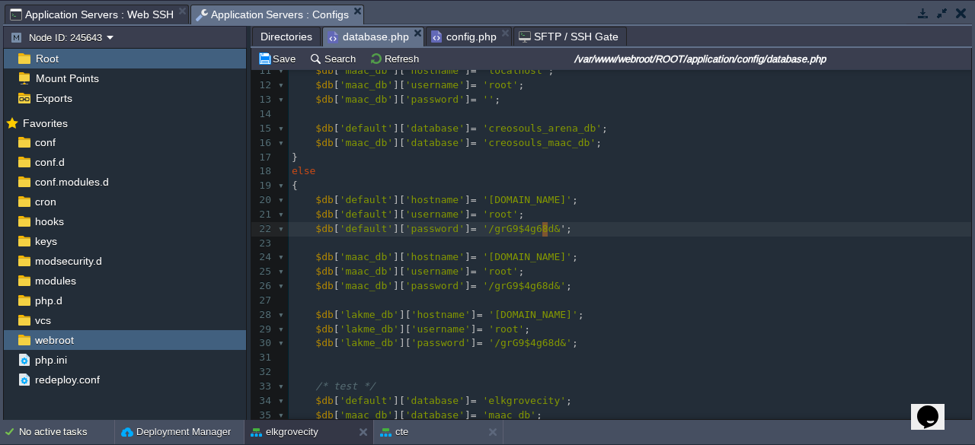
type textarea "&'"
click at [524, 241] on pre "​" at bounding box center [630, 244] width 682 height 14
type textarea "'/grG9$"
drag, startPoint x: 474, startPoint y: 233, endPoint x: 486, endPoint y: 229, distance: 12.8
click at [513, 241] on pre "​" at bounding box center [630, 244] width 682 height 14
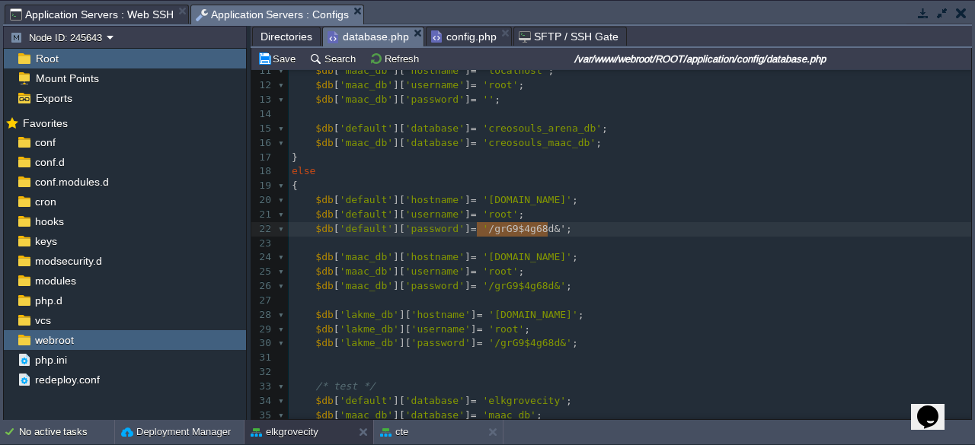
type textarea "/grG9$4g68d&"
drag, startPoint x: 475, startPoint y: 227, endPoint x: 544, endPoint y: 225, distance: 68.6
paste textarea
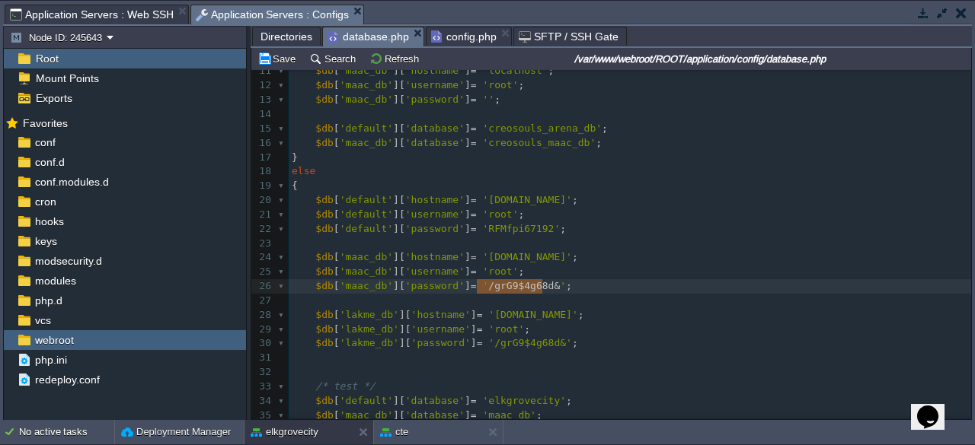
type textarea "/grG9$4g68d&"
drag, startPoint x: 478, startPoint y: 286, endPoint x: 541, endPoint y: 287, distance: 63.2
paste textarea
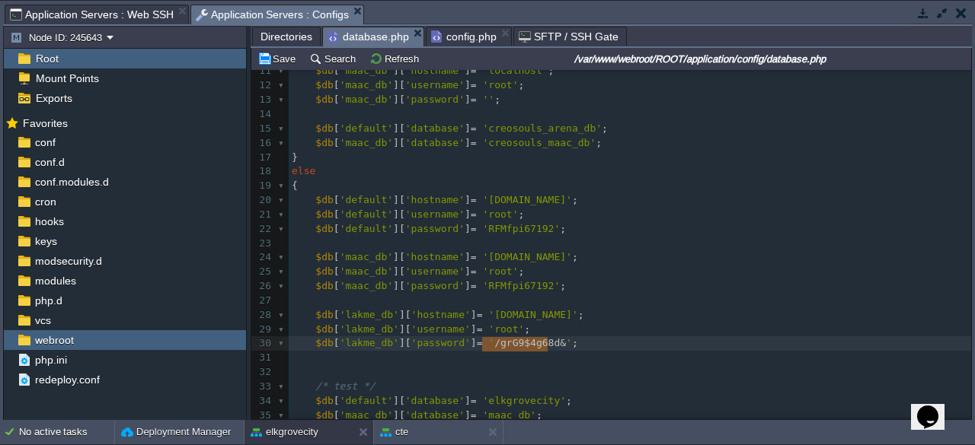
type textarea "/grG9$4g68d&"
drag, startPoint x: 483, startPoint y: 343, endPoint x: 548, endPoint y: 342, distance: 65.5
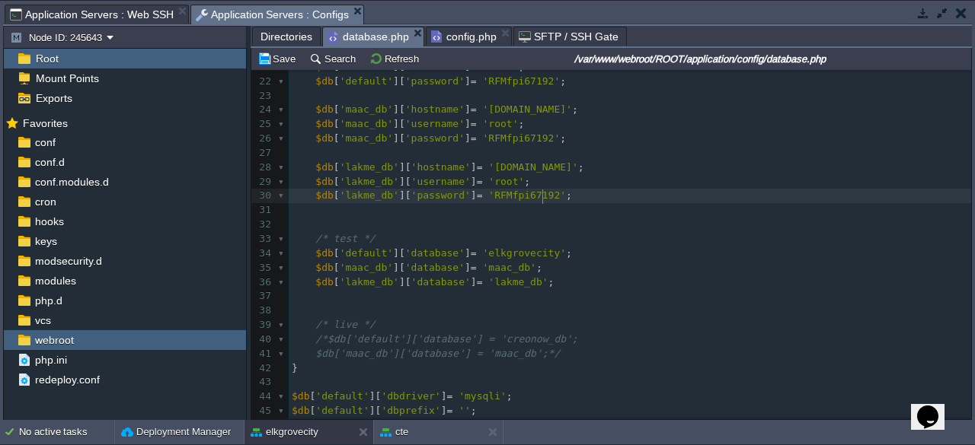
scroll to position [303, 0]
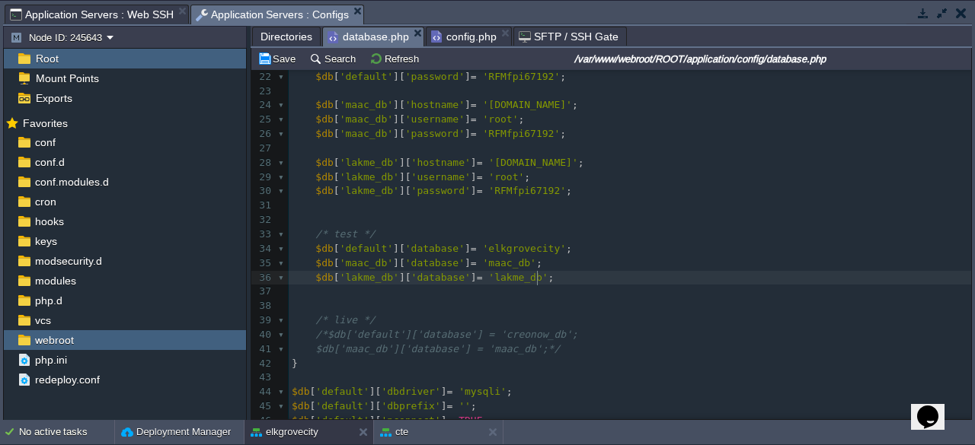
click at [545, 280] on pre "$db [ 'lakme_db' ][ 'database' ] = 'lakme_db' ;" at bounding box center [630, 278] width 682 height 14
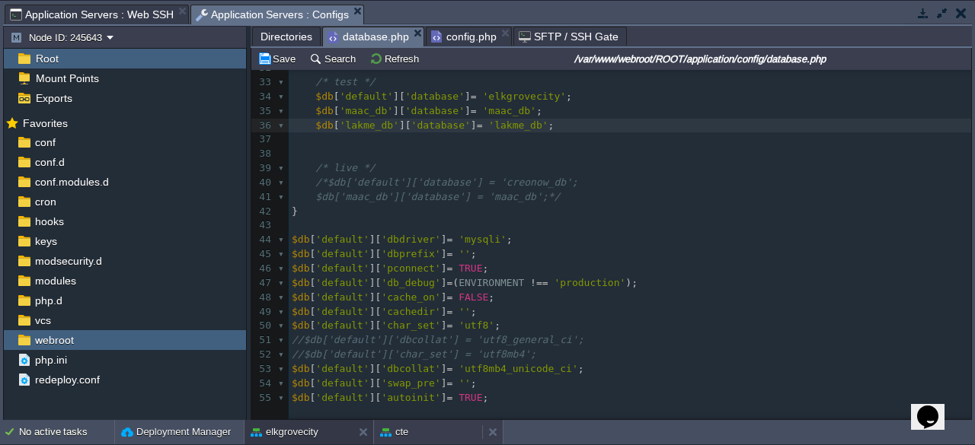
click at [408, 435] on div "cte" at bounding box center [428, 432] width 108 height 24
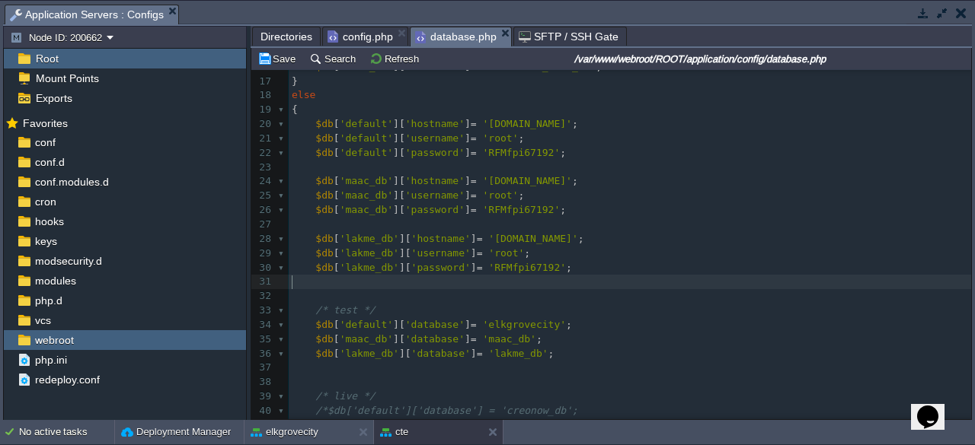
click at [528, 275] on pre "​" at bounding box center [630, 282] width 682 height 14
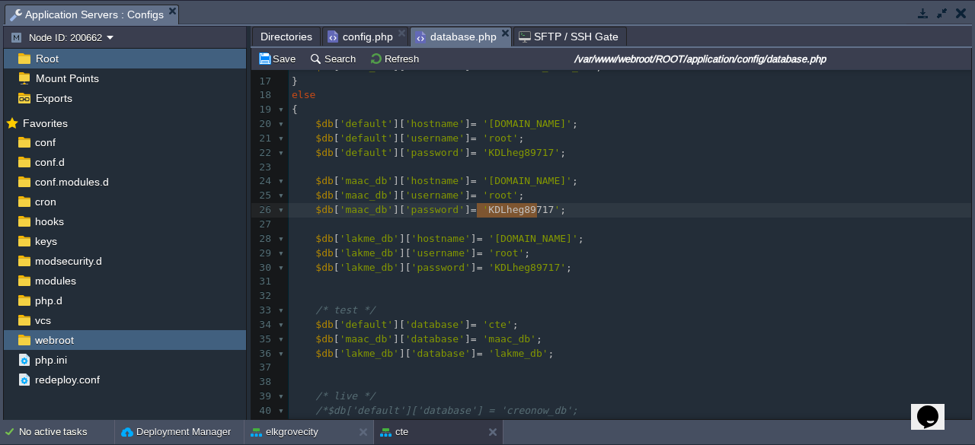
type textarea "[DOMAIN_NAME]"
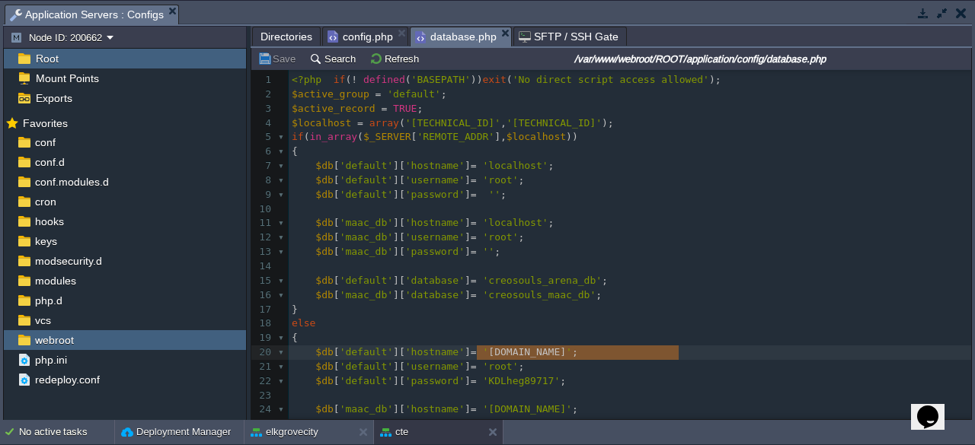
click at [550, 267] on pre "​" at bounding box center [630, 267] width 682 height 14
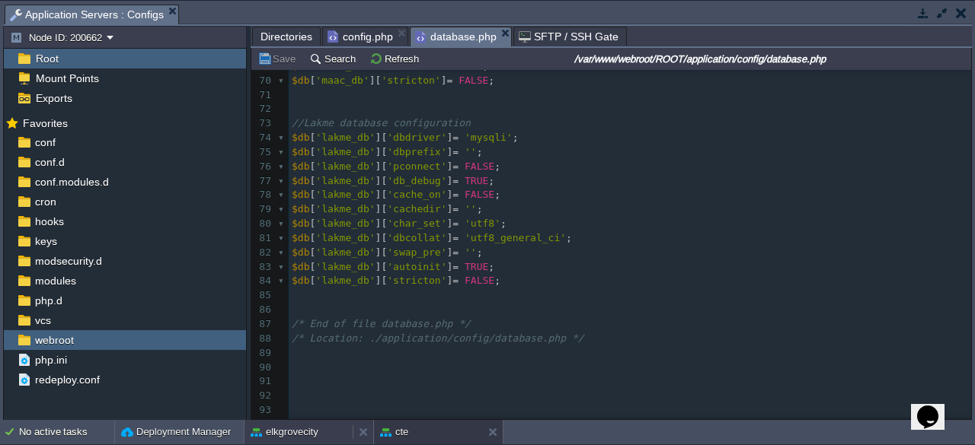
click at [303, 433] on button "elkgrovecity" at bounding box center [285, 432] width 68 height 15
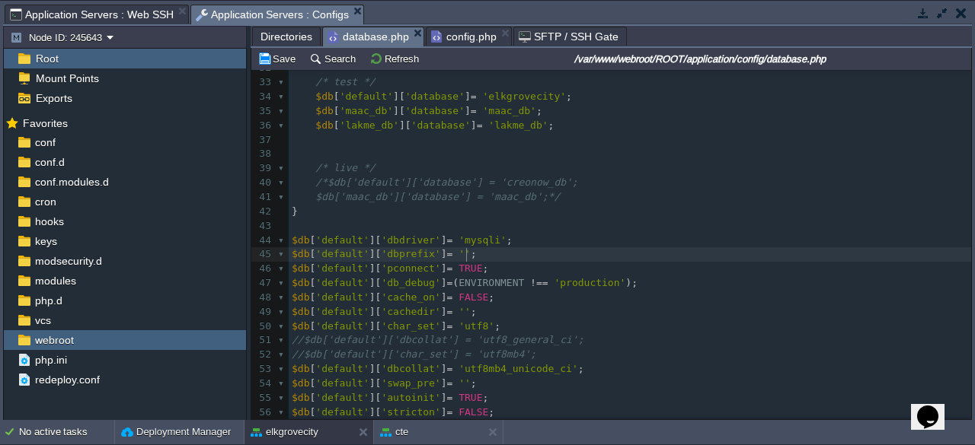
click at [522, 251] on pre "$db [ 'default' ][ 'dbprefix' ] = '' ;" at bounding box center [630, 254] width 682 height 14
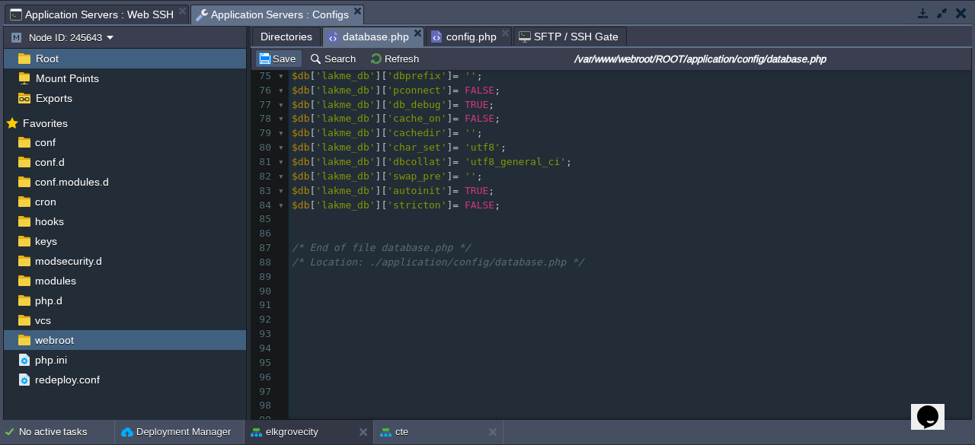
click at [282, 63] on button "Save" at bounding box center [278, 59] width 43 height 14
click at [492, 430] on button at bounding box center [495, 432] width 15 height 15
click at [458, 33] on span "config.php" at bounding box center [463, 36] width 65 height 18
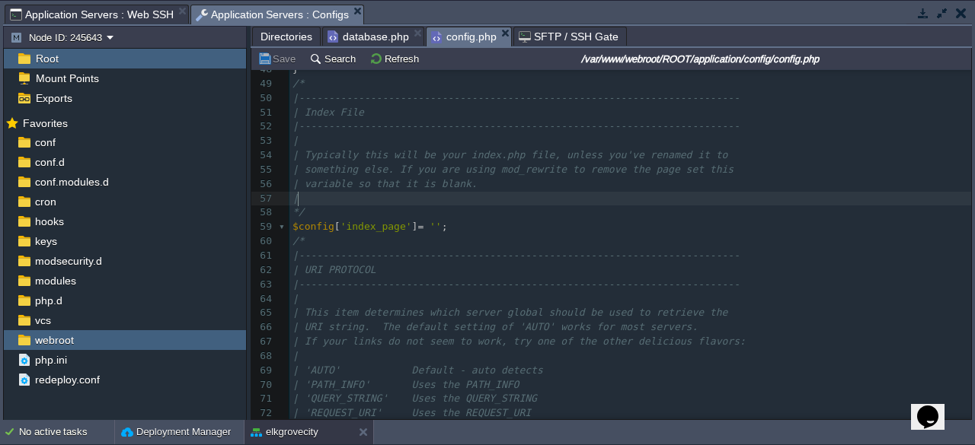
click at [521, 198] on pre "|" at bounding box center [629, 199] width 681 height 14
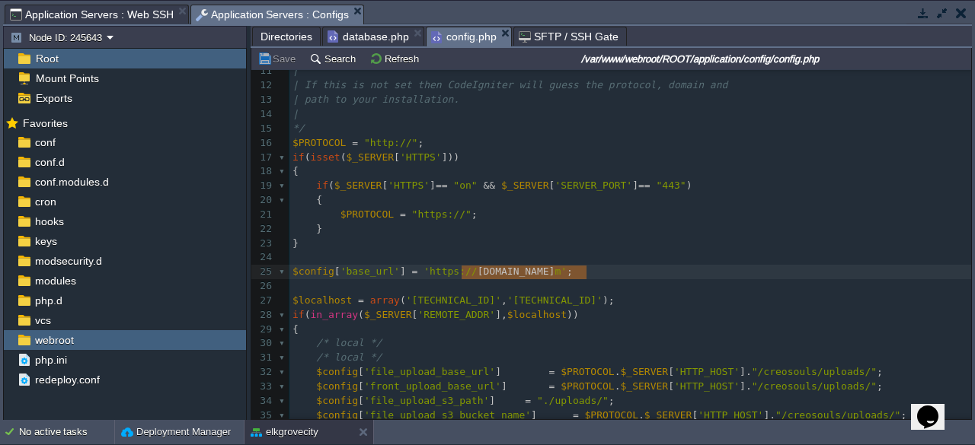
type textarea "[DOMAIN_NAME]"
drag, startPoint x: 460, startPoint y: 272, endPoint x: 592, endPoint y: 269, distance: 131.8
click at [925, 6] on button "button" at bounding box center [923, 13] width 14 height 14
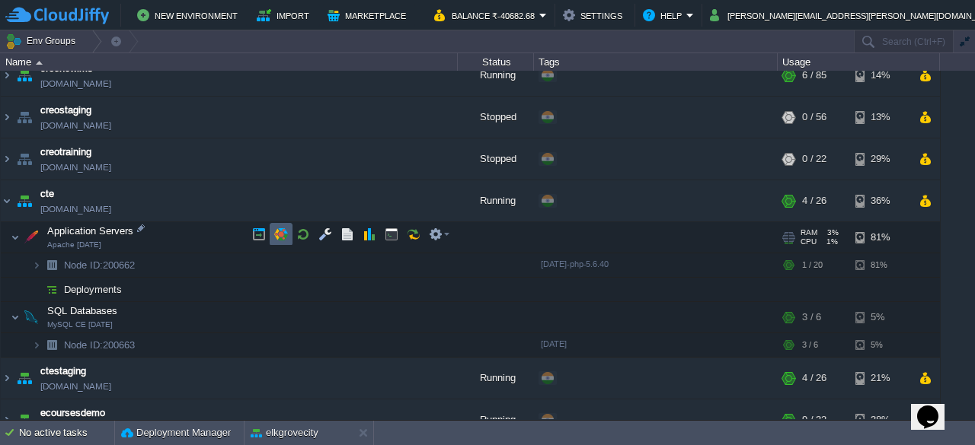
click at [282, 229] on button "button" at bounding box center [281, 235] width 14 height 14
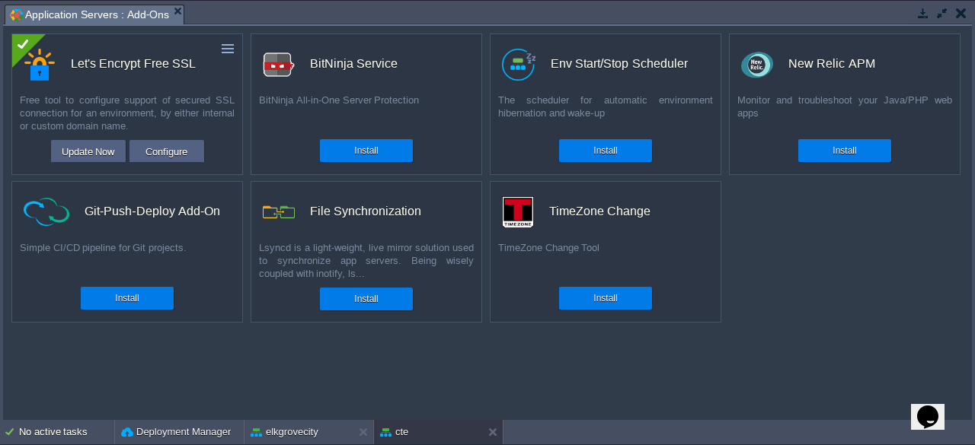
click at [925, 16] on button "button" at bounding box center [923, 13] width 14 height 14
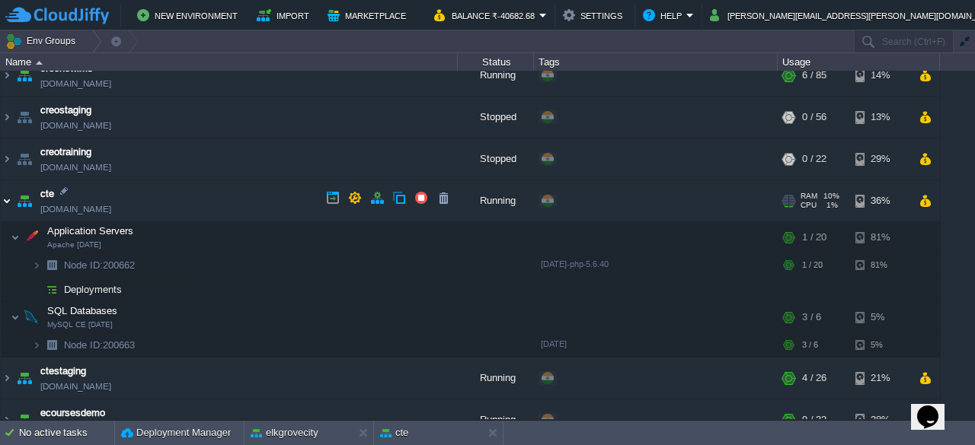
click at [3, 200] on img at bounding box center [7, 200] width 12 height 41
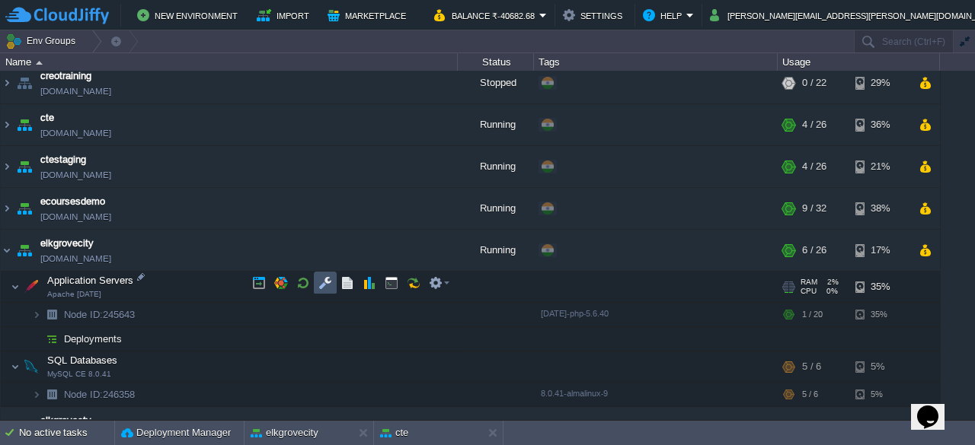
click at [324, 284] on button "button" at bounding box center [325, 283] width 14 height 14
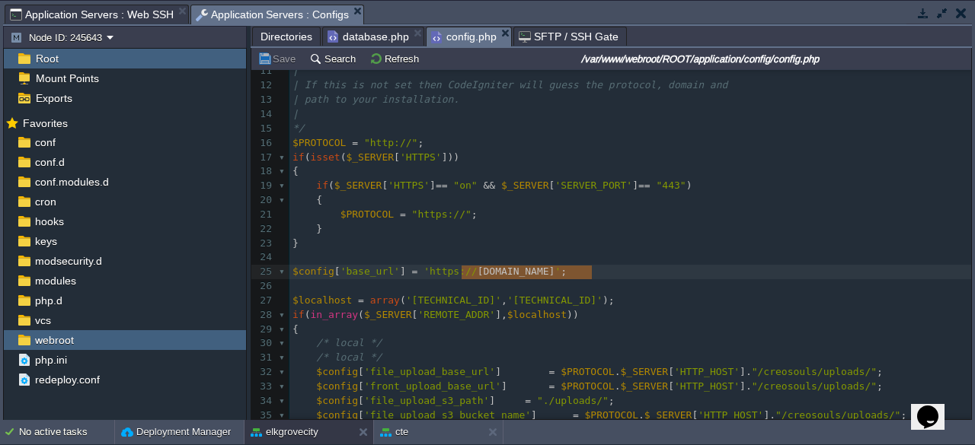
click at [921, 11] on button "button" at bounding box center [923, 13] width 14 height 14
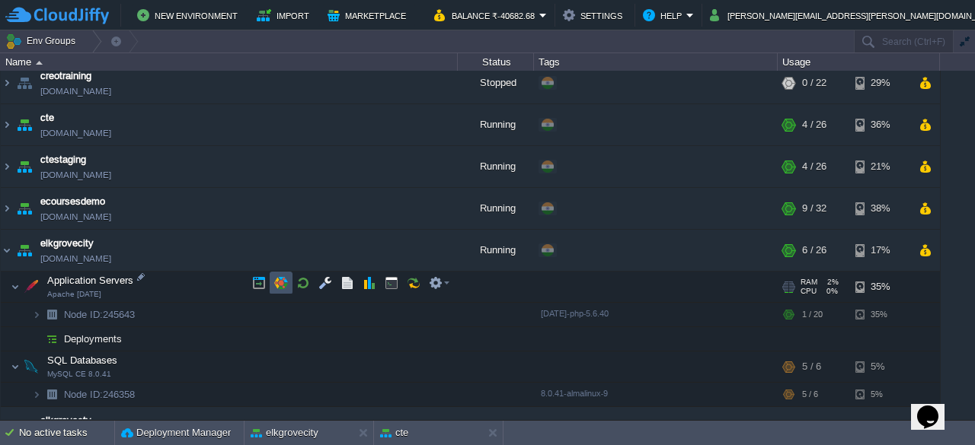
click at [285, 284] on button "button" at bounding box center [281, 283] width 14 height 14
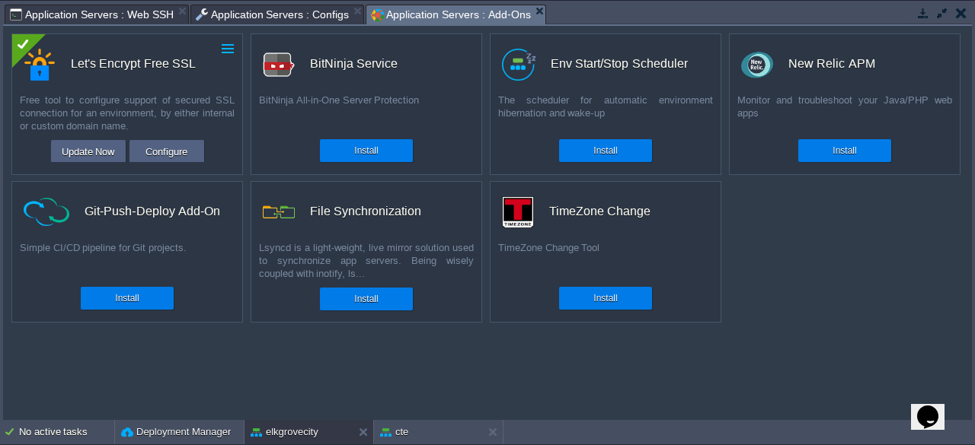
click at [230, 46] on button "button" at bounding box center [228, 49] width 14 height 14
click at [171, 72] on span "Uninstall" at bounding box center [176, 70] width 38 height 11
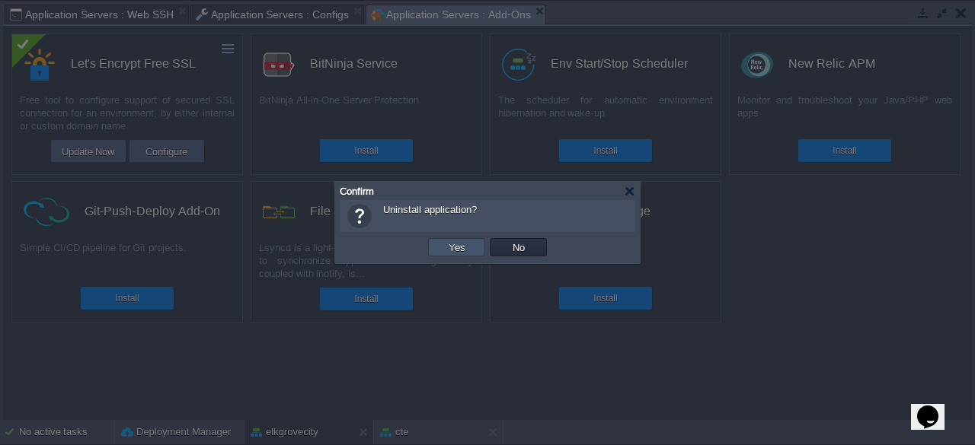
click at [465, 254] on button "Yes" at bounding box center [457, 248] width 26 height 14
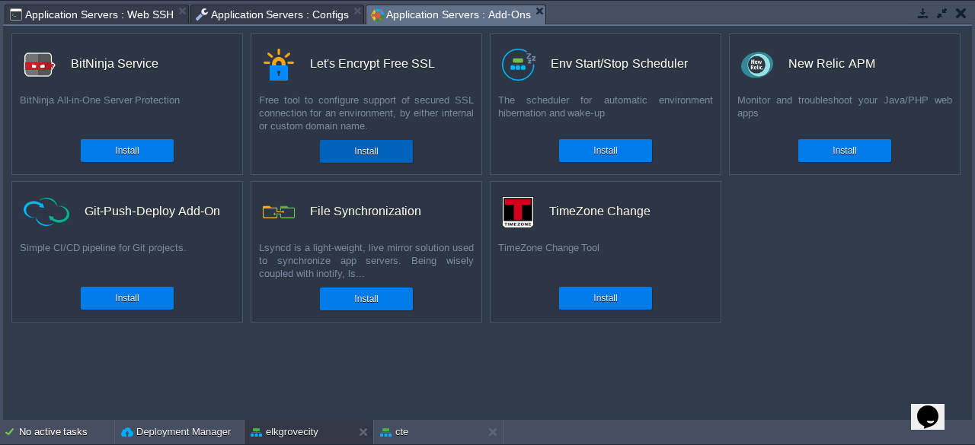
click at [374, 153] on button "Install" at bounding box center [366, 151] width 24 height 15
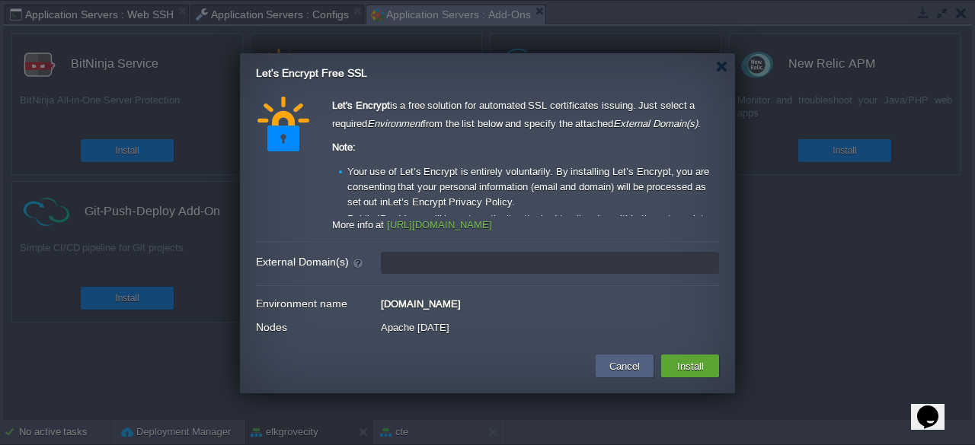
click at [425, 267] on input "External Domain(s)" at bounding box center [550, 263] width 338 height 22
paste input "[DOMAIN_NAME]"
type input "[DOMAIN_NAME]"
click at [703, 371] on button "Install" at bounding box center [690, 366] width 36 height 18
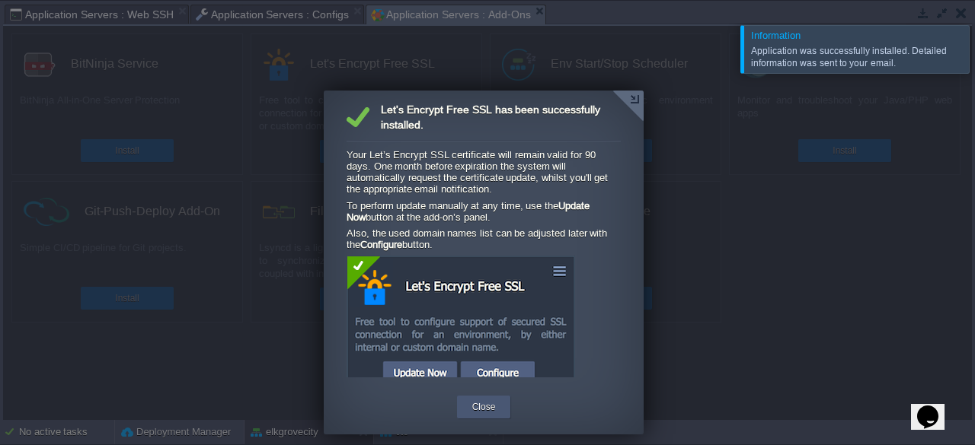
click at [486, 413] on button "Close" at bounding box center [484, 407] width 24 height 15
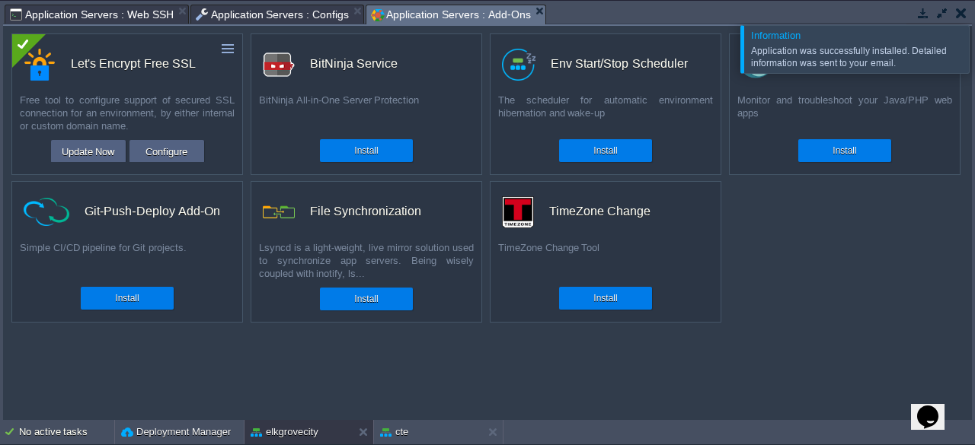
click at [974, 52] on div at bounding box center [993, 48] width 0 height 47
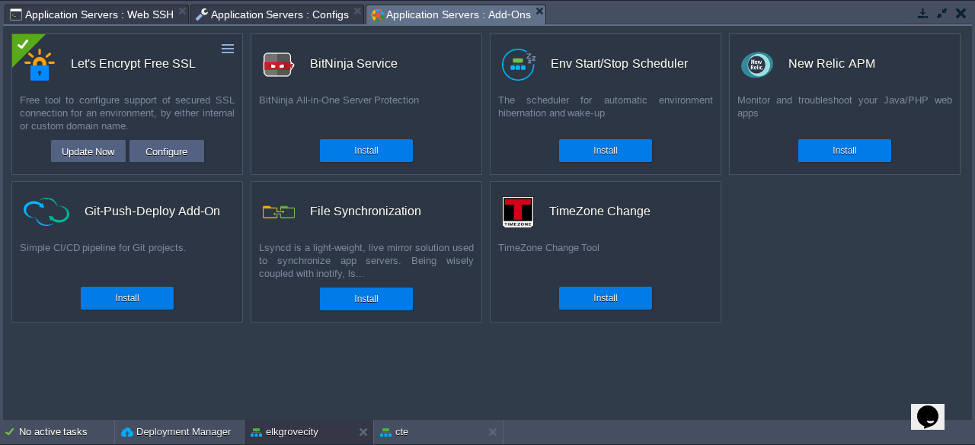
click at [924, 11] on button "button" at bounding box center [923, 13] width 14 height 14
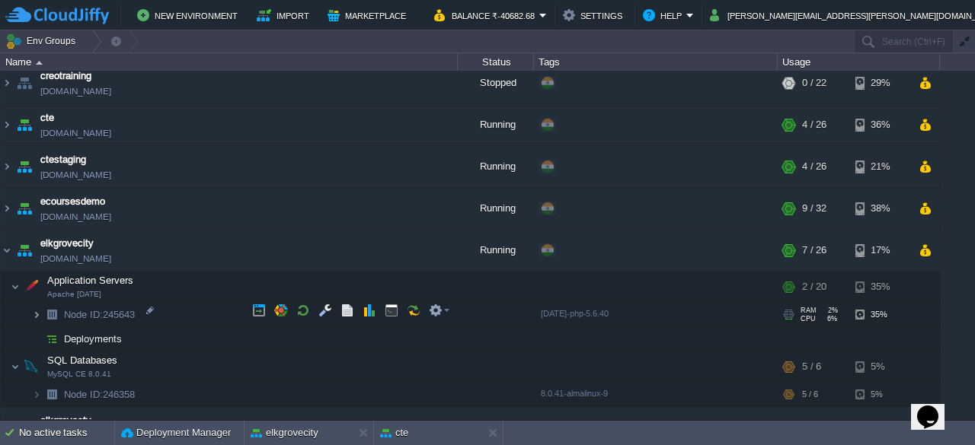
click at [37, 314] on img at bounding box center [36, 315] width 9 height 24
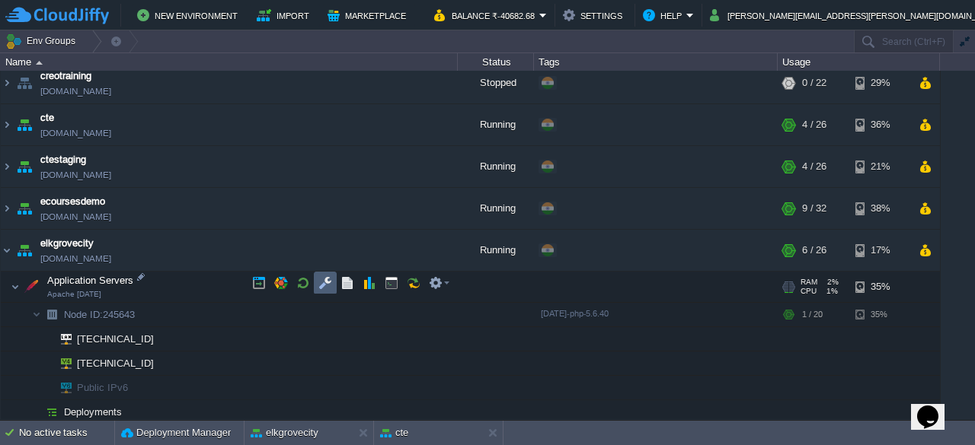
click at [327, 291] on td at bounding box center [325, 283] width 23 height 23
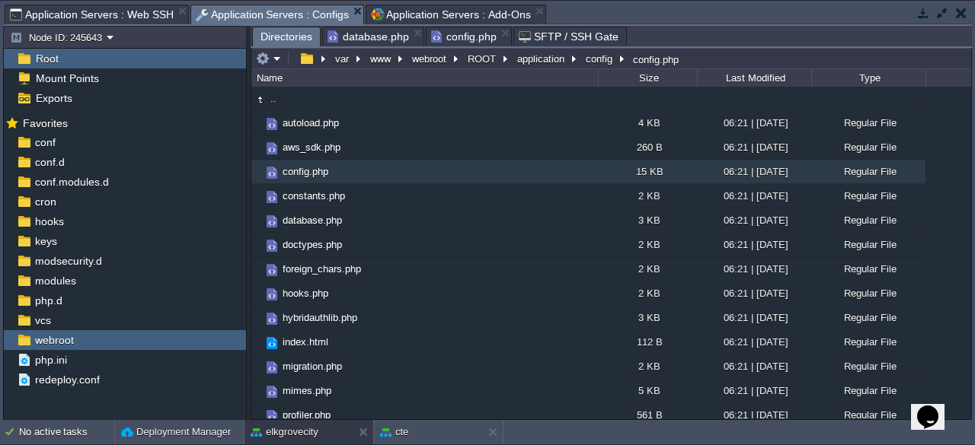
click at [276, 33] on span "Directories" at bounding box center [286, 36] width 52 height 19
click at [538, 53] on button "application" at bounding box center [541, 59] width 53 height 14
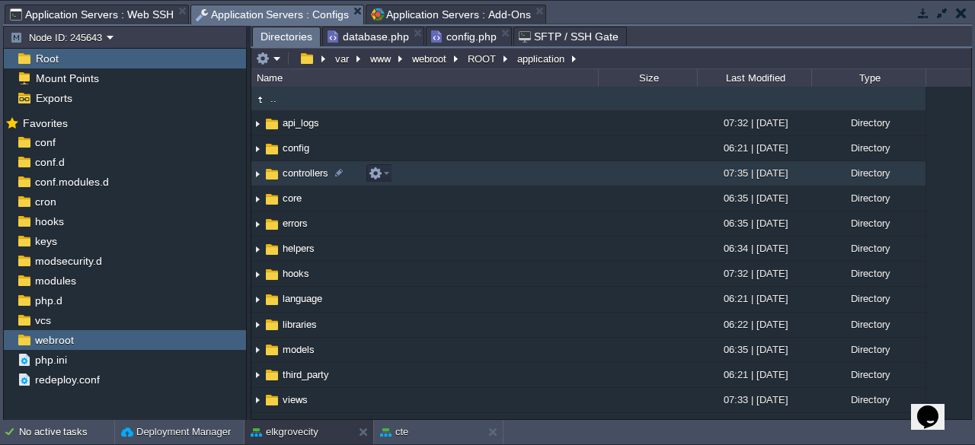
click at [300, 170] on span "controllers" at bounding box center [305, 173] width 50 height 13
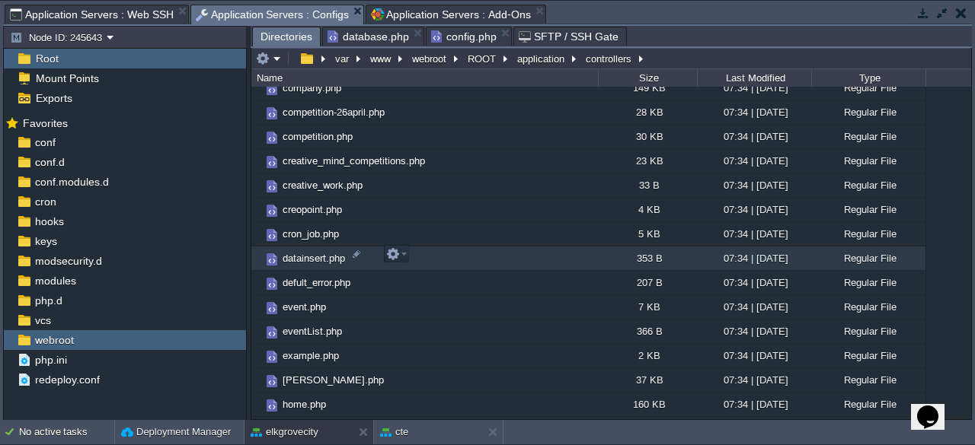
scroll to position [381, 0]
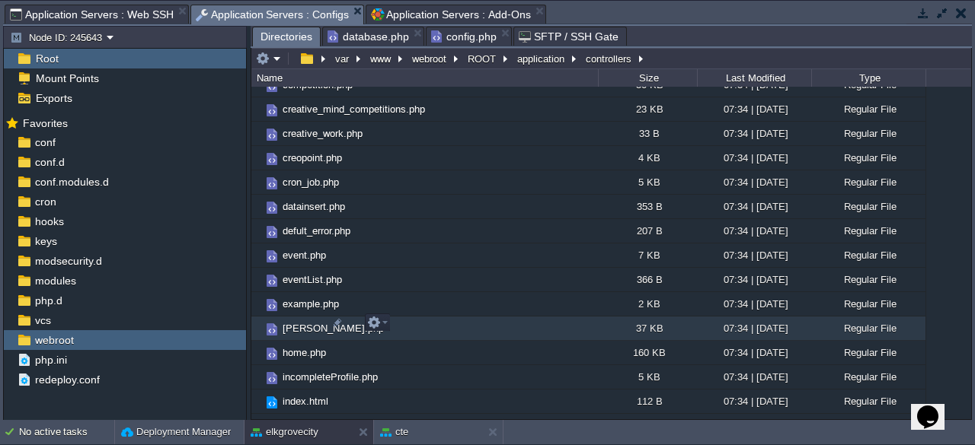
click at [315, 327] on span "[PERSON_NAME].php" at bounding box center [333, 328] width 106 height 13
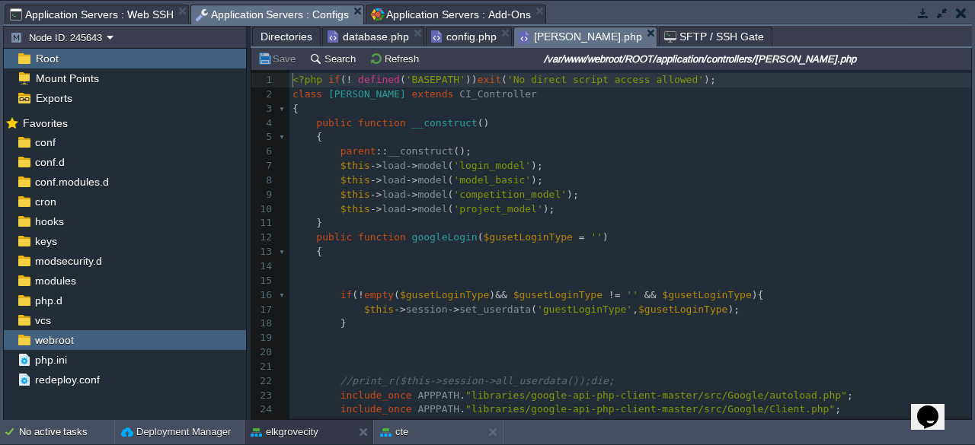
scroll to position [5, 0]
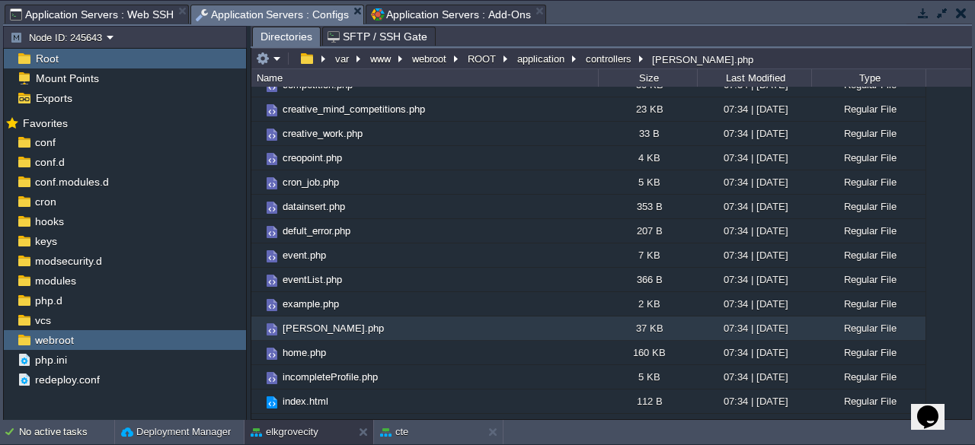
click at [924, 8] on button "button" at bounding box center [923, 13] width 14 height 14
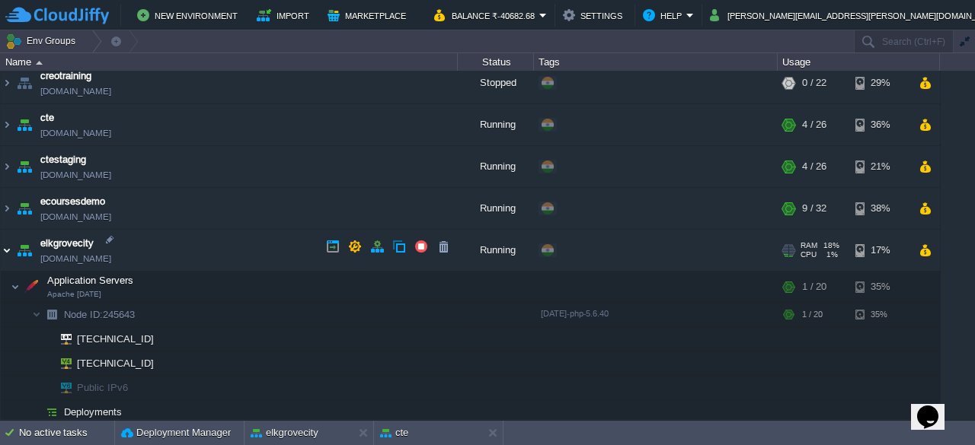
click at [9, 250] on img at bounding box center [7, 250] width 12 height 41
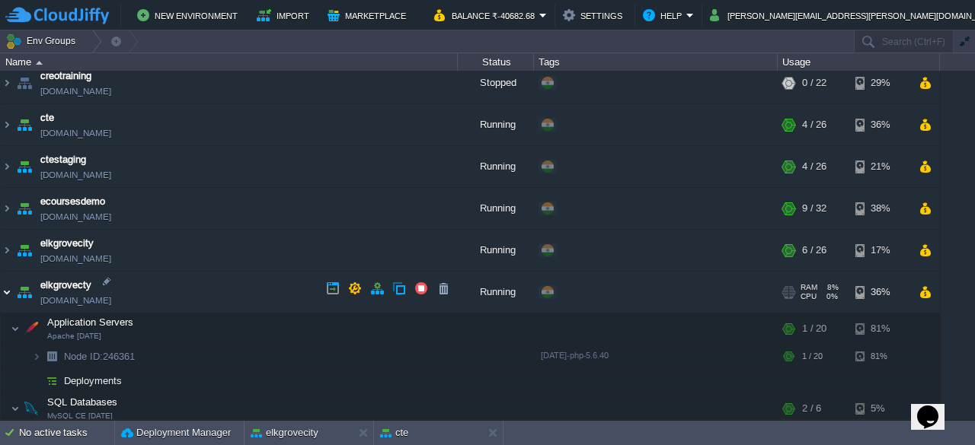
click at [8, 286] on img at bounding box center [7, 292] width 12 height 41
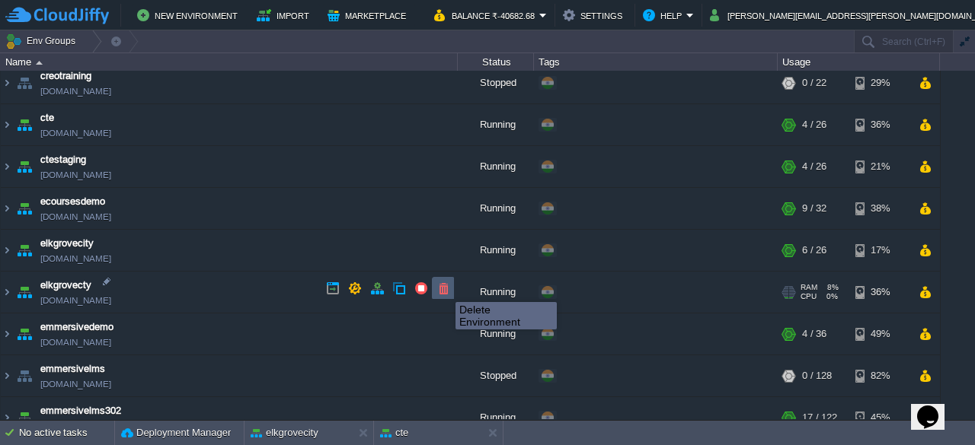
click at [444, 289] on button "button" at bounding box center [443, 289] width 14 height 14
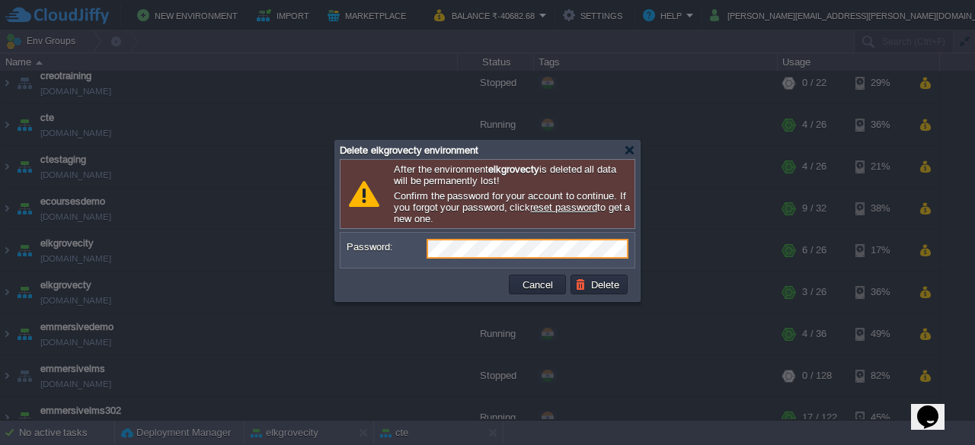
click at [406, 292] on td at bounding box center [424, 285] width 163 height 24
click at [609, 286] on button "Delete" at bounding box center [599, 285] width 49 height 14
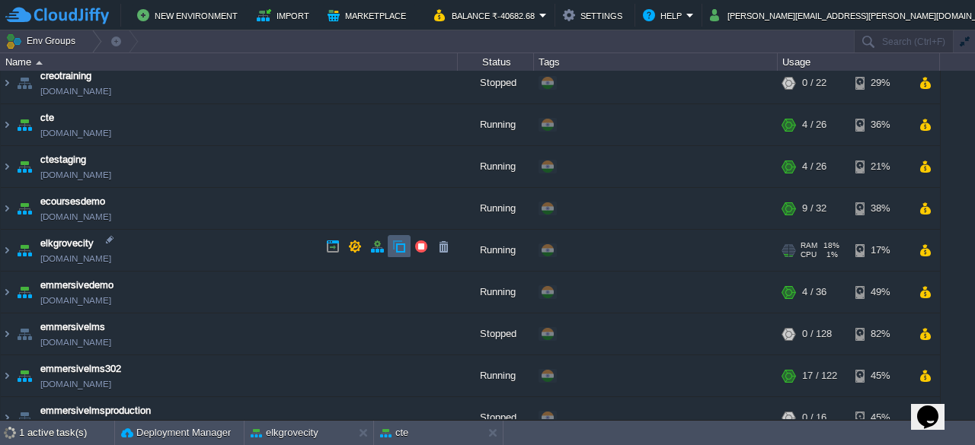
click at [400, 246] on button "button" at bounding box center [399, 247] width 14 height 14
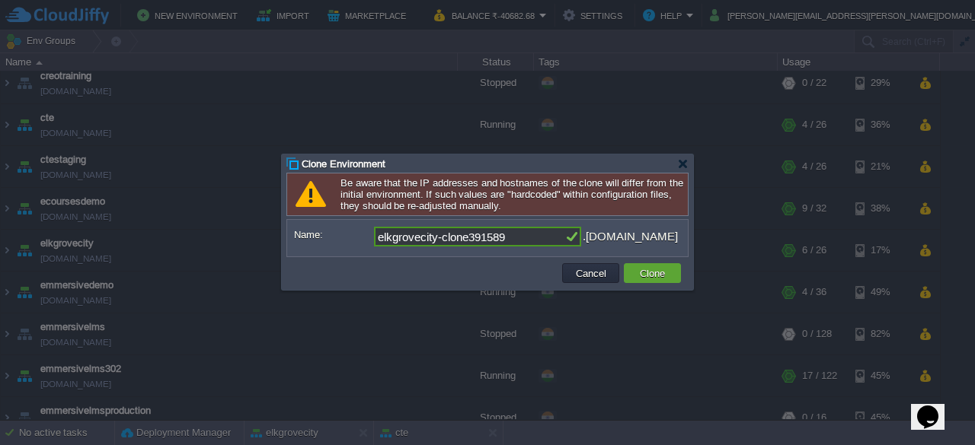
drag, startPoint x: 467, startPoint y: 240, endPoint x: 517, endPoint y: 244, distance: 50.5
click at [517, 244] on input "elkgrovecity-clone391589" at bounding box center [469, 237] width 190 height 20
type input "elkgrovecity-clone"
click at [660, 274] on button "Clone" at bounding box center [652, 274] width 34 height 14
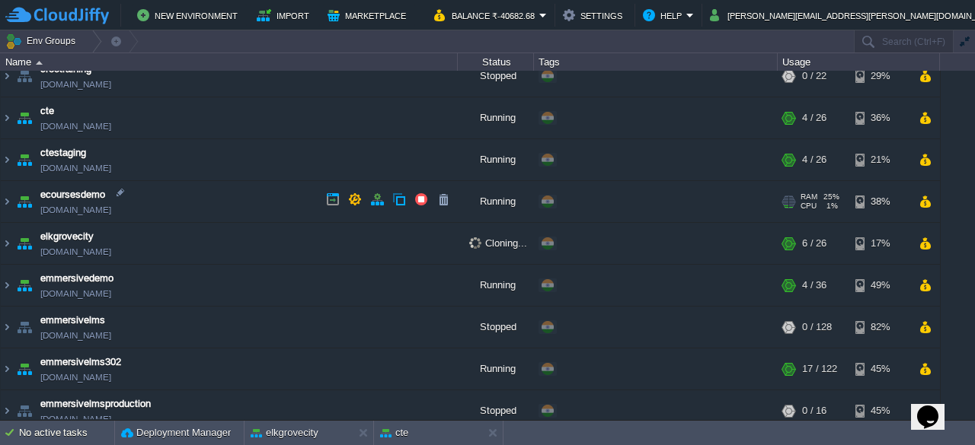
scroll to position [314, 0]
